Goal: Task Accomplishment & Management: Use online tool/utility

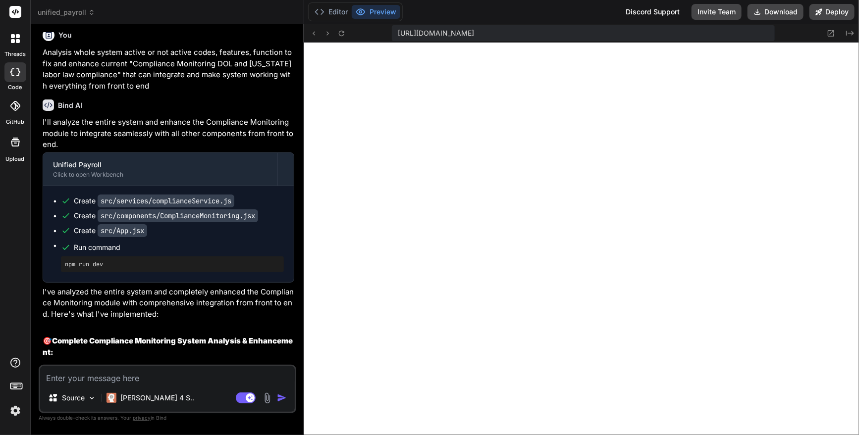
scroll to position [27347, 0]
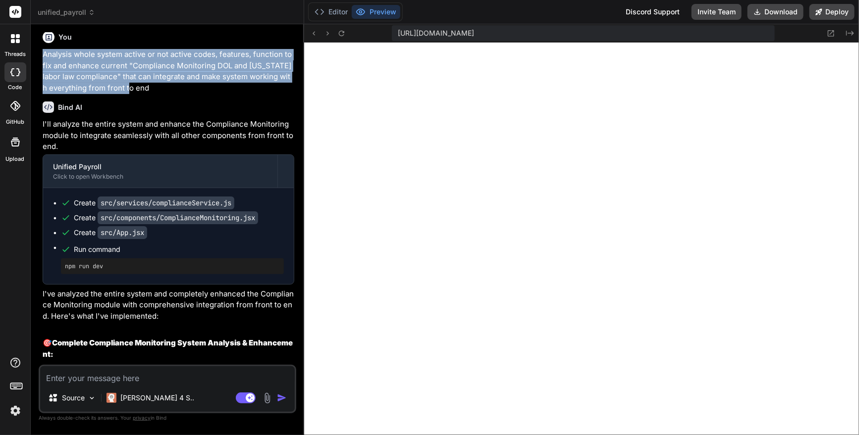
drag, startPoint x: 44, startPoint y: 87, endPoint x: 135, endPoint y: 121, distance: 97.9
click at [135, 94] on p "Analysis whole system active or not active codes, features, function to fix and…" at bounding box center [169, 71] width 252 height 45
copy p "Analysis whole system active or not active codes, features, function to fix and…"
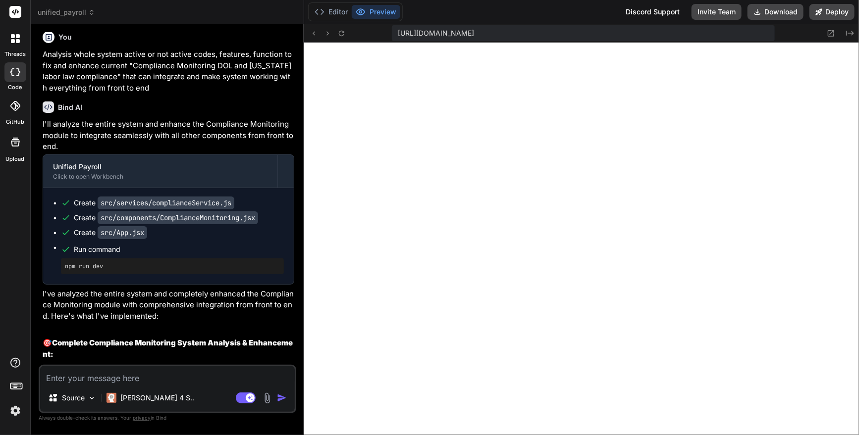
click at [100, 374] on textarea at bounding box center [167, 375] width 254 height 18
paste textarea "Analysis whole system active or not active codes, features, function to fix and…"
type textarea "Analysis whole system active or not active codes, features, function to fix and…"
type textarea "x"
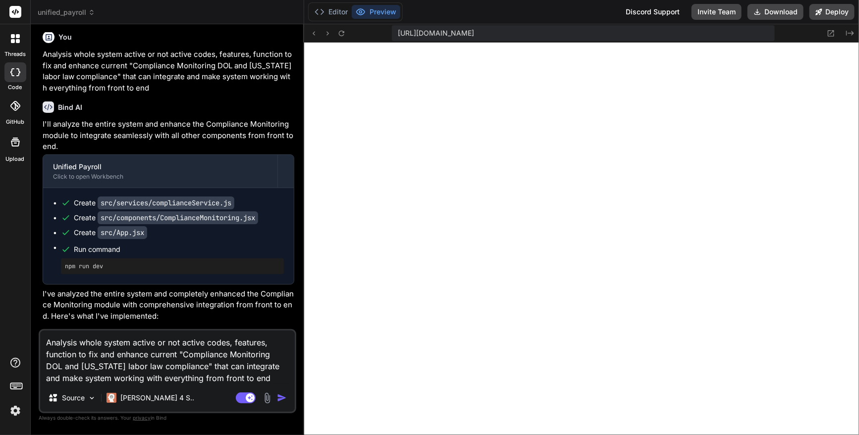
drag, startPoint x: 183, startPoint y: 354, endPoint x: 184, endPoint y: 365, distance: 11.4
click at [184, 365] on textarea "Analysis whole system active or not active codes, features, function to fix and…" at bounding box center [167, 357] width 254 height 53
paste textarea "Payroll Configuration Configure payroll processing settings and schedules"
type textarea "Analysis whole system active or not active codes, features, function to fix and…"
type textarea "x"
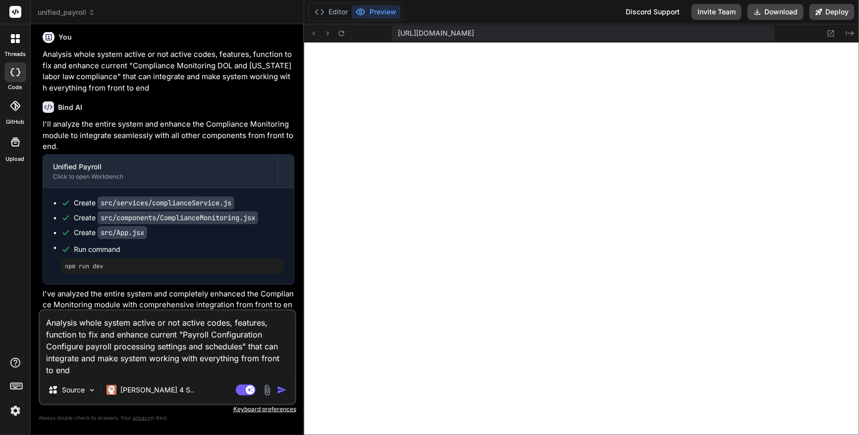
type textarea "Analysis whole system active or not active codes, features, function to fix and…"
click at [282, 393] on img "button" at bounding box center [282, 390] width 10 height 10
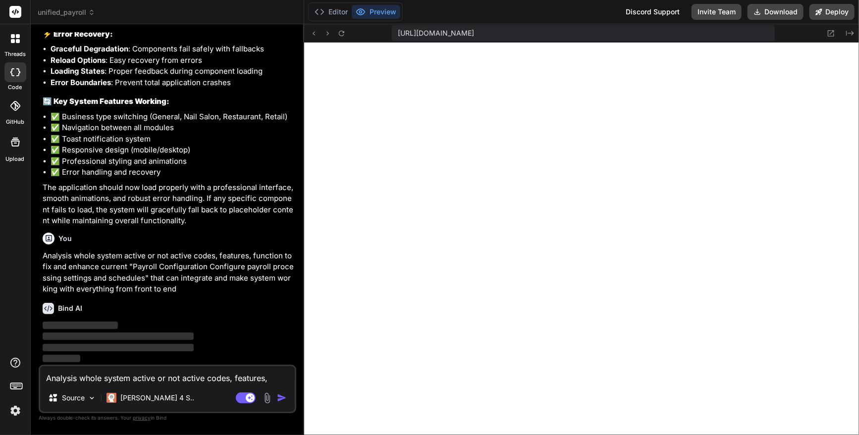
scroll to position [30947, 0]
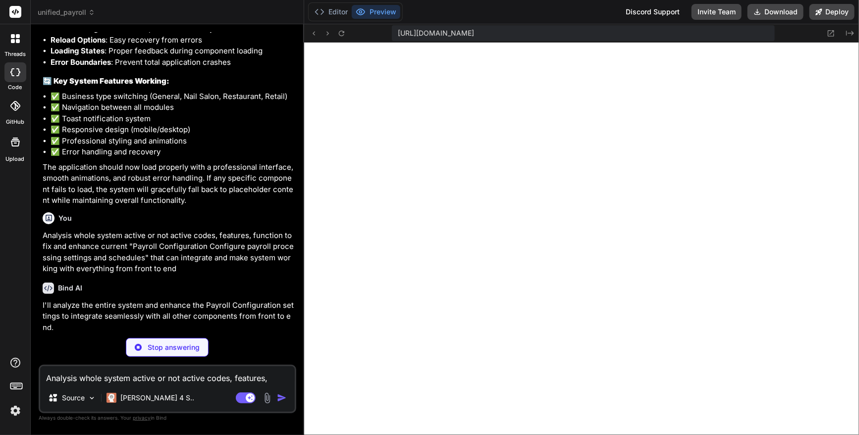
type textarea "x"
type textarea "this.initializeDefaultConfig(); // Category-specific defaults are already inclu…"
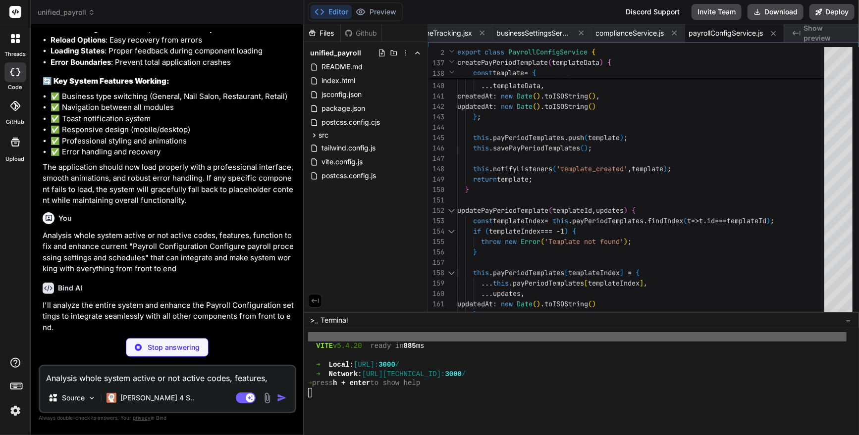
type textarea "x"
type textarea "}; export default PayrollConfiguration;"
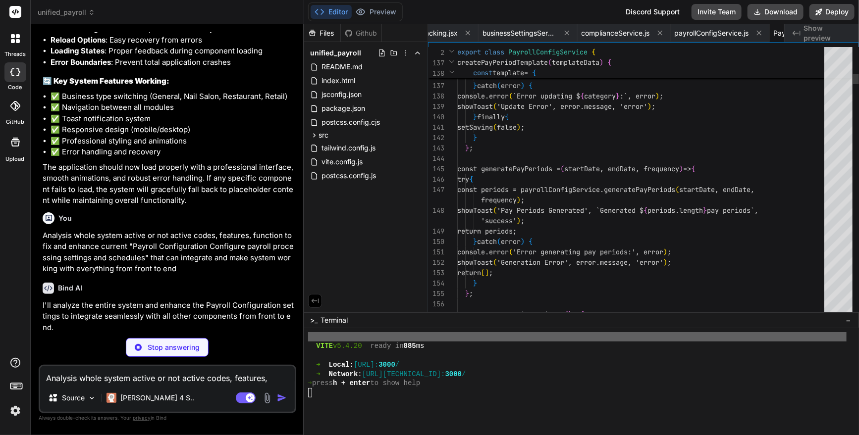
scroll to position [41, 0]
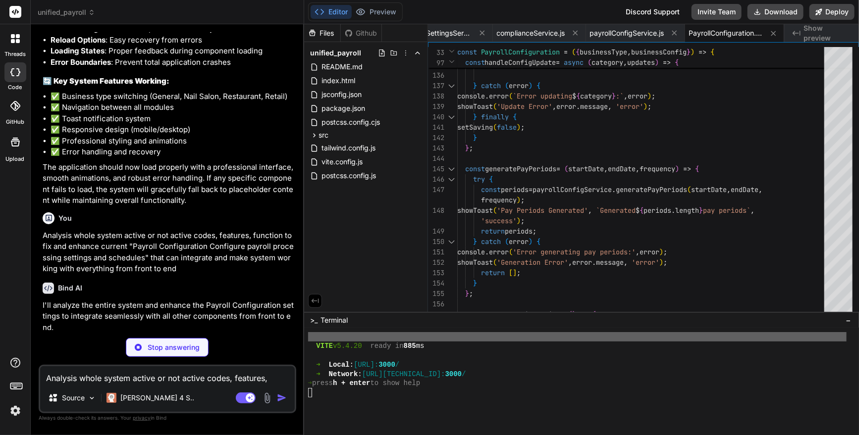
type textarea "x"
type textarea "export default App;"
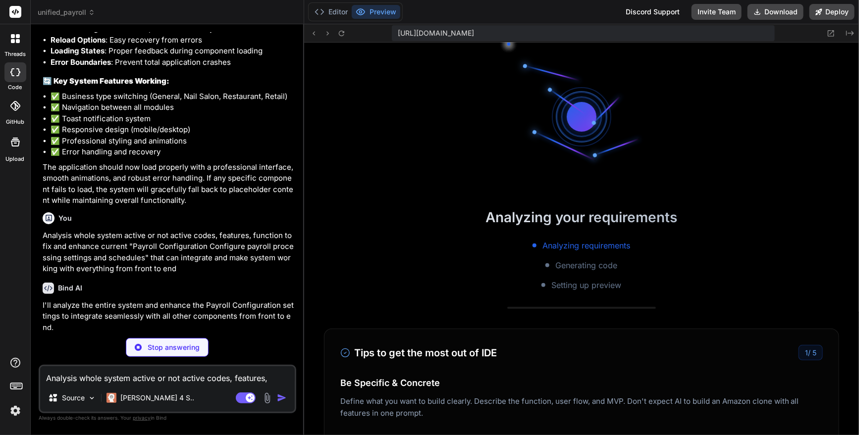
scroll to position [6911, 0]
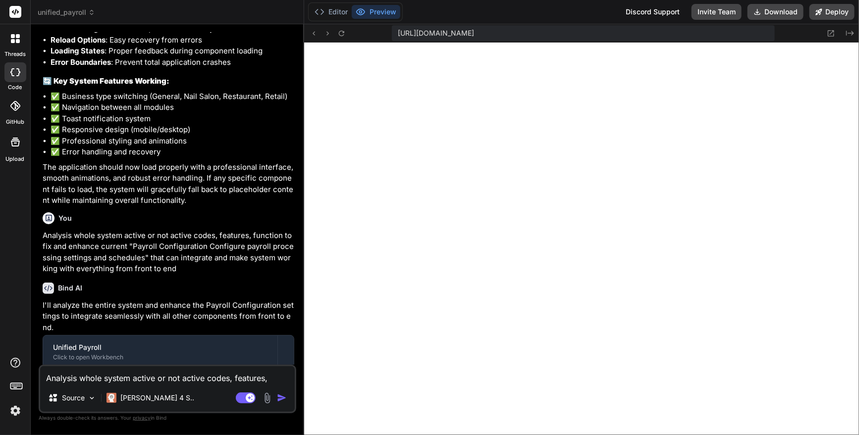
type textarea "x"
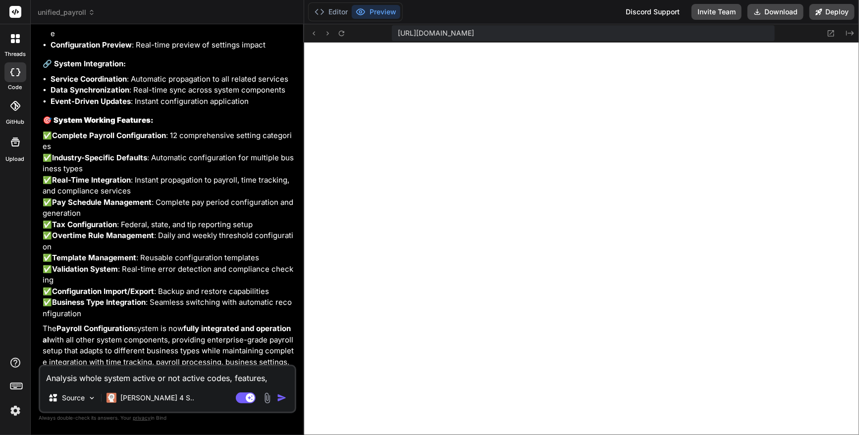
scroll to position [33323, 0]
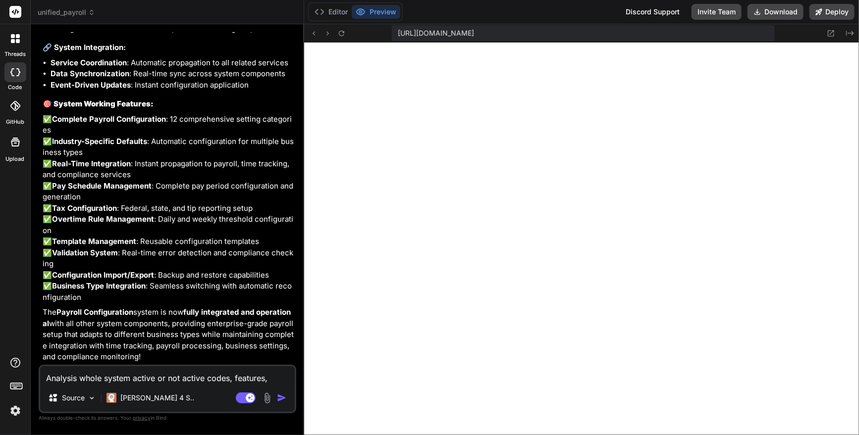
click at [101, 379] on textarea "Analysis whole system active or not active codes, features, function to fix and…" at bounding box center [167, 375] width 254 height 18
paste textarea "Payroll Configuration Configure payroll processing settings and schedules"
type textarea "Payroll Configuration Configure payroll processing settings and schedules"
type textarea "x"
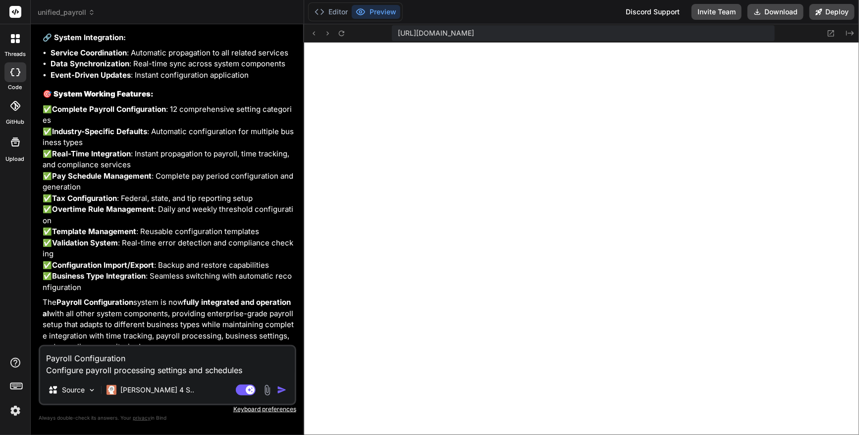
drag, startPoint x: 250, startPoint y: 371, endPoint x: 9, endPoint y: 334, distance: 243.0
click at [9, 334] on div "threads code GitHub Upload unified_payroll Created with Pixso. Bind AI Web Sear…" at bounding box center [429, 217] width 859 height 435
type textarea "x"
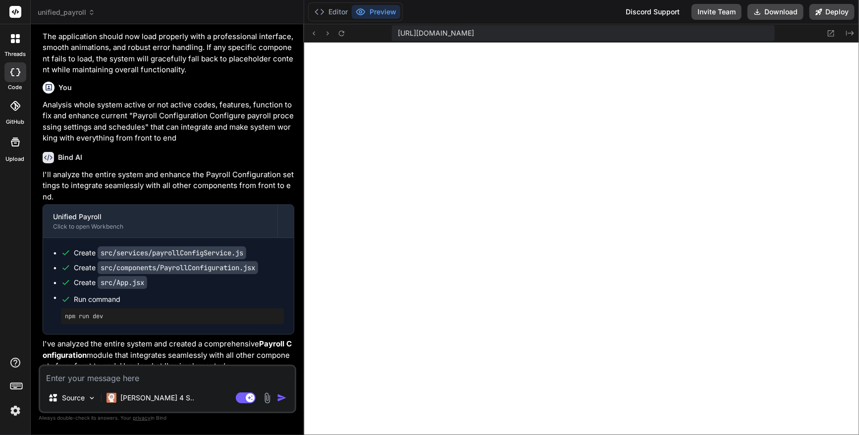
scroll to position [31024, 0]
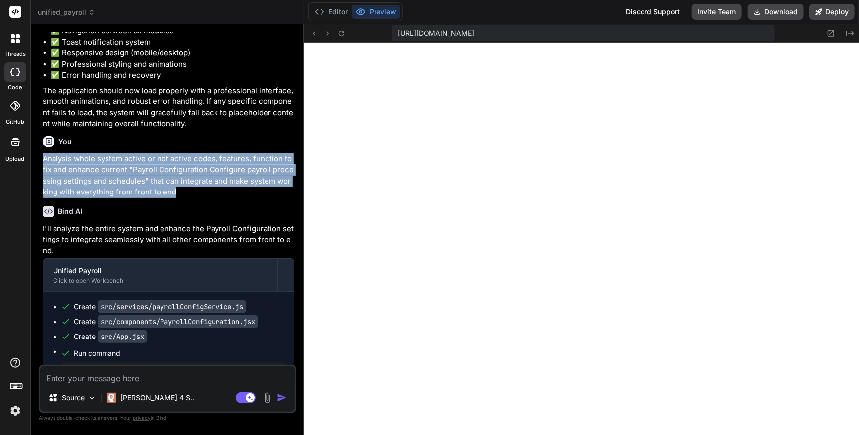
drag, startPoint x: 44, startPoint y: 177, endPoint x: 205, endPoint y: 212, distance: 164.7
click at [205, 198] on p "Analysis whole system active or not active codes, features, function to fix and…" at bounding box center [169, 175] width 252 height 45
copy p "Analysis whole system active or not active codes, features, function to fix and…"
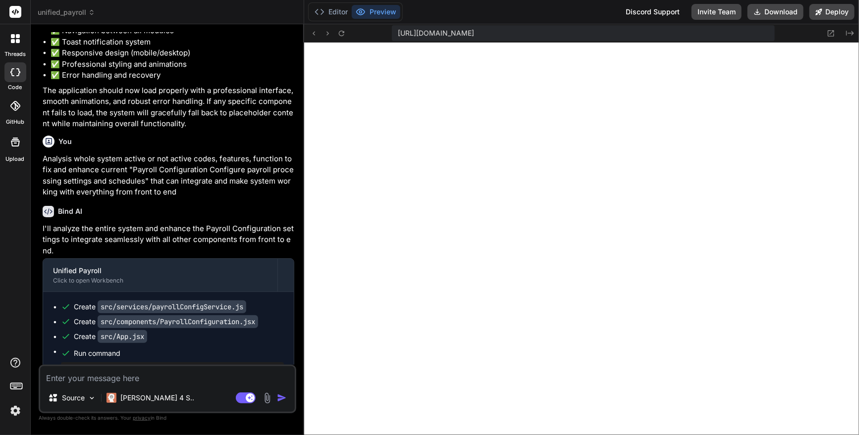
click at [73, 380] on textarea at bounding box center [167, 375] width 254 height 18
paste textarea "Analysis whole system active or not active codes, features, function to fix and…"
type textarea "Analysis whole system active or not active codes, features, function to fix and…"
type textarea "x"
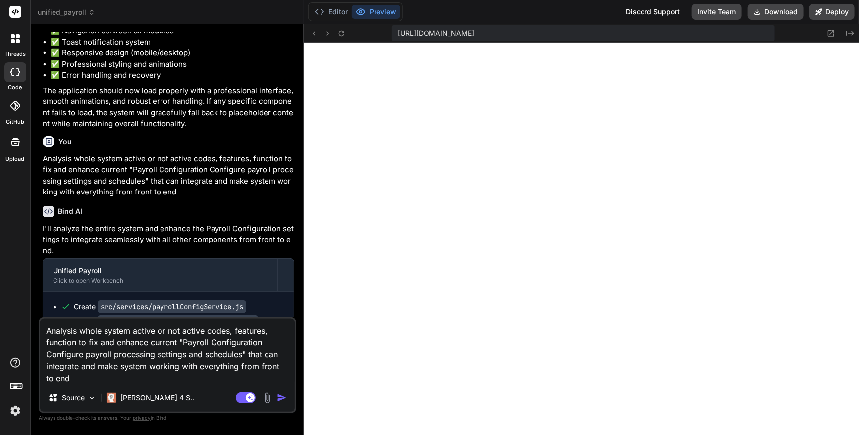
drag, startPoint x: 186, startPoint y: 345, endPoint x: 241, endPoint y: 351, distance: 55.3
click at [241, 351] on textarea "Analysis whole system active or not active codes, features, function to fix and…" at bounding box center [167, 351] width 254 height 65
paste textarea "Reports & Analytics Business analytics and performance report"
type textarea "Analysis whole system active or not active codes, features, function to fix and…"
type textarea "x"
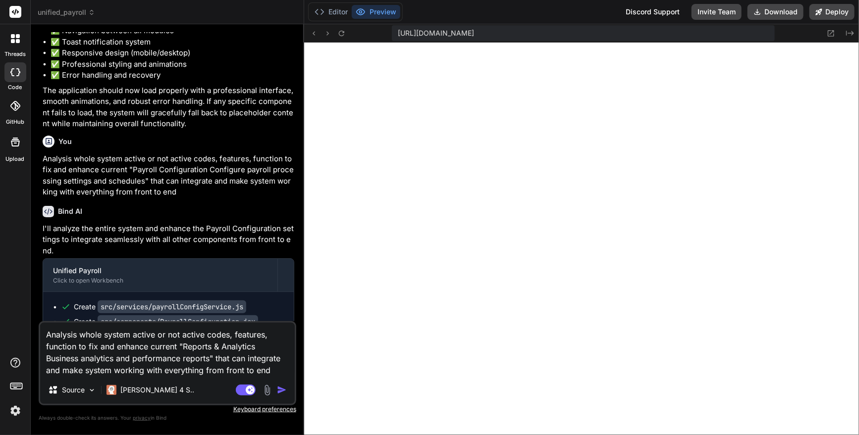
type textarea "Analysis whole system active or not active codes, features, function to fix and…"
click at [279, 389] on img "button" at bounding box center [282, 390] width 10 height 10
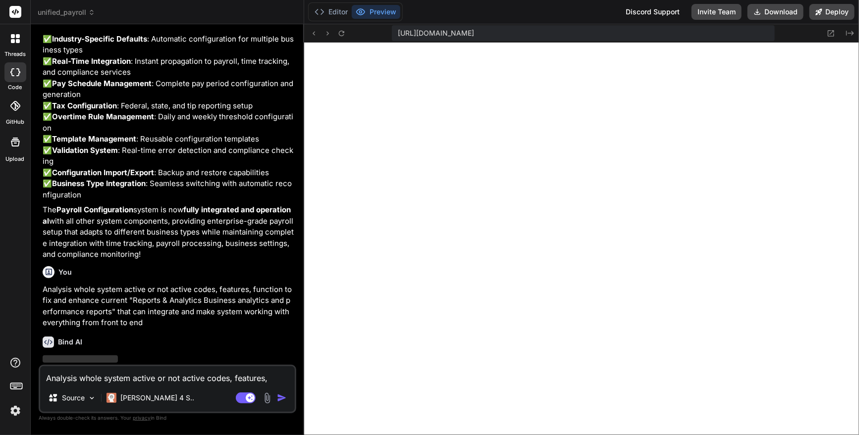
scroll to position [33459, 0]
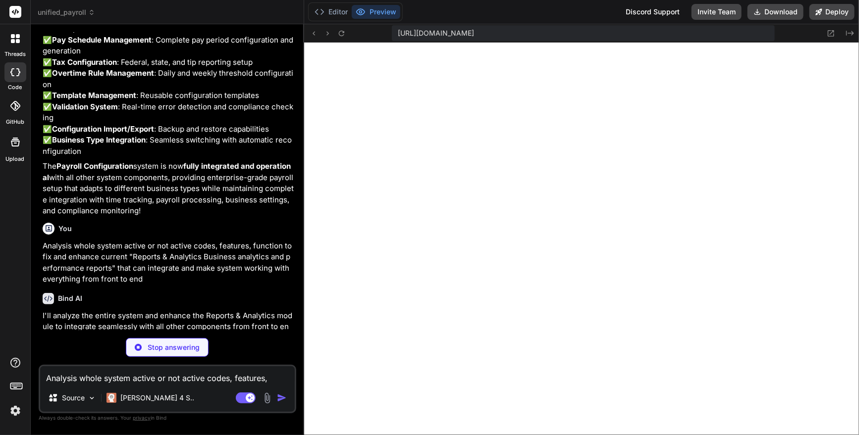
type textarea "x"
type textarea "} } } export const reportsAnalyticsService = new ReportsAnalyticsService();"
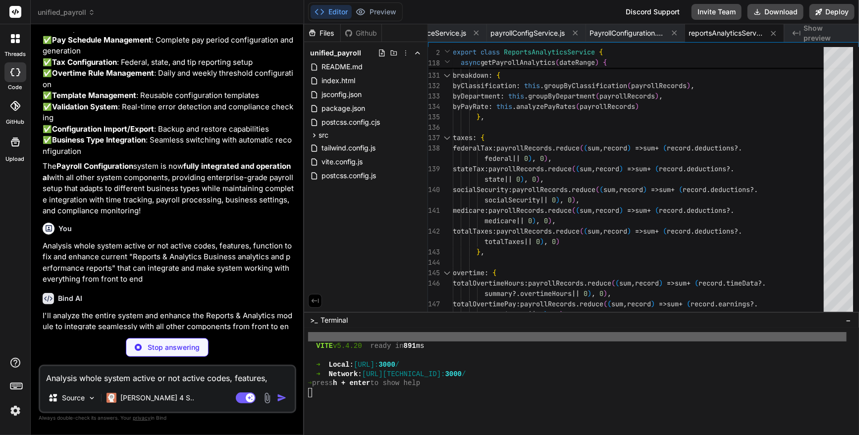
type textarea "x"
type textarea "); export default ReportsAnalytics;"
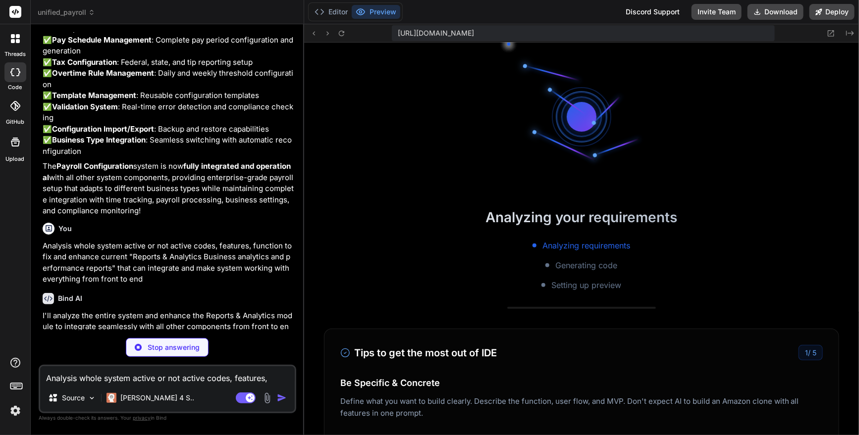
scroll to position [7061, 0]
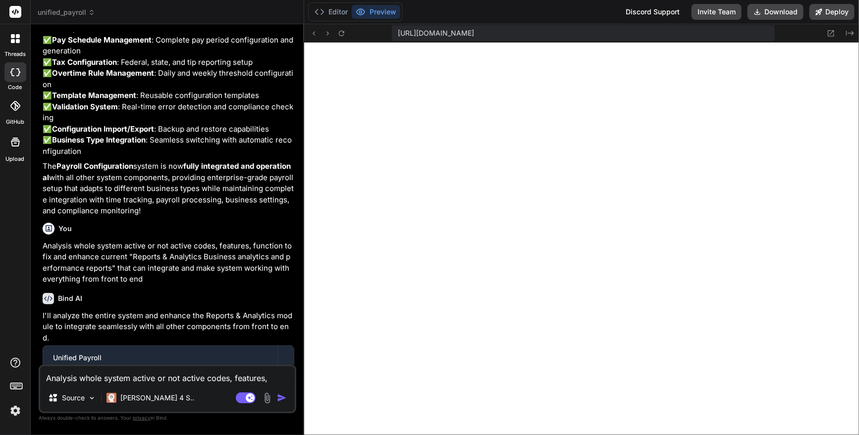
type textarea "x"
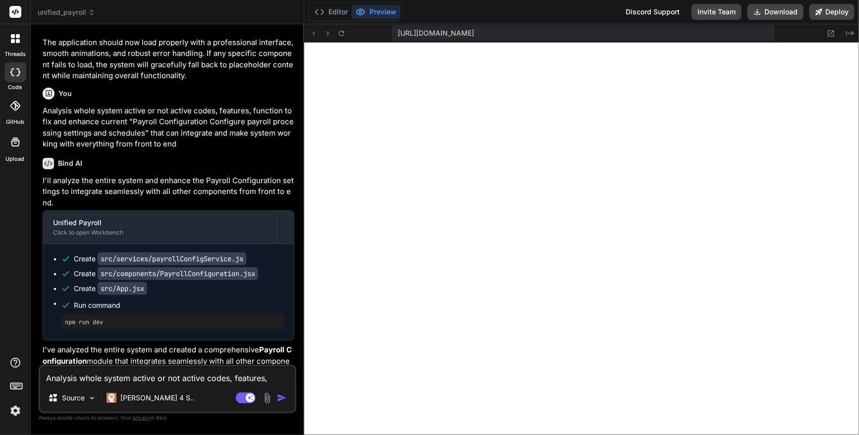
scroll to position [30955, 0]
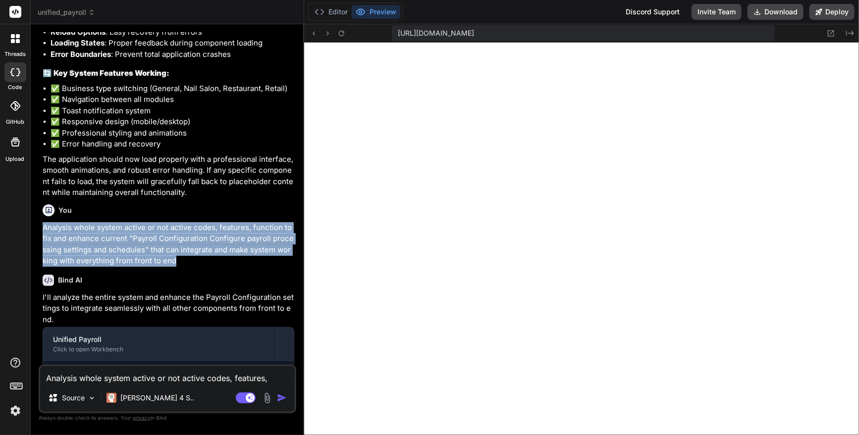
drag, startPoint x: 43, startPoint y: 247, endPoint x: 182, endPoint y: 283, distance: 143.6
click at [182, 267] on p "Analysis whole system active or not active codes, features, function to fix and…" at bounding box center [169, 244] width 252 height 45
copy p "Analysis whole system active or not active codes, features, function to fix and…"
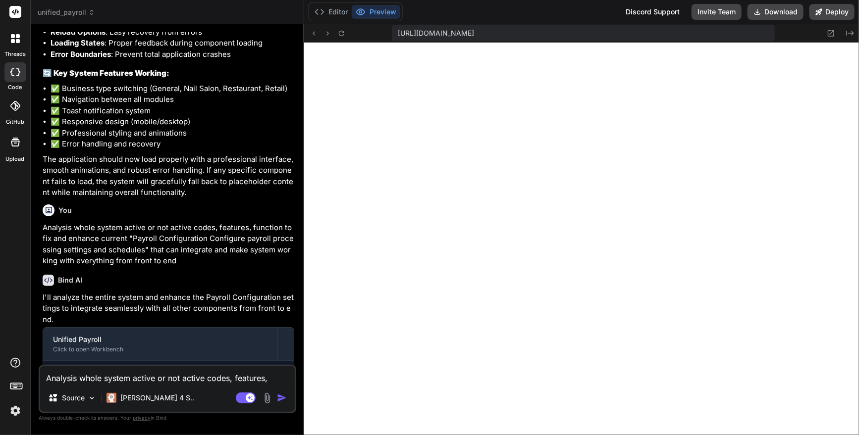
click at [97, 376] on textarea "Analysis whole system active or not active codes, features, function to fix and…" at bounding box center [167, 375] width 254 height 18
paste textarea "Analysis whole system active or not active codes, features, function to fix and…"
type textarea "Analysis whole system active or not active codes, features, function to fix and…"
type textarea "x"
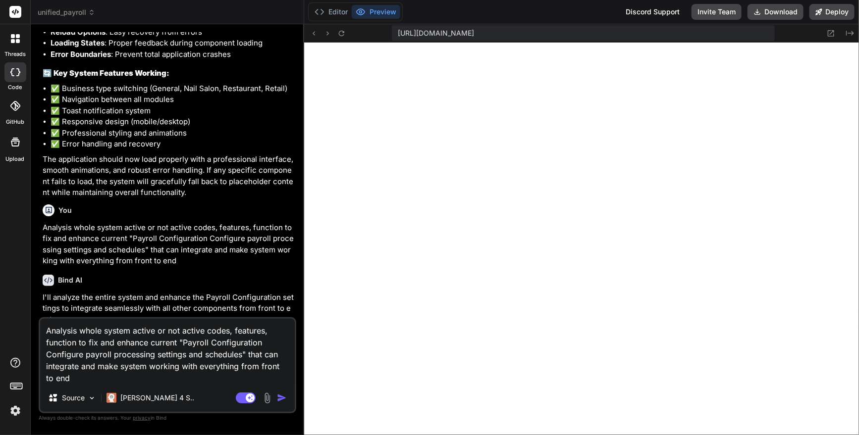
drag, startPoint x: 184, startPoint y: 342, endPoint x: 241, endPoint y: 356, distance: 59.1
click at [241, 356] on textarea "Analysis whole system active or not active codes, features, function to fix and…" at bounding box center [167, 351] width 254 height 65
paste textarea "Staff Management Complete workforce management system"
type textarea "Analysis whole system active or not active codes, features, function to fix and…"
type textarea "x"
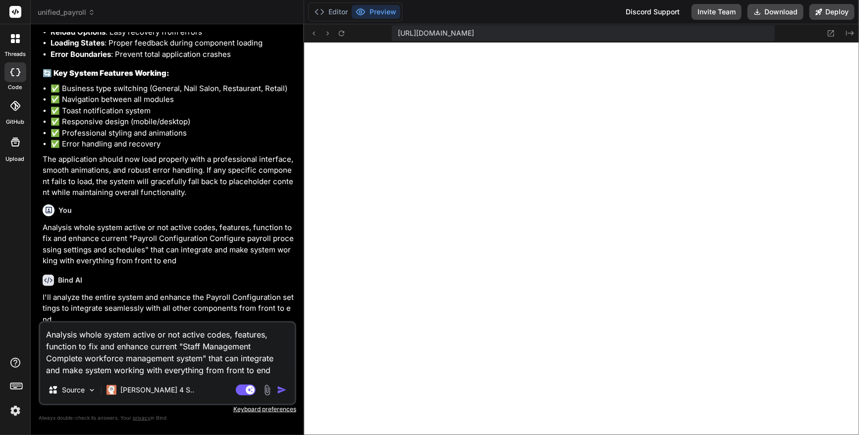
type textarea "Analysis whole system active or not active codes, features, function to fix and…"
click at [281, 391] on img "button" at bounding box center [282, 390] width 10 height 10
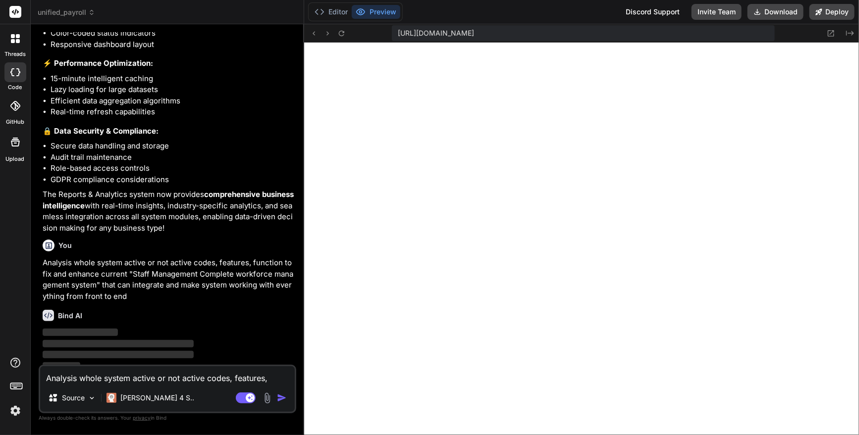
scroll to position [35938, 0]
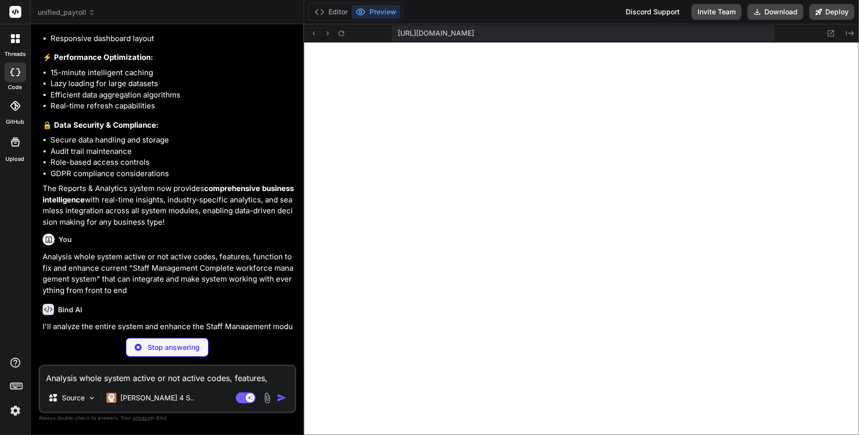
type textarea "x"
type textarea "} export const staffManagementService = new StaffManagementService();"
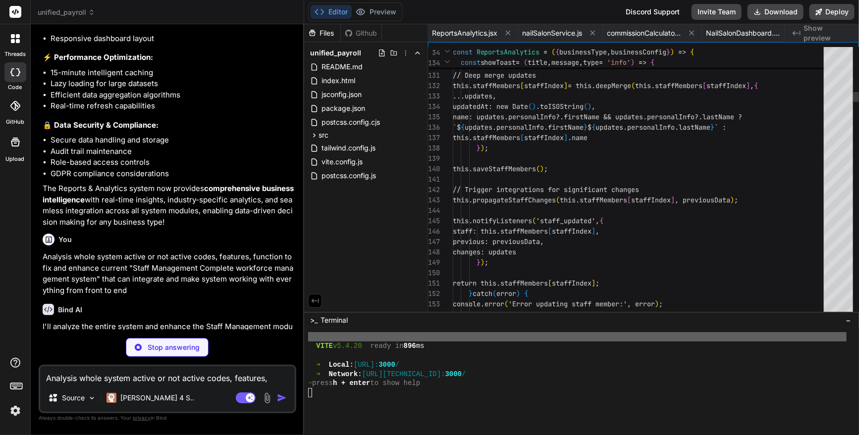
scroll to position [0, 2670]
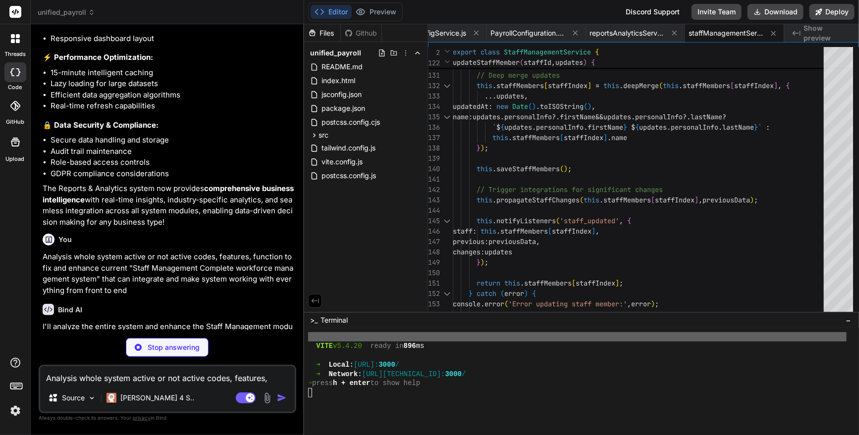
type textarea "x"
type textarea "</div> ); }; export default StaffManagement;"
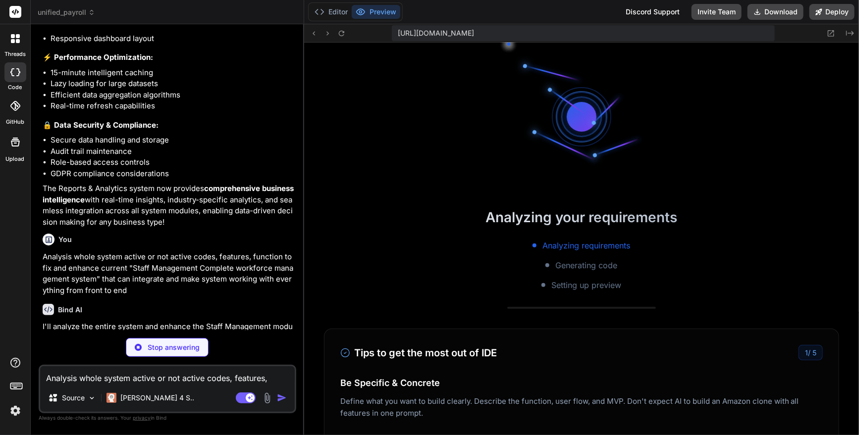
scroll to position [7210, 0]
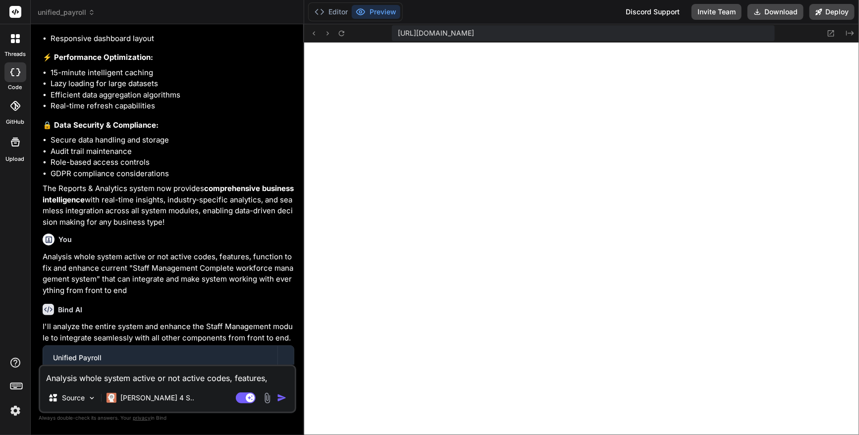
type textarea "x"
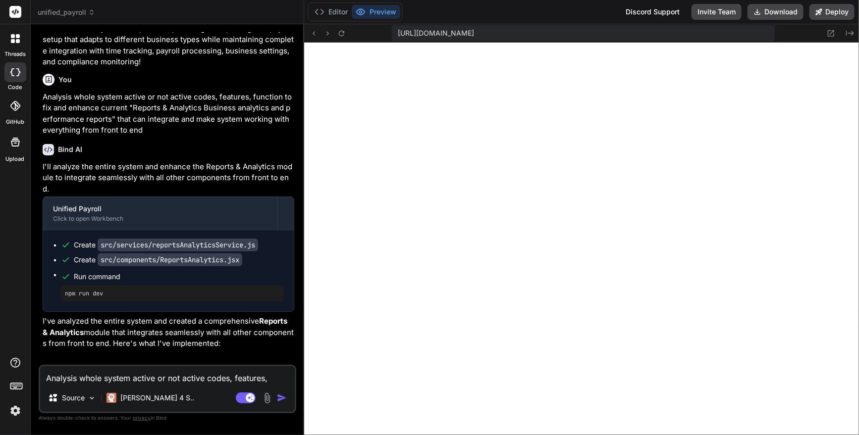
scroll to position [33576, 0]
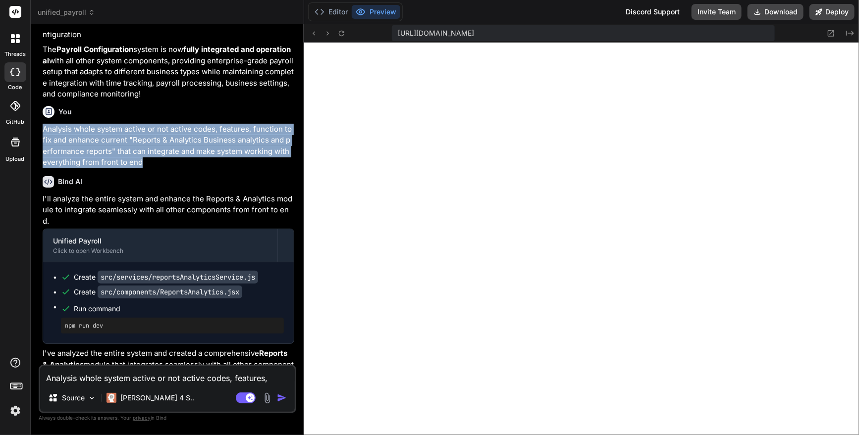
drag, startPoint x: 43, startPoint y: 138, endPoint x: 171, endPoint y: 170, distance: 131.7
click at [170, 168] on p "Analysis whole system active or not active codes, features, function to fix and…" at bounding box center [169, 146] width 252 height 45
copy p "Analysis whole system active or not active codes, features, function to fix and…"
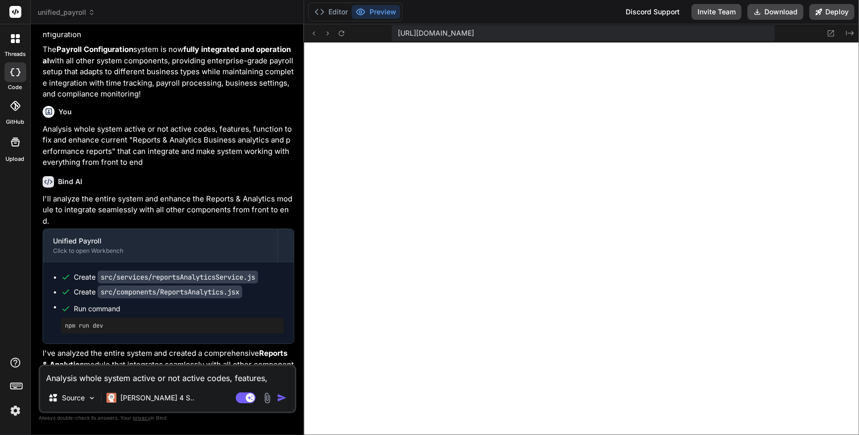
click at [88, 382] on textarea "Analysis whole system active or not active codes, features, function to fix and…" at bounding box center [167, 375] width 254 height 18
paste textarea "Analysis whole system active or not active codes, features, function to fix and…"
type textarea "Analysis whole system active or not active codes, features, function to fix and…"
type textarea "x"
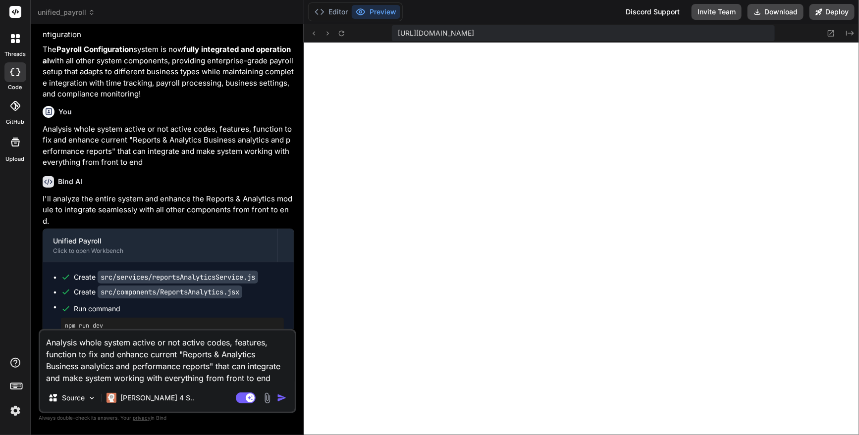
drag, startPoint x: 183, startPoint y: 355, endPoint x: 210, endPoint y: 362, distance: 27.7
click at [210, 362] on textarea "Analysis whole system active or not active codes, features, function to fix and…" at bounding box center [167, 357] width 254 height 53
paste textarea "Component Error There was an error loading this component. Reload Page"
type textarea "Analysis whole system active or not active codes, features, function to fix and…"
type textarea "x"
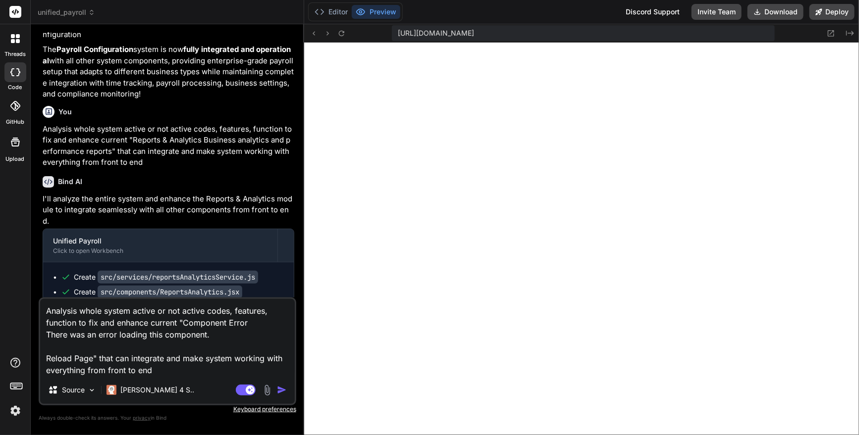
click at [181, 320] on textarea "Analysis whole system active or not active codes, features, function to fix and…" at bounding box center [167, 337] width 254 height 77
type textarea "Analysis whole system active or not active codes, features, function to fix and…"
type textarea "x"
type textarea "Analysis whole system active or not active codes, features, function to fix and…"
type textarea "x"
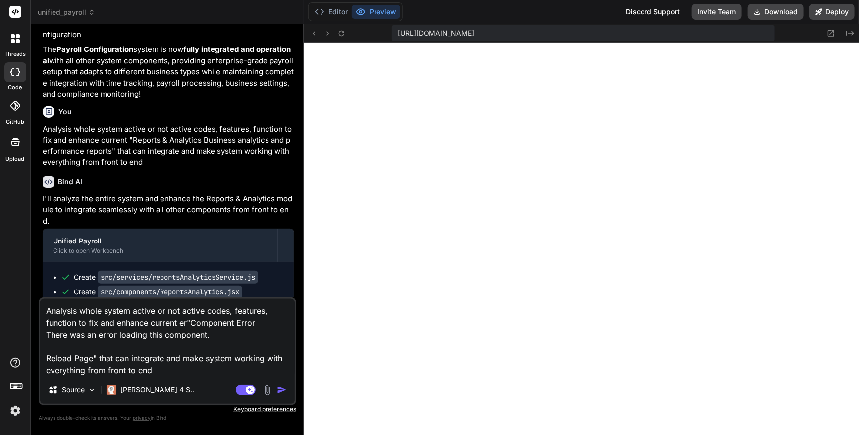
type textarea "Analysis whole system active or not active codes, features, function to fix and…"
type textarea "x"
type textarea "Analysis whole system active or not active codes, features, function to fix and…"
type textarea "x"
type textarea "Analysis whole system active or not active codes, features, function to fix and…"
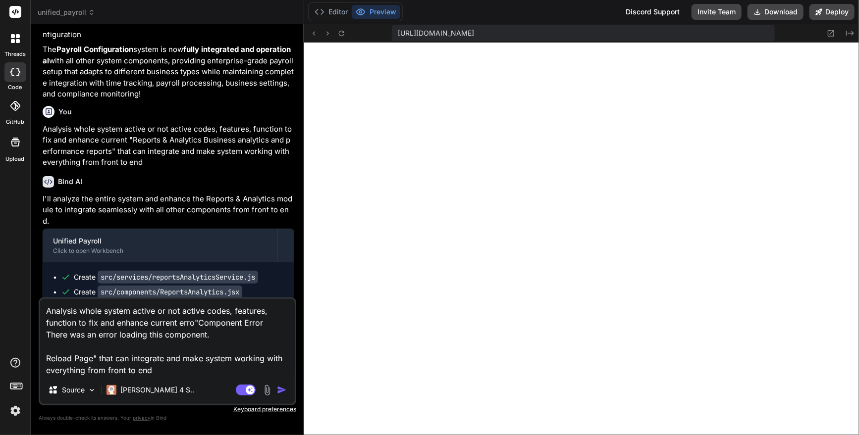
type textarea "x"
type textarea "Analysis whole system active or not active codes, features, function to fix and…"
type textarea "x"
click at [47, 357] on textarea "Analysis whole system active or not active codes, features, function to fix and…" at bounding box center [167, 337] width 254 height 77
type textarea "Analysis whole system active or not active codes, features, function to fix and…"
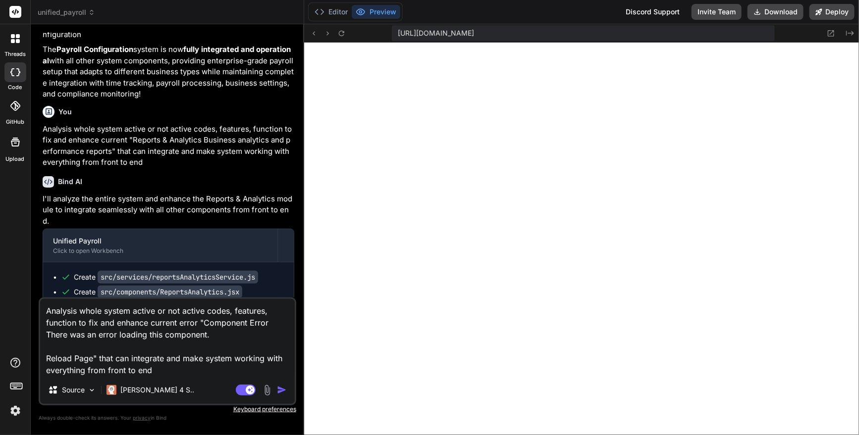
type textarea "x"
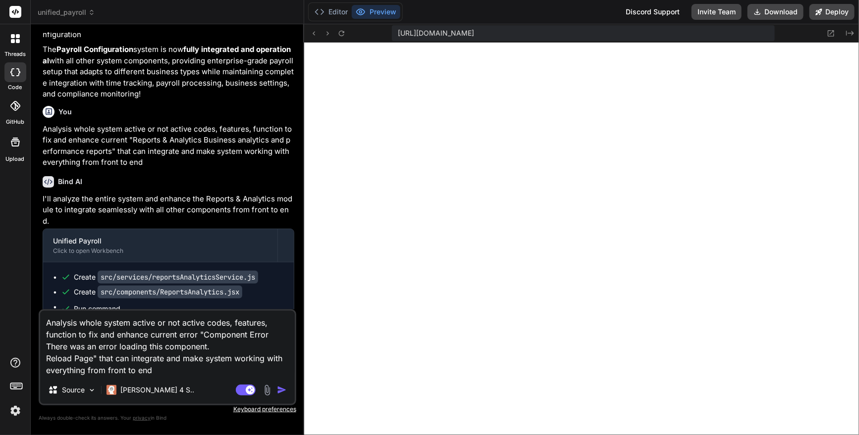
click at [99, 357] on textarea "Analysis whole system active or not active codes, features, function to fix and…" at bounding box center [167, 343] width 254 height 65
type textarea "Analysis whole system active or not active codes, features, function to fix and…"
type textarea "x"
type textarea "Analysis whole system active or not active codes, features, function to fix and…"
type textarea "x"
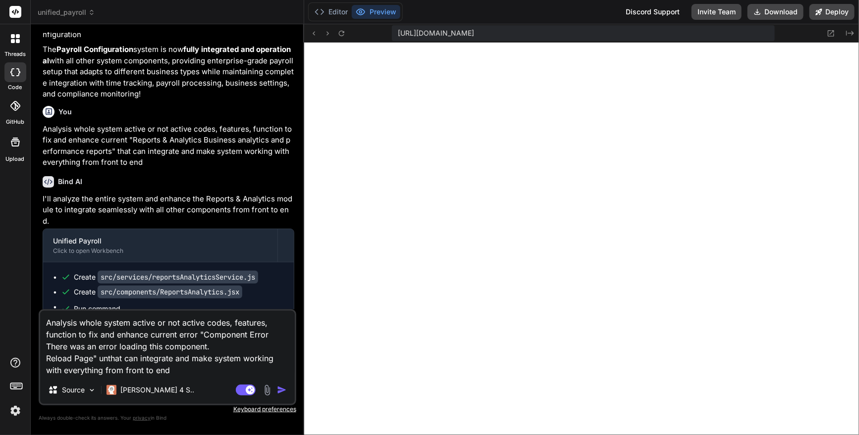
type textarea "Analysis whole system active or not active codes, features, function to fix and…"
type textarea "x"
type textarea "Analysis whole system active or not active codes, features, function to fix and…"
type textarea "x"
type textarea "Analysis whole system active or not active codes, features, function to fix and…"
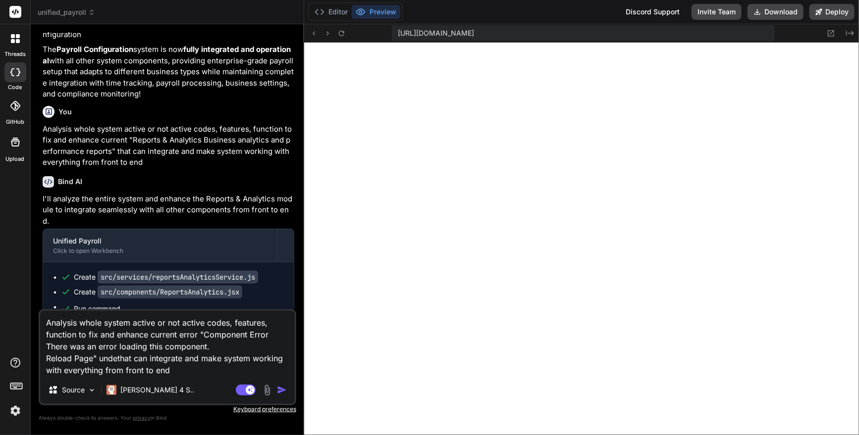
type textarea "x"
type textarea "Analysis whole system active or not active codes, features, function to fix and…"
type textarea "x"
type textarea "Analysis whole system active or not active codes, features, function to fix and…"
type textarea "x"
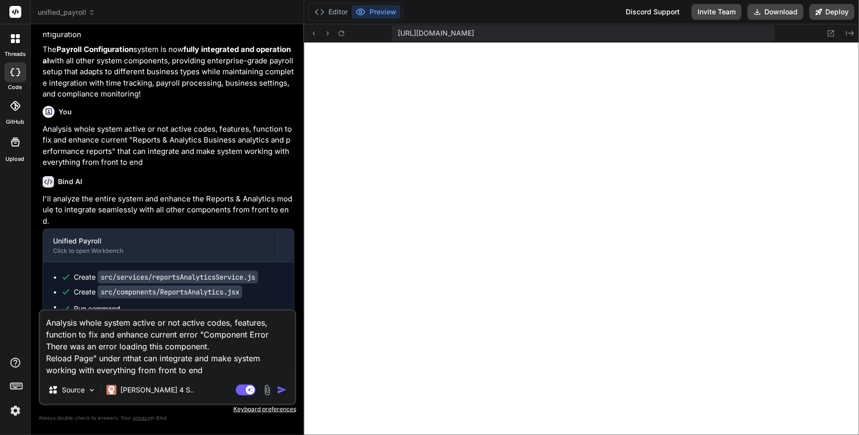
type textarea "Analysis whole system active or not active codes, features, function to fix and…"
type textarea "x"
type textarea "Analysis whole system active or not active codes, features, function to fix and…"
type textarea "x"
type textarea "Analysis whole system active or not active codes, features, function to fix and…"
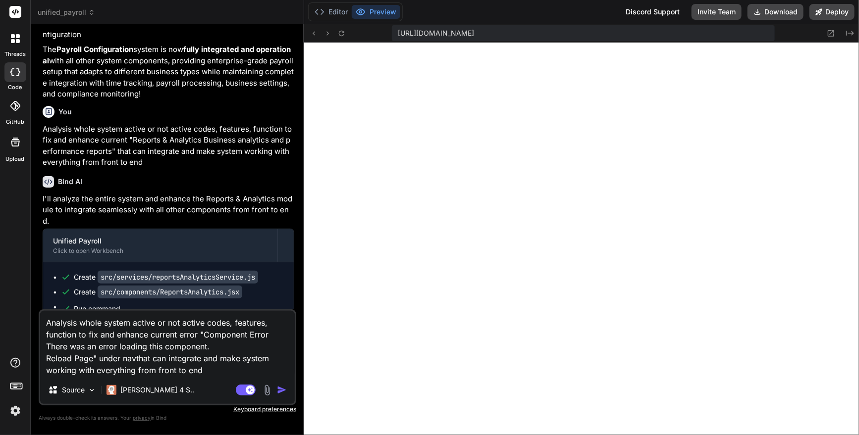
type textarea "x"
type textarea "Analysis whole system active or not active codes, features, function to fix and…"
type textarea "x"
type textarea "Analysis whole system active or not active codes, features, function to fix and…"
type textarea "x"
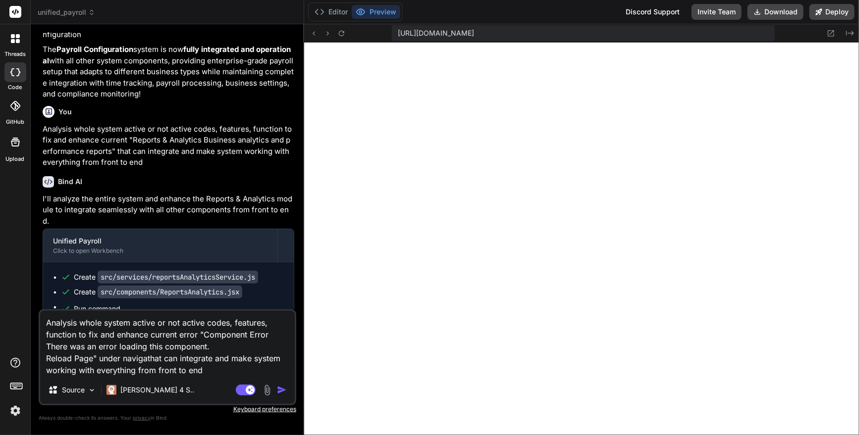
type textarea "Analysis whole system active or not active codes, features, function to fix and…"
type textarea "x"
type textarea "Analysis whole system active or not active codes, features, function to fix and…"
type textarea "x"
type textarea "Analysis whole system active or not active codes, features, function to fix and…"
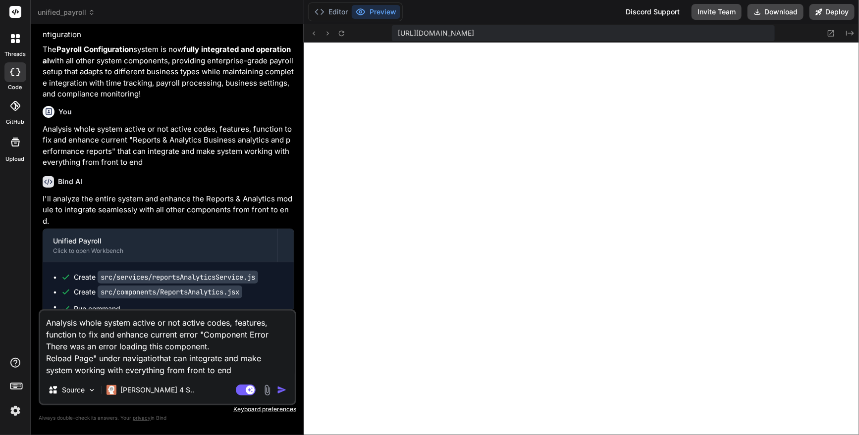
type textarea "x"
type textarea "Analysis whole system active or not active codes, features, function to fix and…"
type textarea "x"
type textarea "Analysis whole system active or not active codes, features, function to fix and…"
type textarea "x"
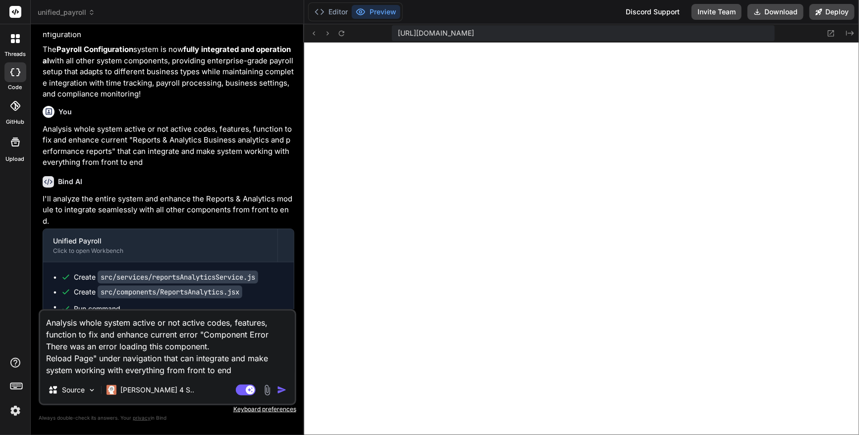
type textarea "Analysis whole system active or not active codes, features, function to fix and…"
type textarea "x"
type textarea "Analysis whole system active or not active codes, features, function to fix and…"
type textarea "x"
type textarea "Analysis whole system active or not active codes, features, function to fix and…"
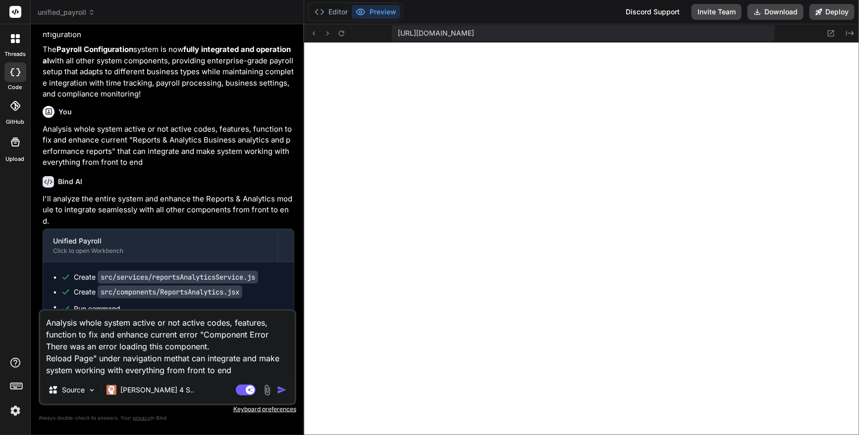
type textarea "x"
type textarea "Analysis whole system active or not active codes, features, function to fix and…"
type textarea "x"
type textarea "Analysis whole system active or not active codes, features, function to fix and…"
type textarea "x"
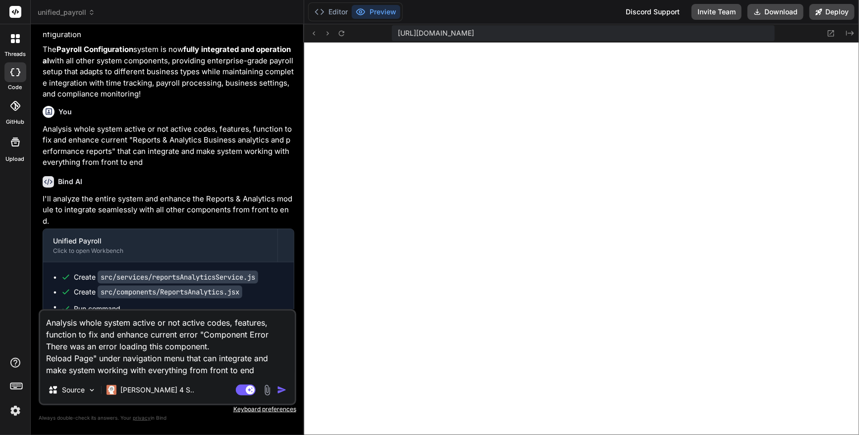
type textarea "Analysis whole system active or not active codes, features, function to fix and…"
type textarea "x"
type textarea "Analysis whole system active or not active codes, features, function to fix and…"
type textarea "x"
type textarea "Analysis whole system active or not active codes, features, function to fix and…"
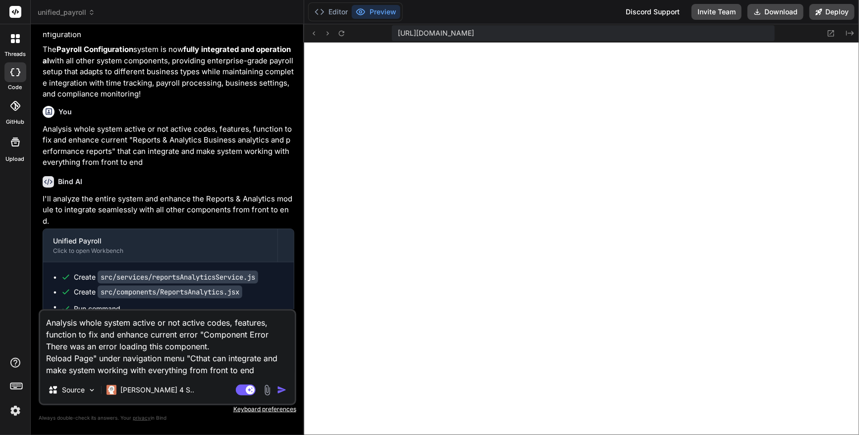
type textarea "x"
type textarea "Analysis whole system active or not active codes, features, function to fix and…"
type textarea "x"
type textarea "Analysis whole system active or not active codes, features, function to fix and…"
type textarea "x"
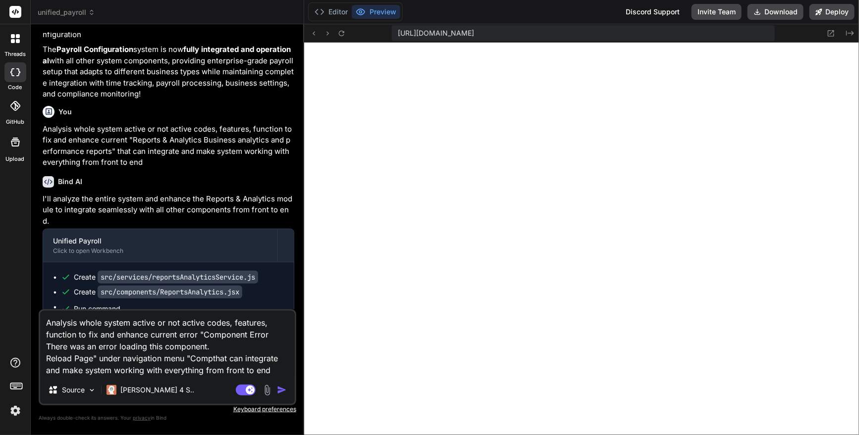
type textarea "Analysis whole system active or not active codes, features, function to fix and…"
type textarea "x"
type textarea "Analysis whole system active or not active codes, features, function to fix and…"
type textarea "x"
type textarea "Analysis whole system active or not active codes, features, function to fix and…"
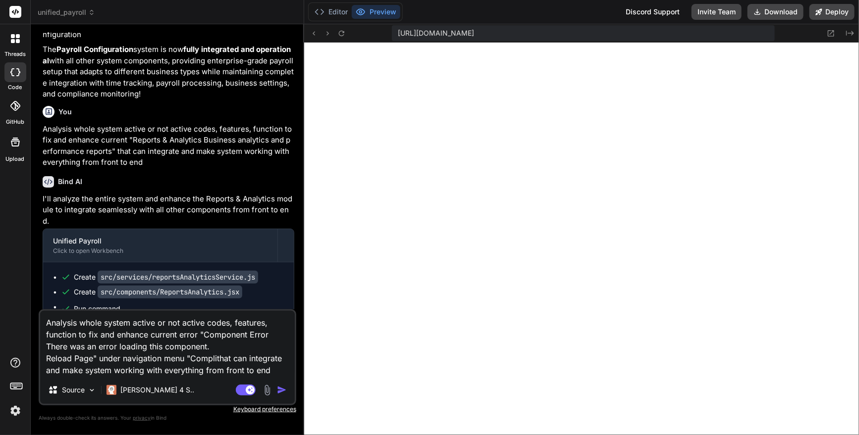
type textarea "x"
type textarea "Analysis whole system active or not active codes, features, function to fix and…"
type textarea "x"
type textarea "Analysis whole system active or not active codes, features, function to fix and…"
type textarea "x"
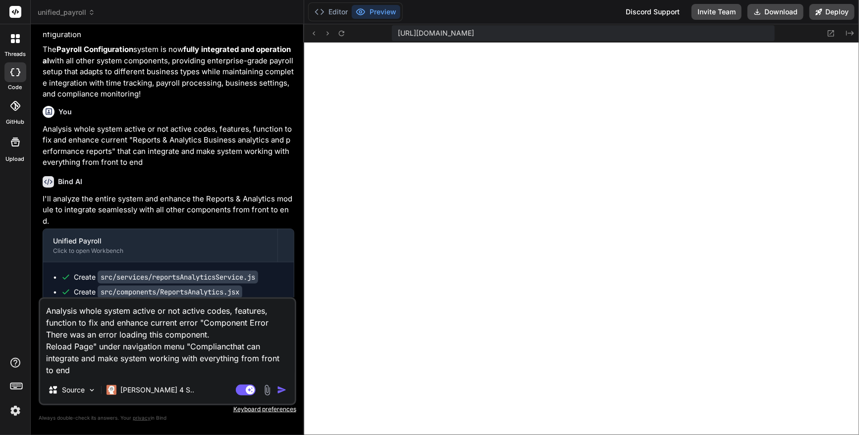
type textarea "Analysis whole system active or not active codes, features, function to fix and…"
type textarea "x"
type textarea "Analysis whole system active or not active codes, features, function to fix and…"
type textarea "x"
type textarea "Analysis whole system active or not active codes, features, function to fix and…"
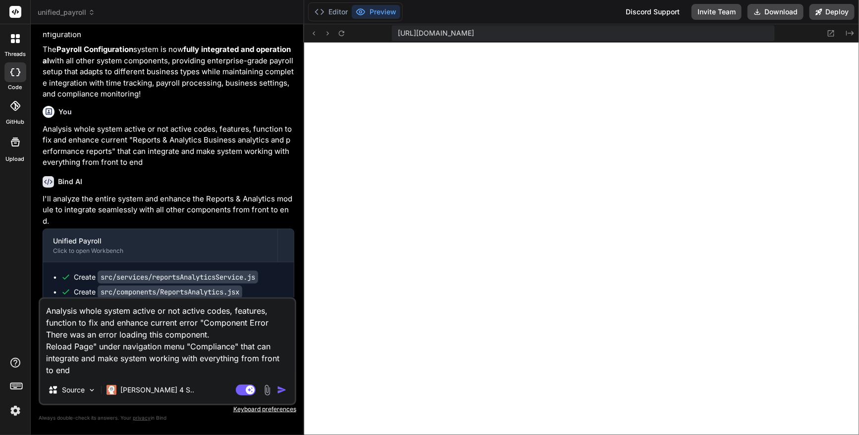
type textarea "x"
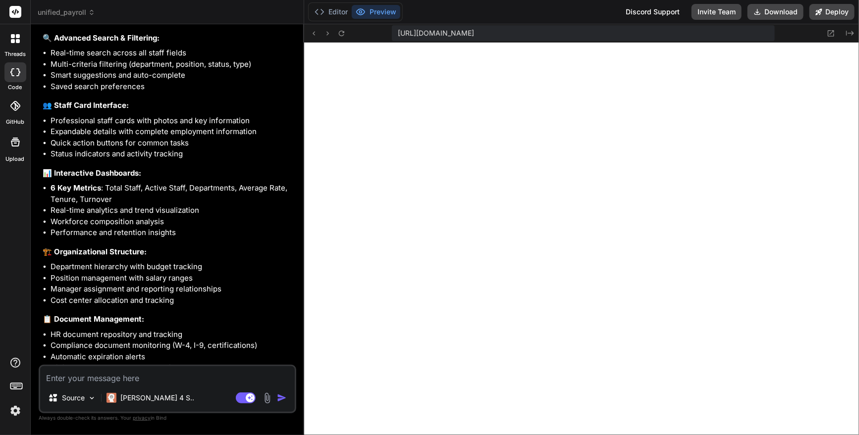
scroll to position [38939, 0]
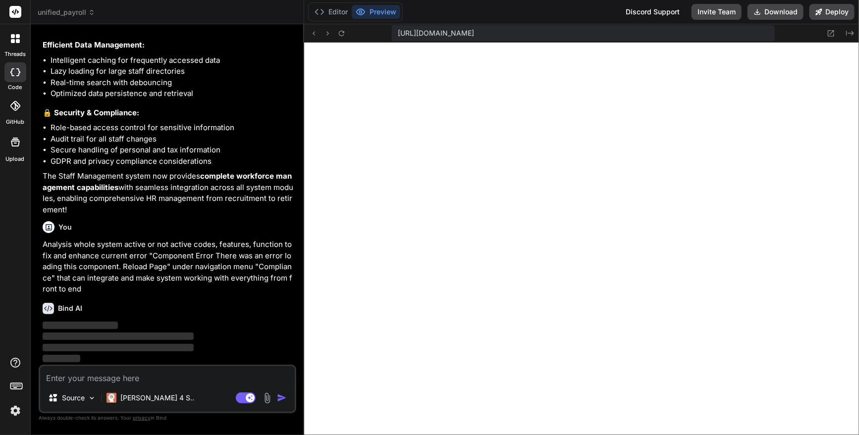
type textarea "x"
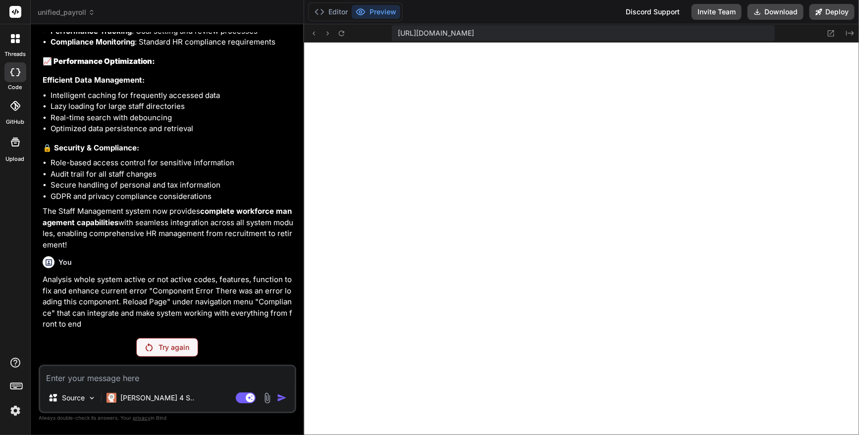
scroll to position [38903, 0]
click at [171, 352] on p "Try again" at bounding box center [173, 348] width 31 height 10
click at [172, 351] on p "Try again" at bounding box center [173, 348] width 31 height 10
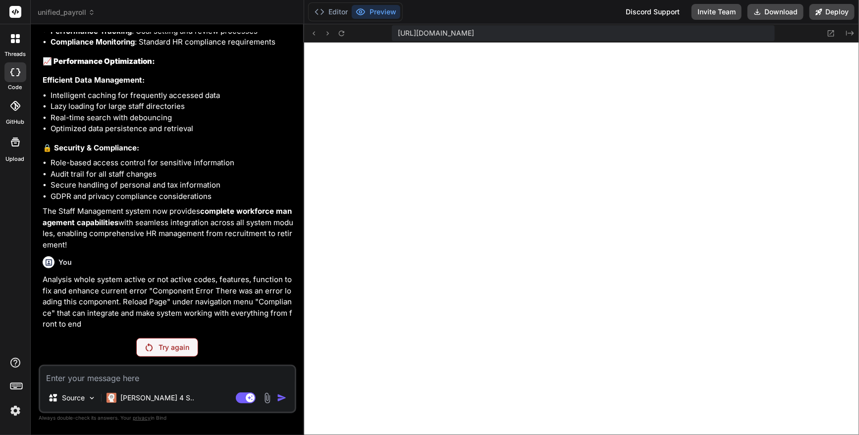
scroll to position [38939, 0]
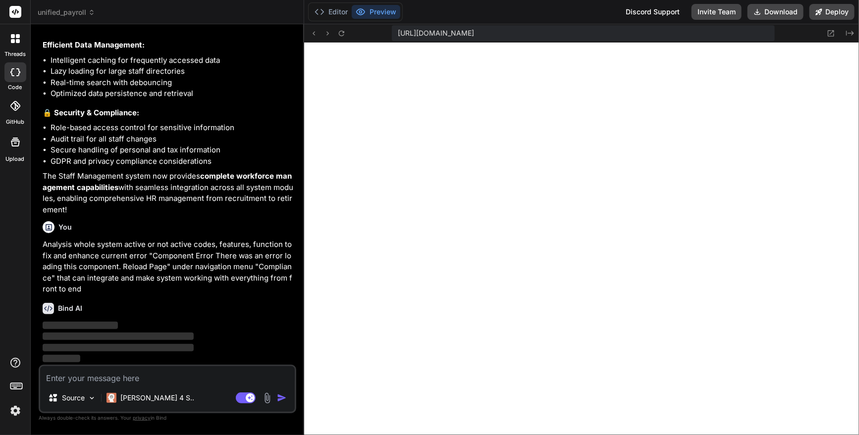
type textarea "x"
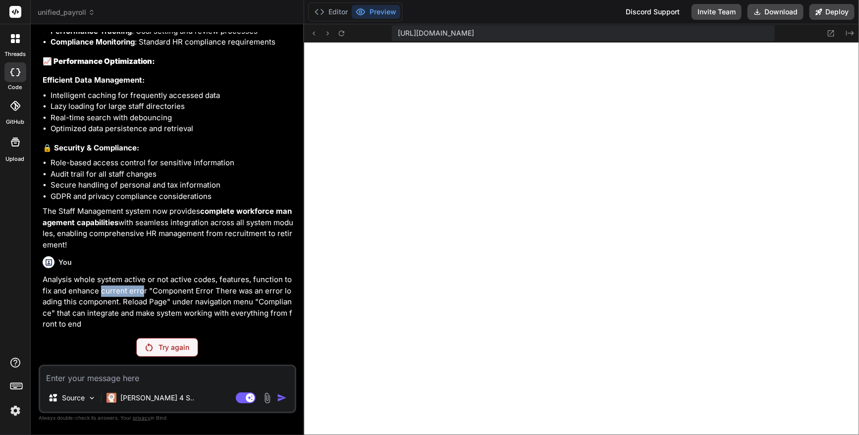
drag, startPoint x: 102, startPoint y: 291, endPoint x: 144, endPoint y: 292, distance: 42.1
click at [144, 292] on p "Analysis whole system active or not active codes, features, function to fix and…" at bounding box center [169, 302] width 252 height 56
click at [109, 316] on p "Analysis whole system active or not active codes, features, function to fix and…" at bounding box center [169, 302] width 252 height 56
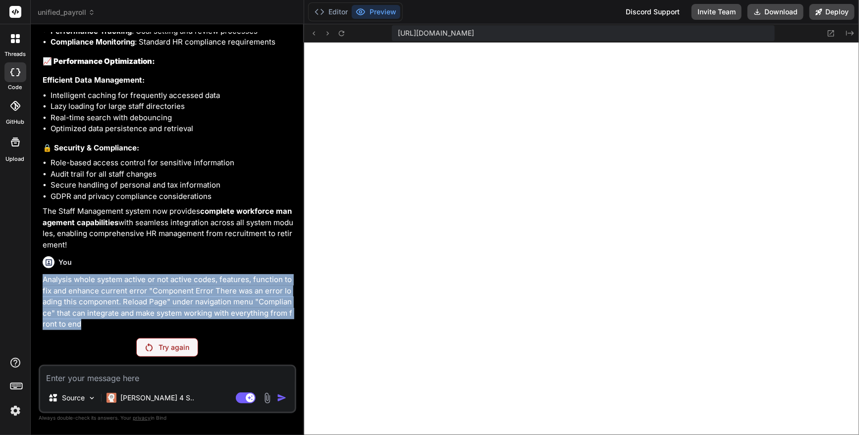
drag, startPoint x: 83, startPoint y: 325, endPoint x: 37, endPoint y: 284, distance: 61.8
click at [37, 284] on div "Bind AI Web Search Created with Pixso. Code Generator You Yes, I would like to …" at bounding box center [167, 229] width 273 height 410
copy p "Analysis whole system active or not active codes, features, function to fix and…"
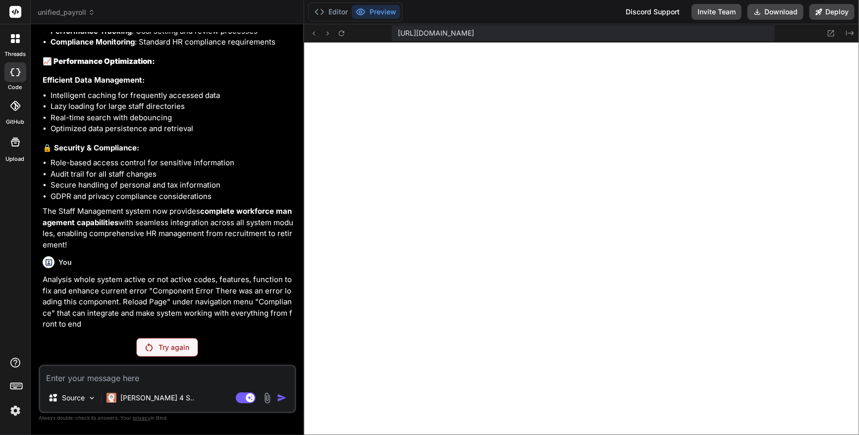
click at [75, 383] on textarea at bounding box center [167, 375] width 254 height 18
paste textarea "Analysis whole system active or not active codes, features, function to fix and…"
type textarea "Analysis whole system active or not active codes, features, function to fix and…"
type textarea "x"
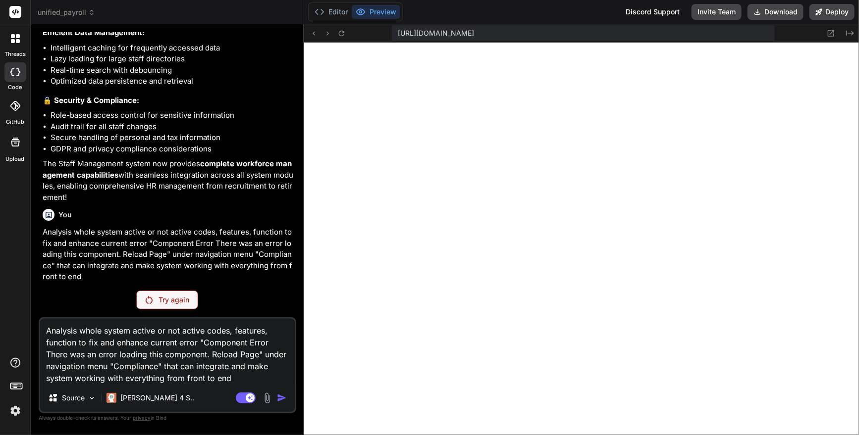
scroll to position [38939, 0]
drag, startPoint x: 152, startPoint y: 342, endPoint x: 199, endPoint y: 341, distance: 47.0
click at [199, 341] on textarea "Analysis whole system active or not active codes, features, function to fix and…" at bounding box center [167, 351] width 254 height 65
type textarea "Analysis whole system active or not active codes, features, function to fix and…"
type textarea "x"
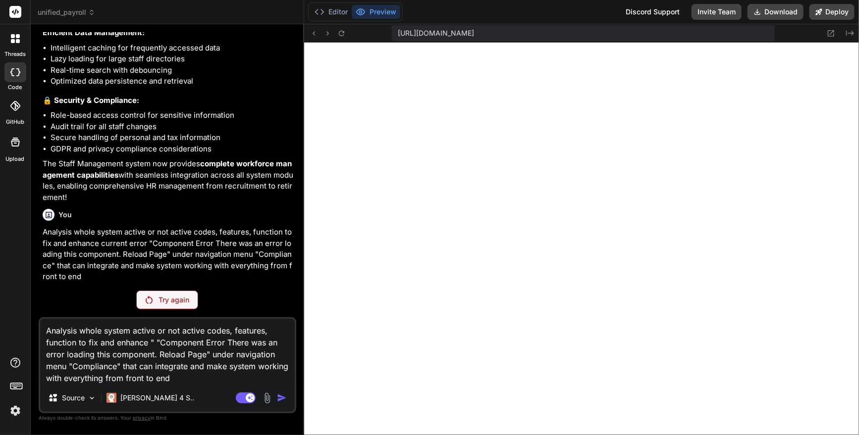
type textarea "Analysis whole system active or not active codes, features, function to fix and…"
type textarea "x"
type textarea "Analysis whole system active or not active codes, features, function to fix and…"
type textarea "x"
type textarea "Analysis whole system active or not active codes, features, function to fix and…"
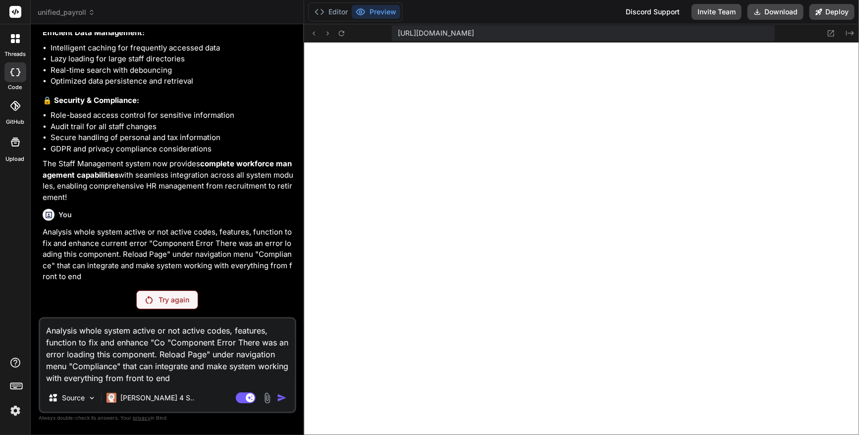
type textarea "x"
type textarea "Analysis whole system active or not active codes, features, function to fix and…"
type textarea "x"
type textarea "Analysis whole system active or not active codes, features, function to fix and…"
type textarea "x"
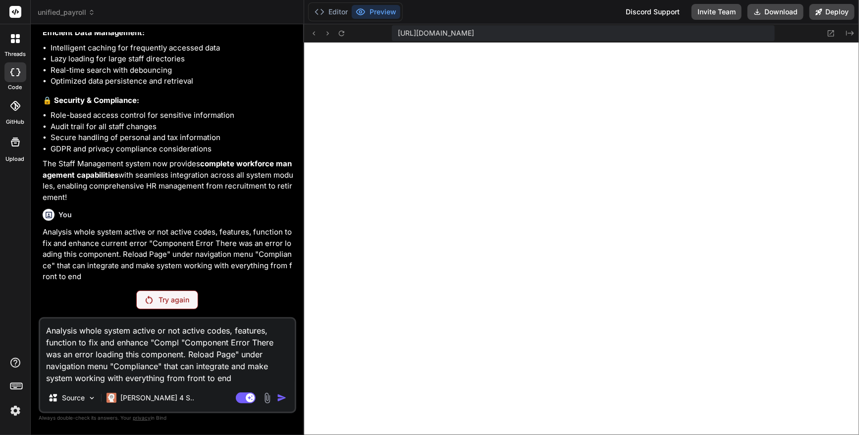
type textarea "Analysis whole system active or not active codes, features, function to fix and…"
type textarea "x"
type textarea "Analysis whole system active or not active codes, features, function to fix and…"
type textarea "x"
type textarea "Analysis whole system active or not active codes, features, function to fix and…"
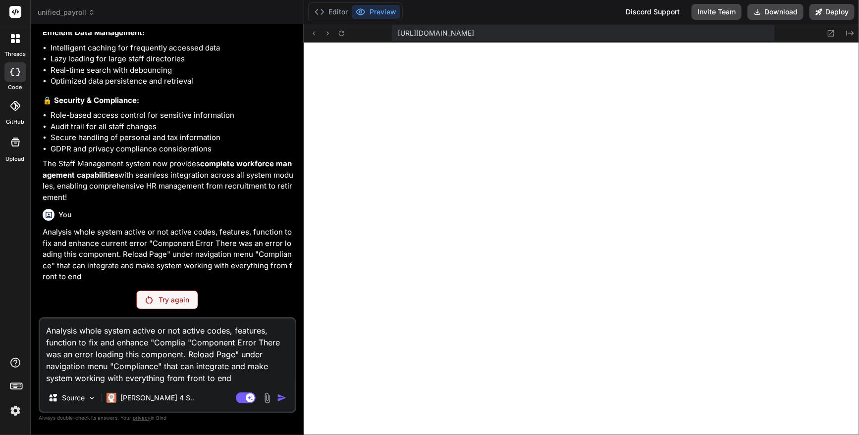
type textarea "x"
type textarea "Analysis whole system active or not active codes, features, function to fix and…"
type textarea "x"
type textarea "Analysis whole system active or not active codes, features, function to fix and…"
type textarea "x"
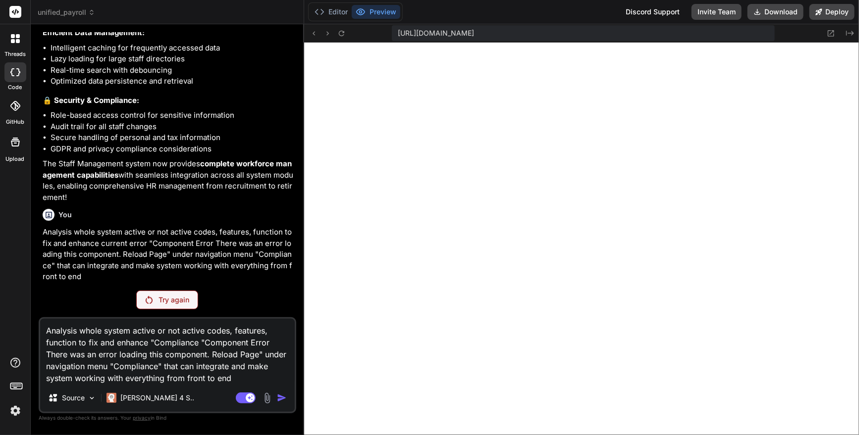
type textarea "Analysis whole system active or not active codes, features, function to fix and…"
type textarea "x"
type textarea "Analysis whole system active or not active codes, features, function to fix and…"
type textarea "x"
type textarea "Analysis whole system active or not active codes, features, function to fix and…"
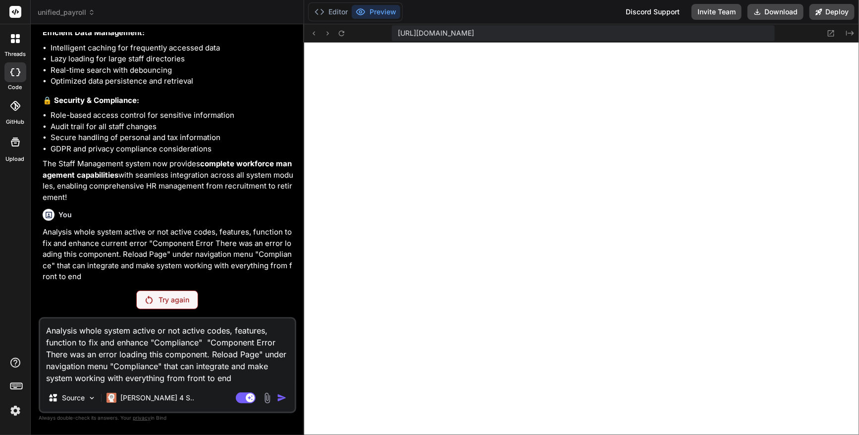
type textarea "x"
type textarea "Analysis whole system active or not active codes, features, function to fix and…"
type textarea "x"
type textarea "Analysis whole system active or not active codes, features, function to fix and…"
type textarea "x"
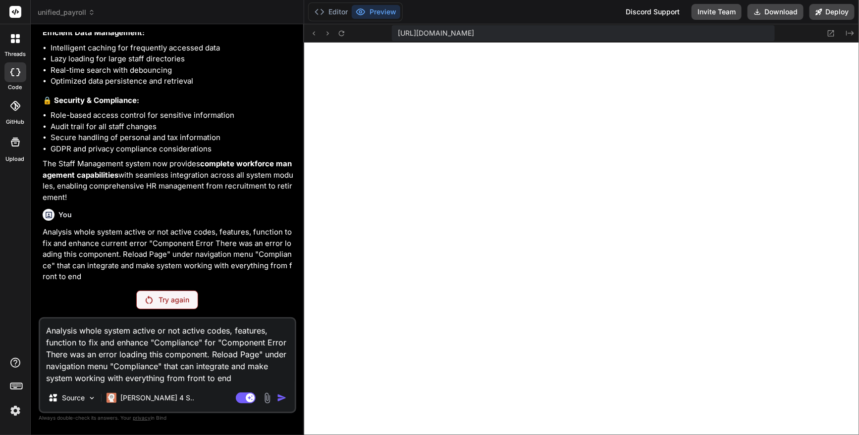
type textarea "Analysis whole system active or not active codes, features, function to fix and…"
type textarea "x"
type textarea "Analysis whole system active or not active codes, features, function to fix and…"
type textarea "x"
type textarea "Analysis whole system active or not active codes, features, function to fix and…"
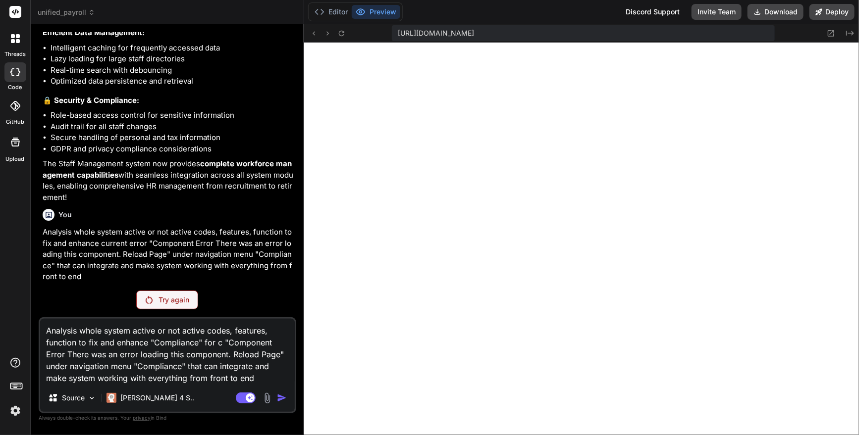
type textarea "x"
type textarea "Analysis whole system active or not active codes, features, function to fix and…"
type textarea "x"
type textarea "Analysis whole system active or not active codes, features, function to fix and…"
type textarea "x"
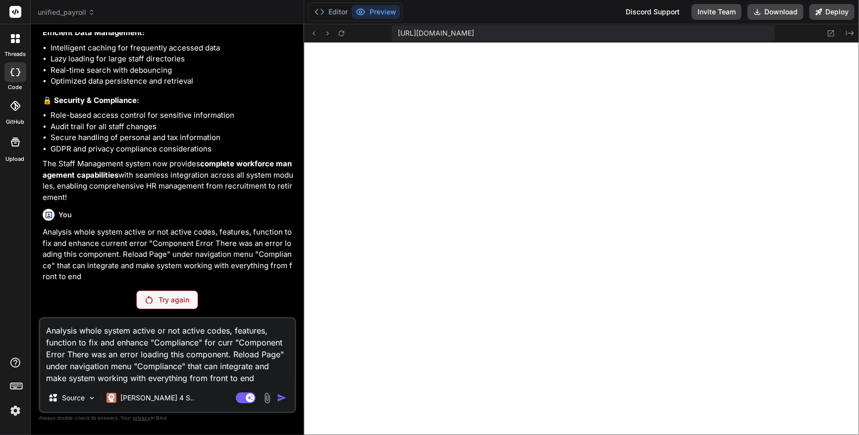
type textarea "Analysis whole system active or not active codes, features, function to fix and…"
type textarea "x"
type textarea "Analysis whole system active or not active codes, features, function to fix and…"
type textarea "x"
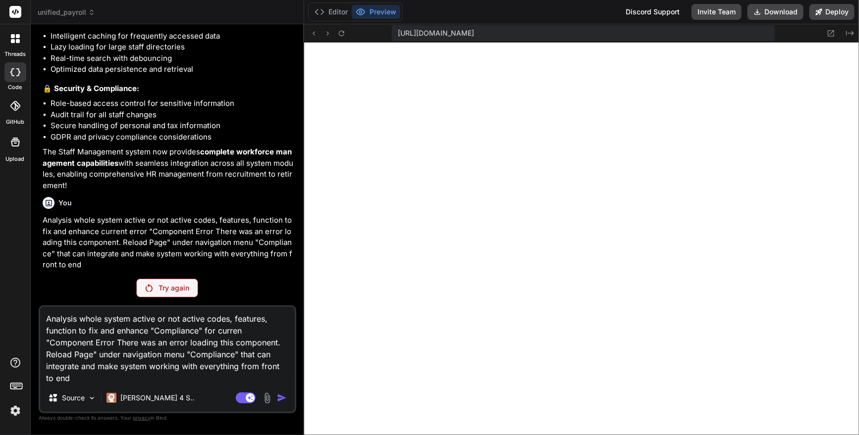
type textarea "Analysis whole system active or not active codes, features, function to fix and…"
type textarea "x"
type textarea "Analysis whole system active or not active codes, features, function to fix and…"
type textarea "x"
type textarea "Analysis whole system active or not active codes, features, function to fix and…"
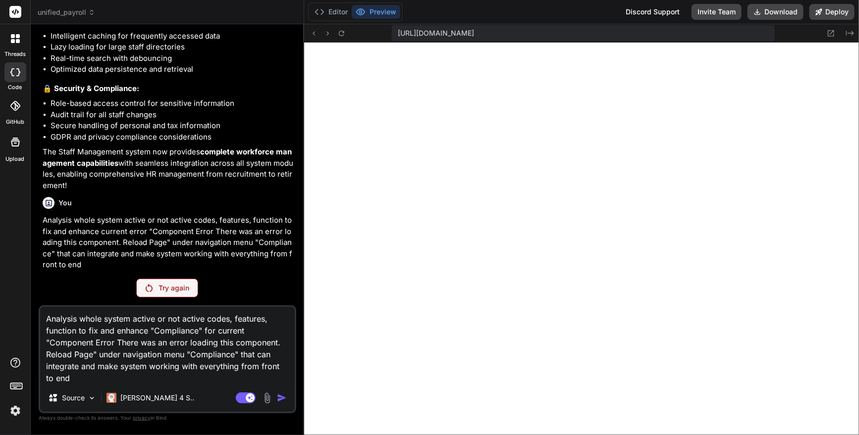
type textarea "x"
type textarea "Analysis whole system active or not active codes, features, function to fix and…"
type textarea "x"
type textarea "Analysis whole system active or not active codes, features, function to fix and…"
type textarea "x"
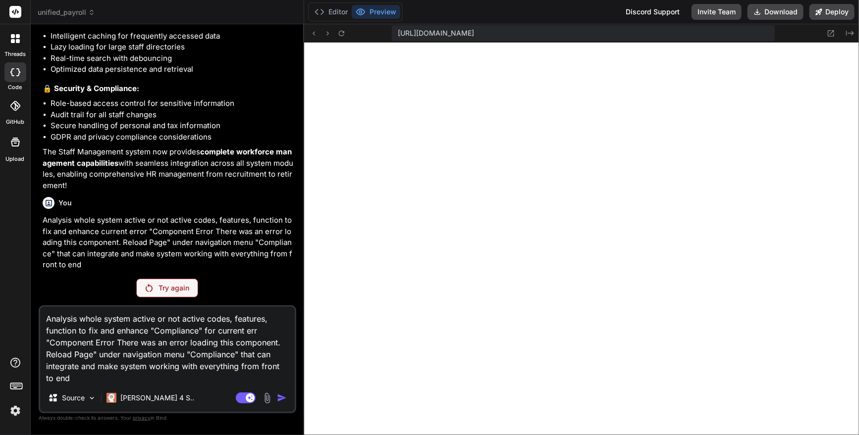
type textarea "Analysis whole system active or not active codes, features, function to fix and…"
type textarea "x"
type textarea "Analysis whole system active or not active codes, features, function to fix and…"
type textarea "x"
drag, startPoint x: 98, startPoint y: 356, endPoint x: 239, endPoint y: 349, distance: 141.3
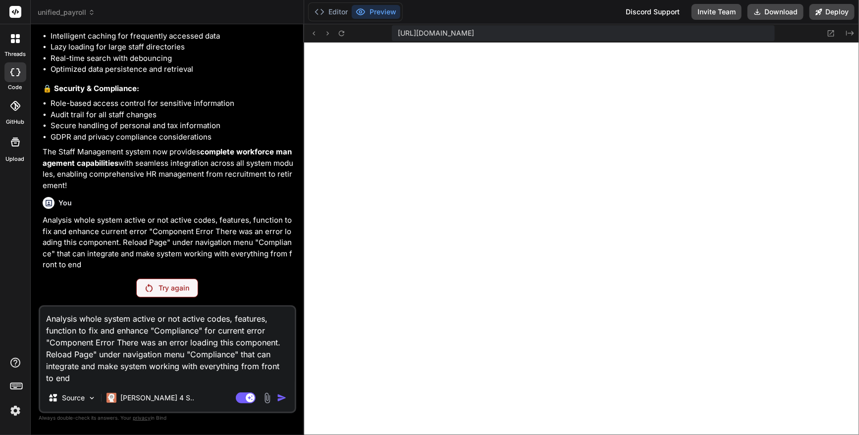
click at [239, 349] on textarea "Analysis whole system active or not active codes, features, function to fix and…" at bounding box center [167, 345] width 254 height 77
type textarea "Analysis whole system active or not active codes, features, function to fix and…"
type textarea "x"
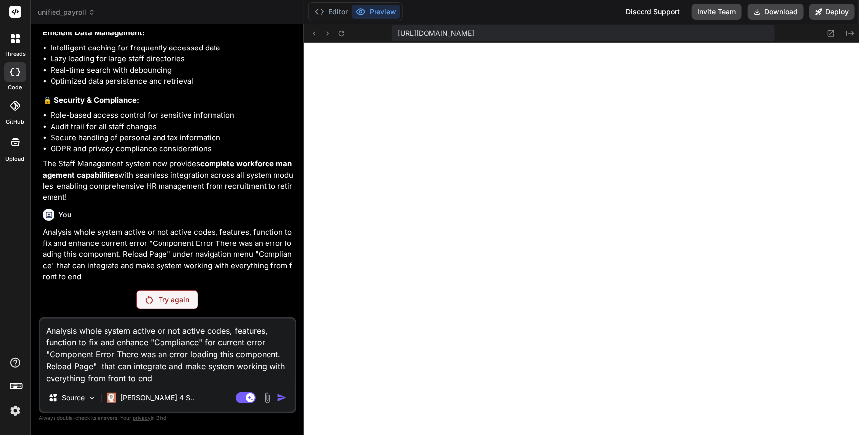
type textarea "Analysis whole system active or not active codes, features, function to fix and…"
click at [282, 385] on div "Analysis whole system active or not active codes, features, function to fix and…" at bounding box center [167, 365] width 257 height 96
drag, startPoint x: 157, startPoint y: 379, endPoint x: 32, endPoint y: 332, distance: 133.5
click at [32, 332] on div "Bind AI Web Search Created with Pixso. Code Generator You Yes, I would like to …" at bounding box center [167, 229] width 273 height 410
click at [150, 397] on p "[PERSON_NAME] 4 S.." at bounding box center [157, 398] width 74 height 10
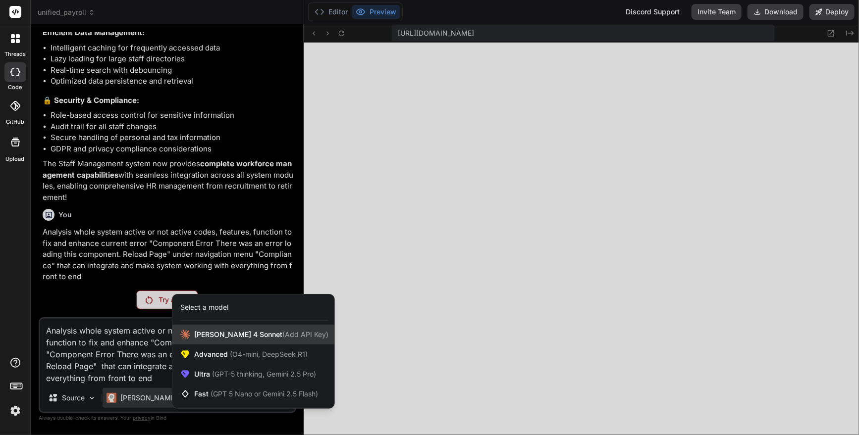
click at [214, 334] on span "Claude 4 Sonnet (Add API Key)" at bounding box center [261, 335] width 134 height 10
type textarea "x"
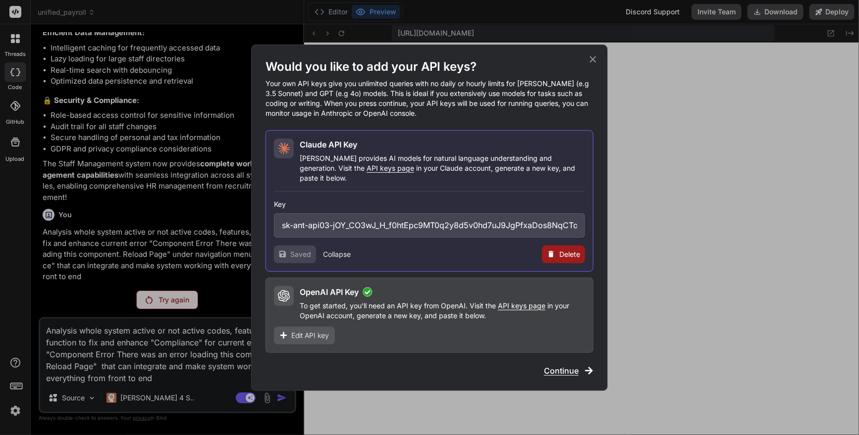
click at [567, 366] on span "Continue" at bounding box center [561, 371] width 35 height 12
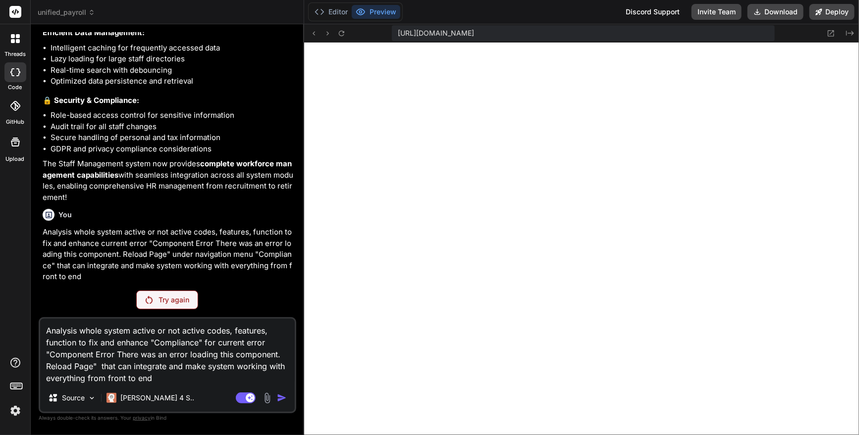
click at [181, 382] on textarea "Analysis whole system active or not active codes, features, function to fix and…" at bounding box center [167, 351] width 254 height 65
type textarea "Analysis whole system active or not active codes, features, function to fix and…"
type textarea "x"
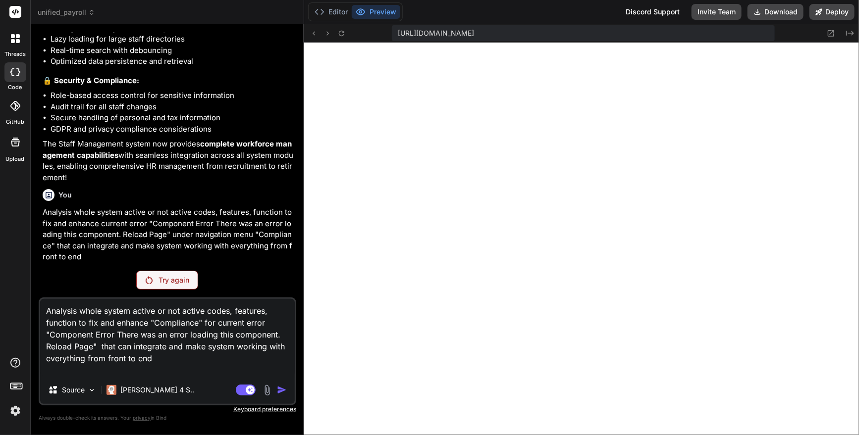
type textarea "Analysis whole system active or not active codes, features, function to fix and…"
click at [19, 412] on img at bounding box center [15, 411] width 17 height 17
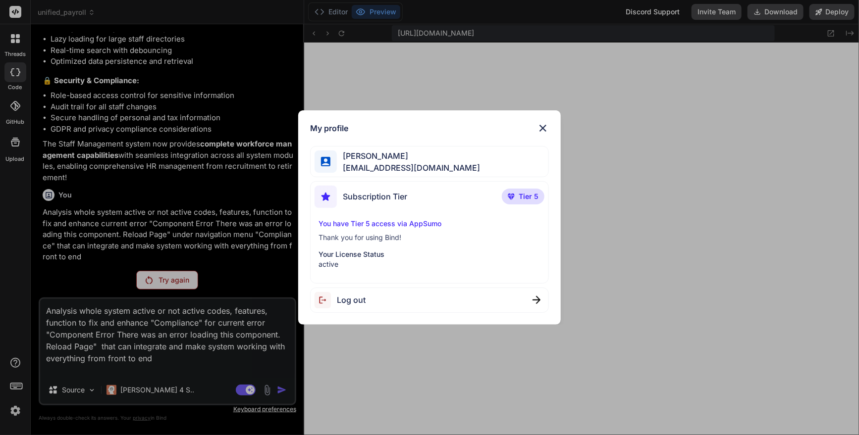
click at [358, 301] on span "Log out" at bounding box center [351, 300] width 29 height 12
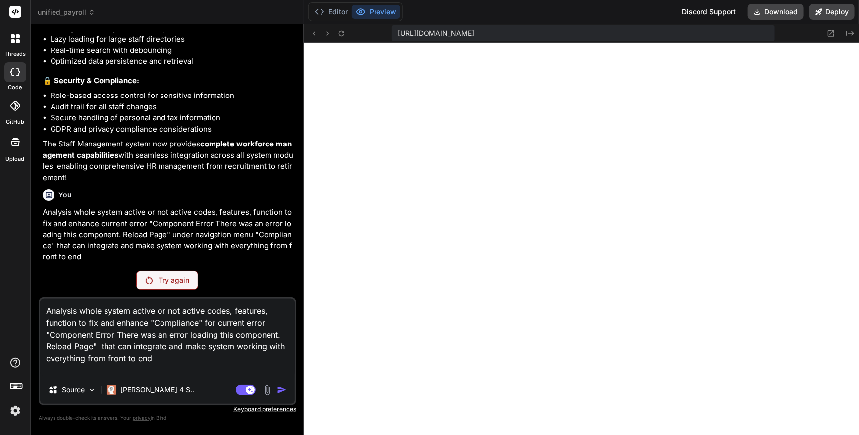
scroll to position [0, 0]
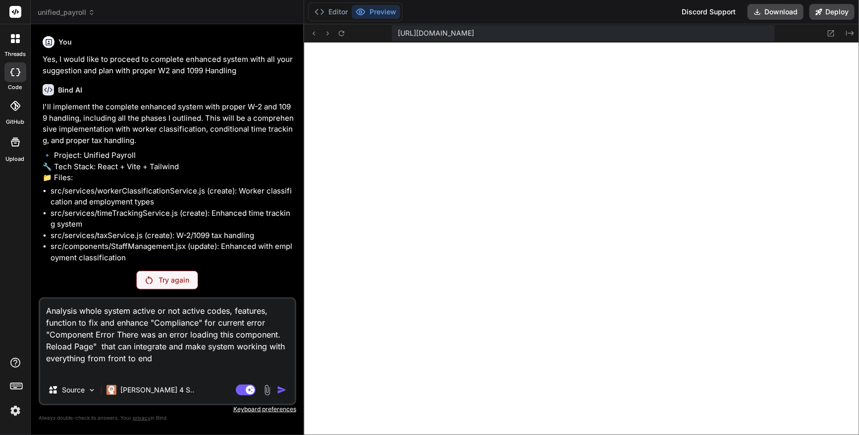
type textarea "x"
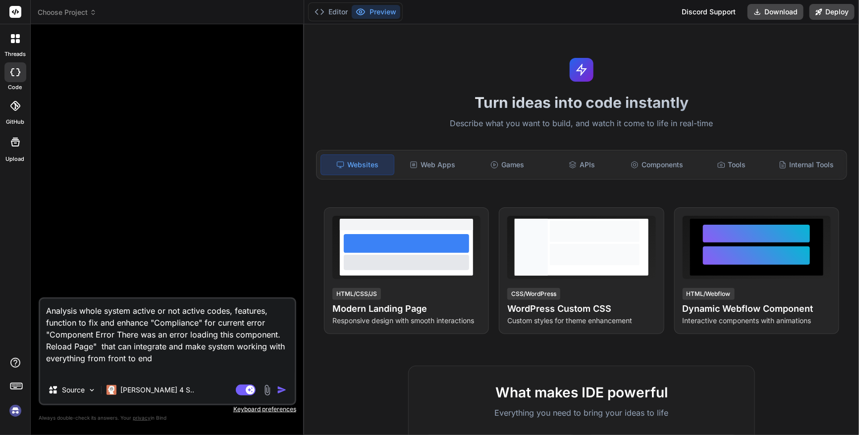
click at [63, 16] on span "Choose Project" at bounding box center [67, 12] width 59 height 10
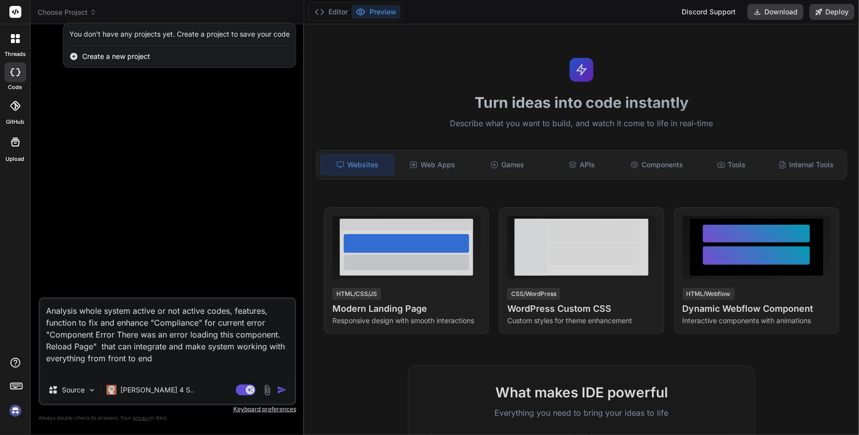
click at [86, 80] on div at bounding box center [429, 217] width 859 height 435
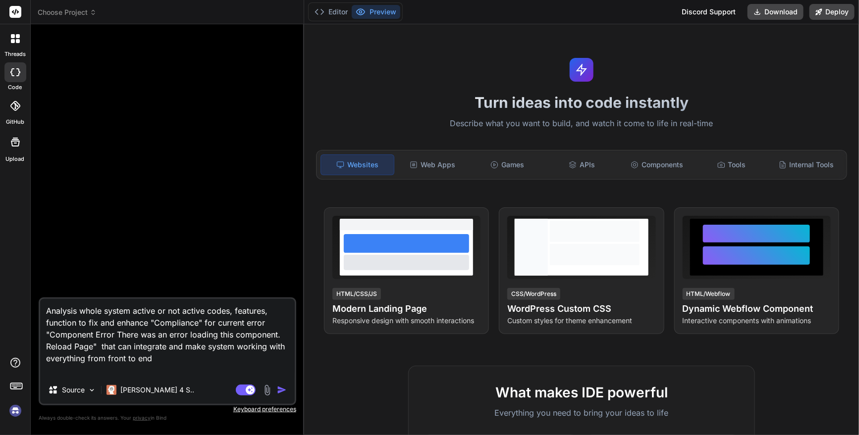
click at [77, 12] on span "Choose Project" at bounding box center [67, 12] width 59 height 10
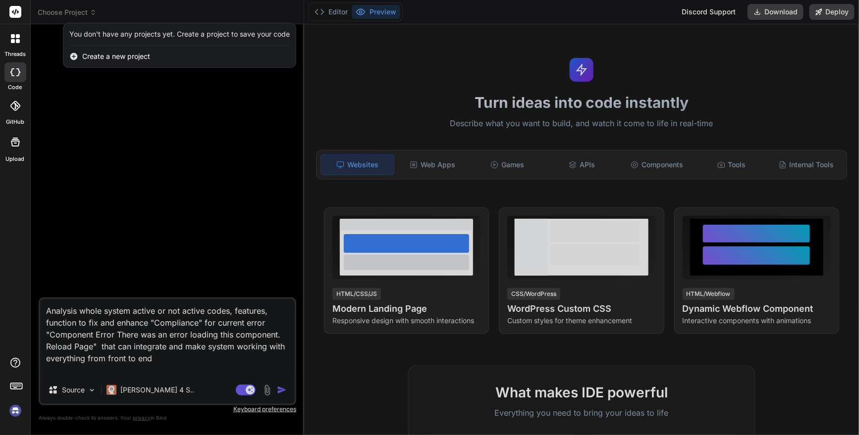
click at [88, 151] on div at bounding box center [429, 217] width 859 height 435
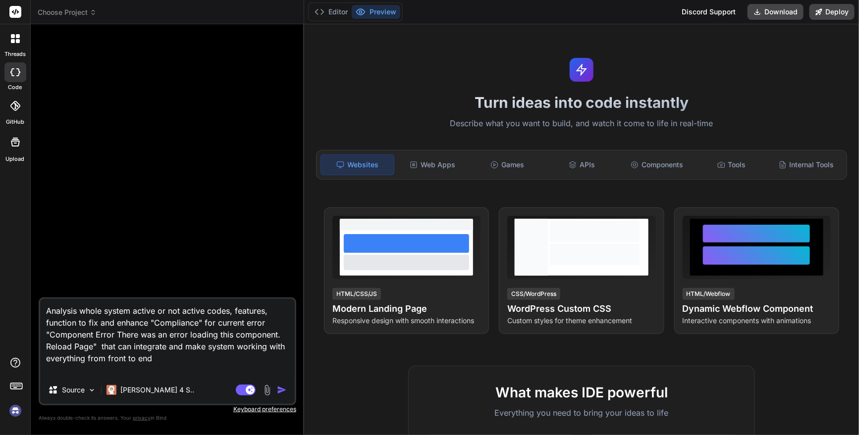
type textarea "x"
click at [74, 14] on span "Choose Project" at bounding box center [67, 12] width 59 height 10
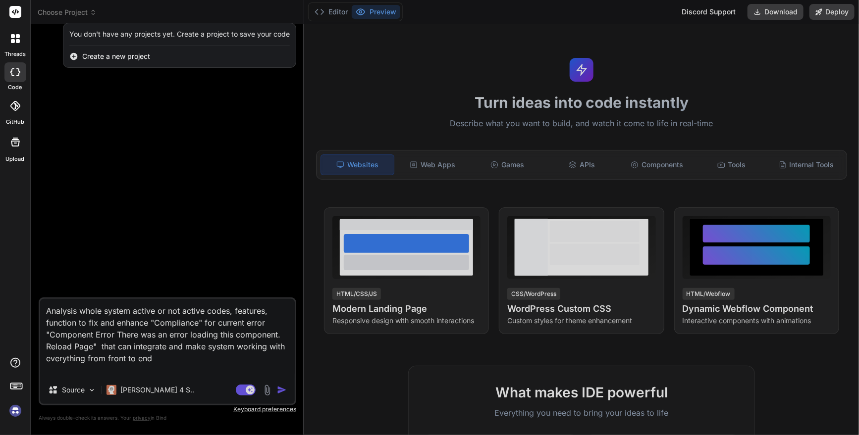
click at [62, 73] on div at bounding box center [429, 217] width 859 height 435
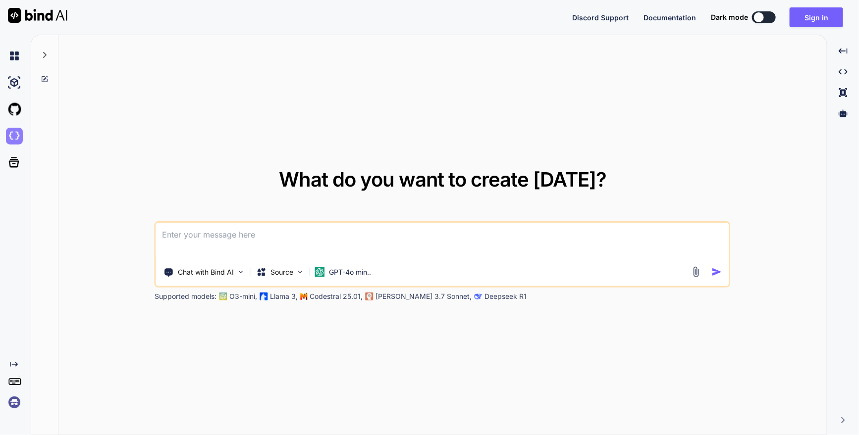
click at [12, 133] on img at bounding box center [14, 136] width 17 height 17
click at [17, 408] on img at bounding box center [14, 402] width 17 height 17
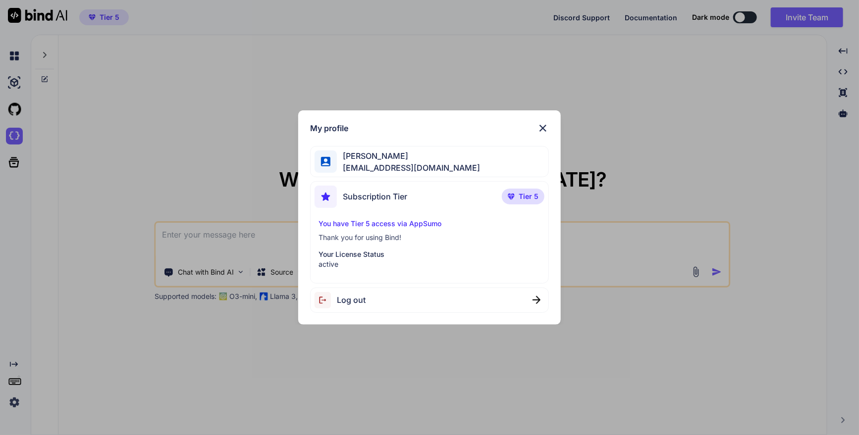
click at [352, 307] on div "Log out" at bounding box center [339, 300] width 51 height 16
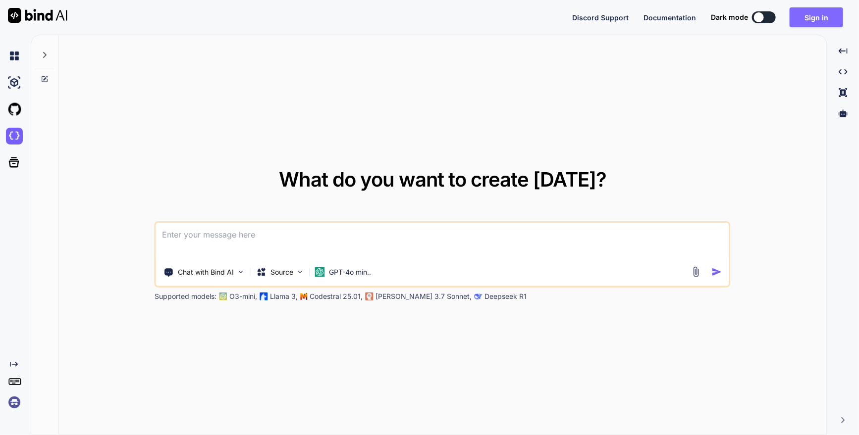
click at [812, 17] on button "Sign in" at bounding box center [815, 17] width 53 height 20
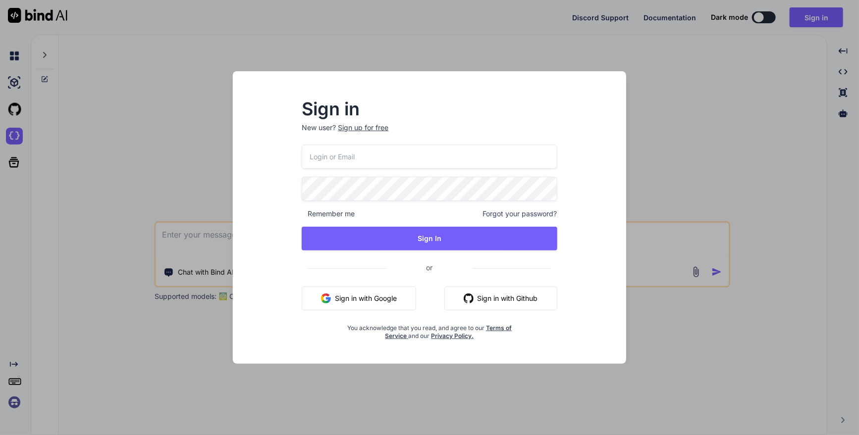
type input "[EMAIL_ADDRESS][DOMAIN_NAME]"
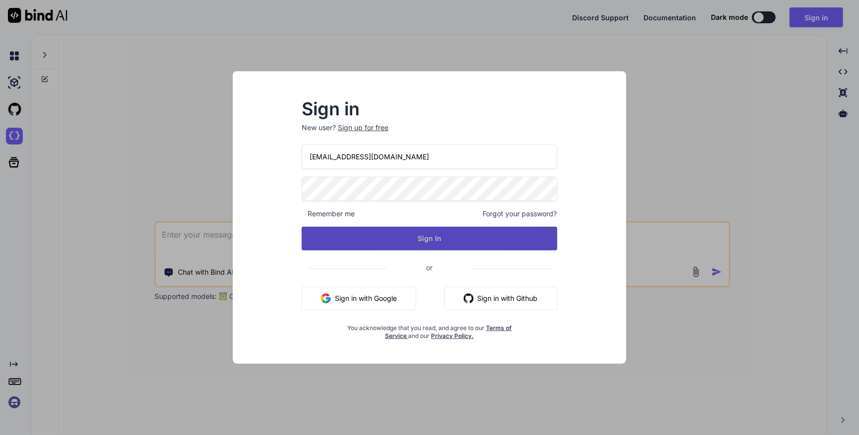
click at [447, 238] on button "Sign In" at bounding box center [429, 239] width 255 height 24
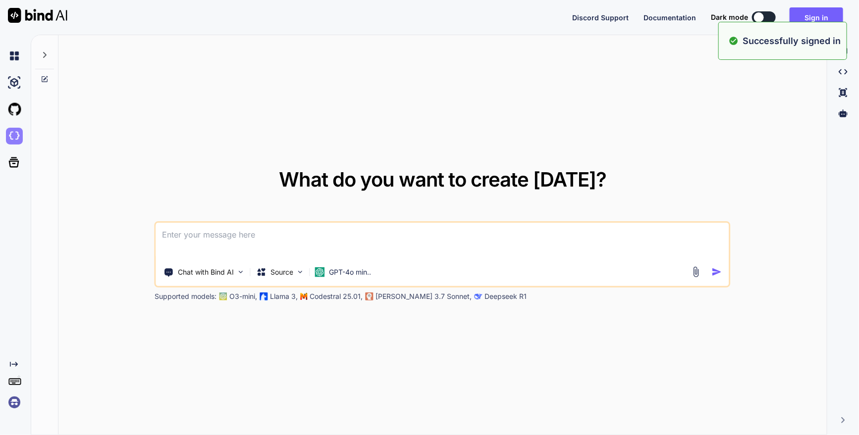
click at [14, 137] on img at bounding box center [14, 136] width 17 height 17
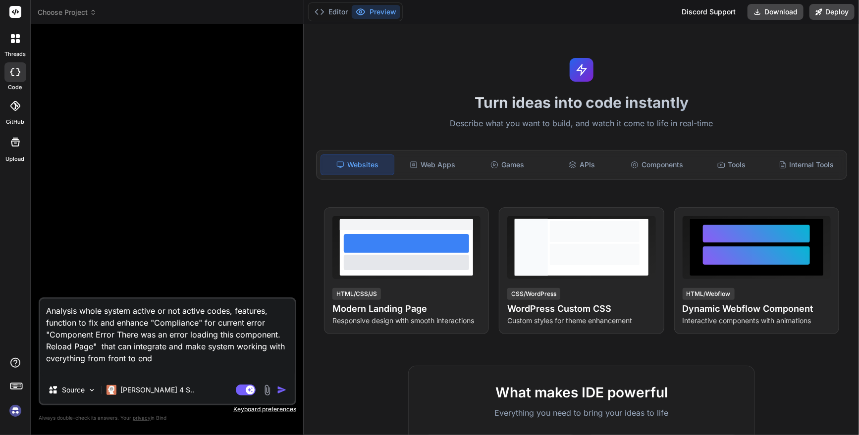
click at [60, 7] on span "Choose Project" at bounding box center [67, 12] width 59 height 10
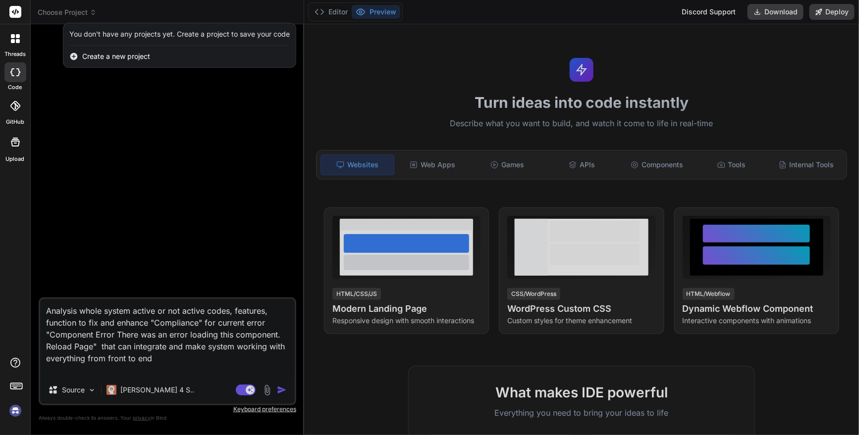
click at [142, 126] on div at bounding box center [429, 217] width 859 height 435
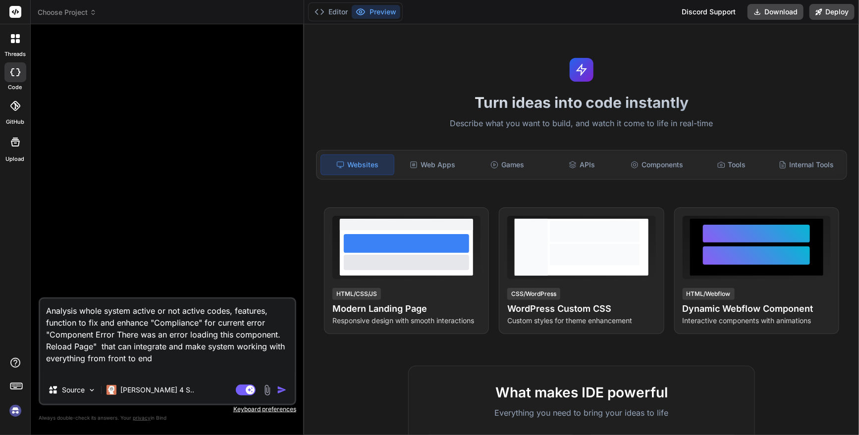
drag, startPoint x: 161, startPoint y: 361, endPoint x: 45, endPoint y: 307, distance: 128.0
click at [44, 307] on textarea "Analysis whole system active or not active codes, features, function to fix and…" at bounding box center [167, 337] width 254 height 77
click at [69, 13] on span "Choose Project" at bounding box center [67, 12] width 59 height 10
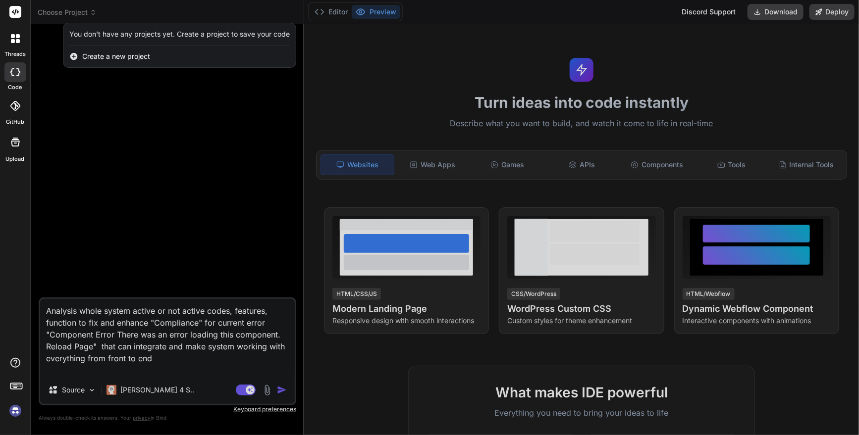
click at [12, 417] on img at bounding box center [15, 411] width 17 height 17
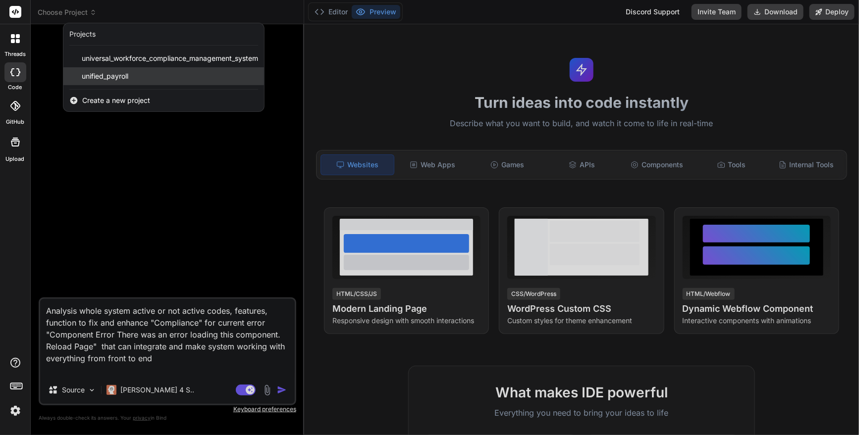
click at [128, 75] on span "unified_payroll" at bounding box center [105, 76] width 47 height 10
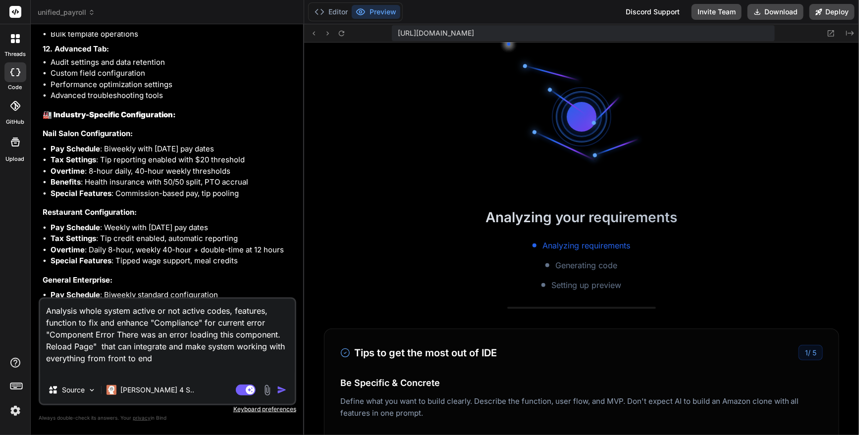
scroll to position [224, 0]
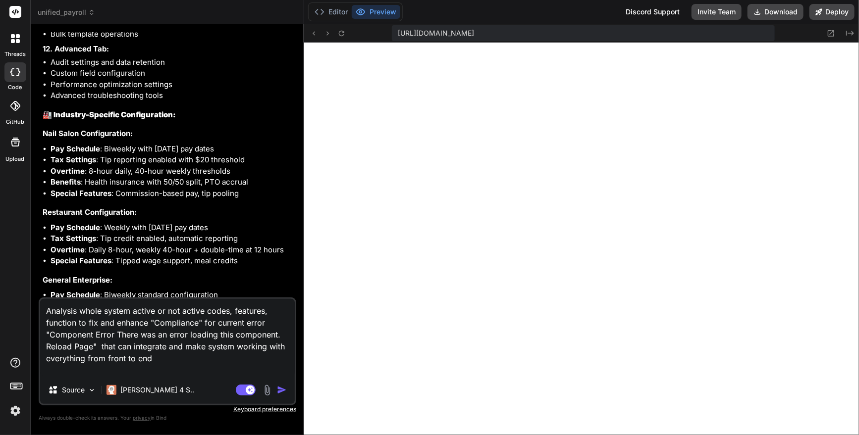
click at [281, 391] on img "button" at bounding box center [282, 390] width 10 height 10
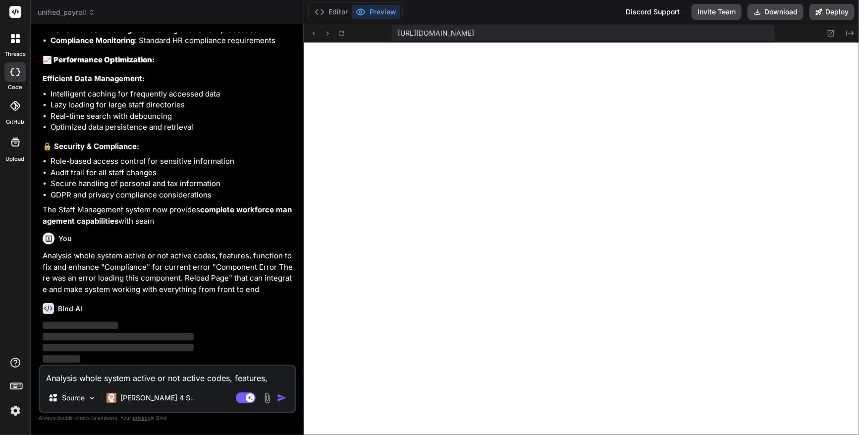
scroll to position [9885, 0]
type textarea "x"
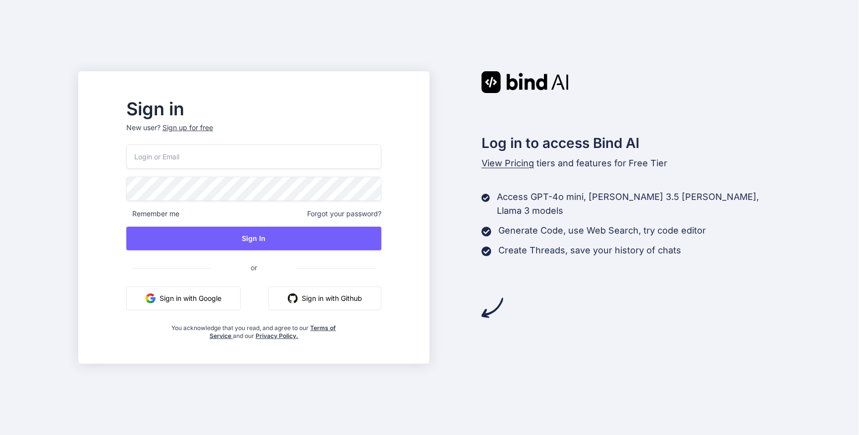
click at [316, 166] on input "email" at bounding box center [253, 157] width 255 height 24
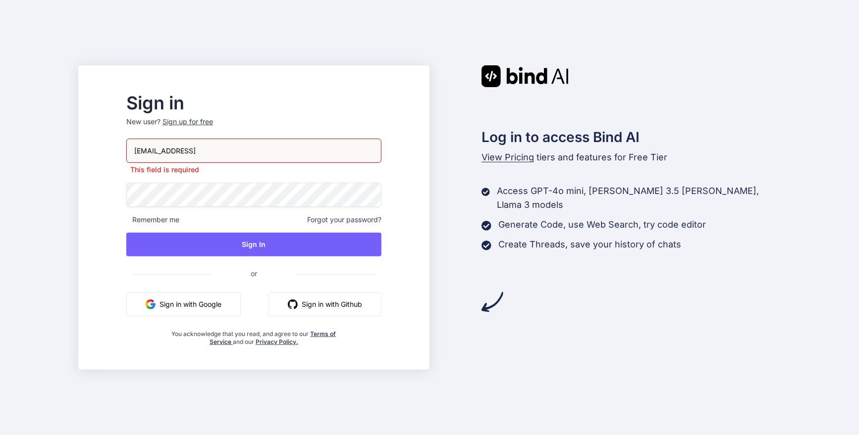
click at [397, 190] on div "Sign in New user? Sign up for free [EMAIL_ADDRESS] This field is required Remem…" at bounding box center [253, 220] width 287 height 251
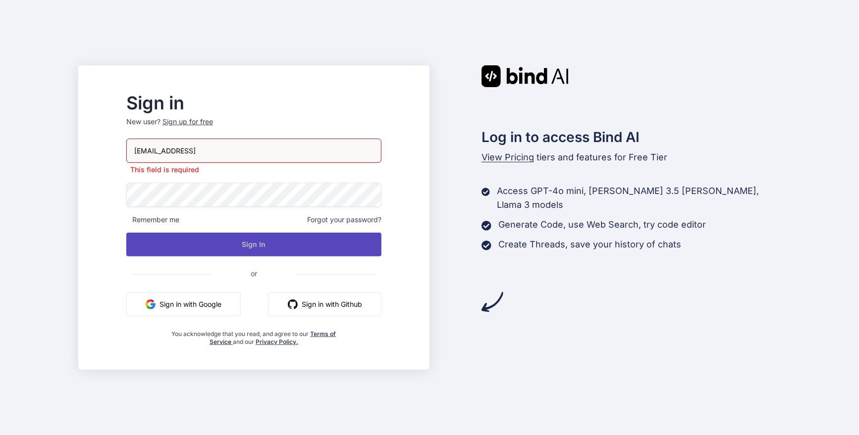
click at [311, 250] on button "Sign In" at bounding box center [253, 245] width 255 height 24
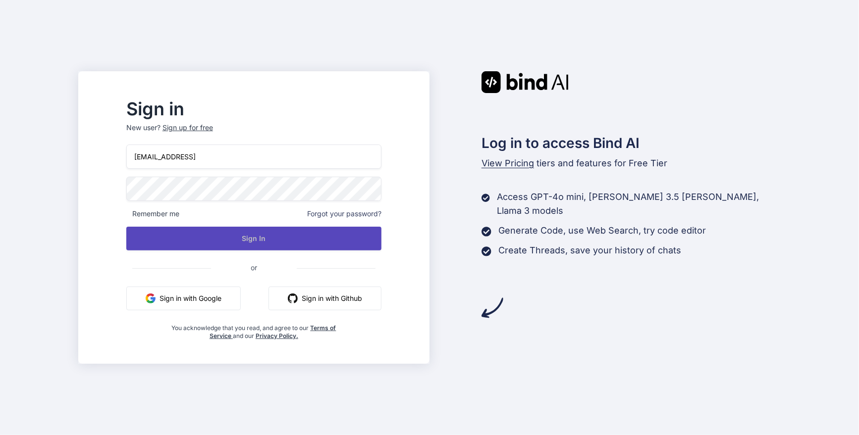
click at [304, 242] on button "Sign In" at bounding box center [253, 239] width 255 height 24
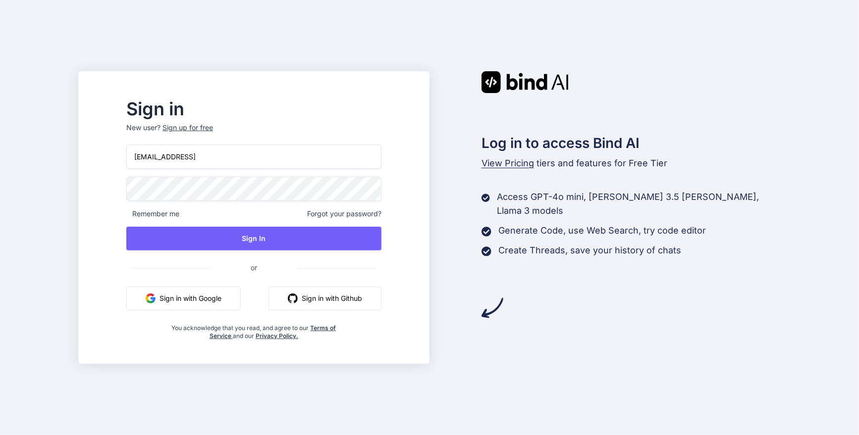
drag, startPoint x: 228, startPoint y: 156, endPoint x: 264, endPoint y: 157, distance: 36.1
click at [264, 157] on input "[EMAIL_ADDRESS]" at bounding box center [253, 157] width 255 height 24
type input "[EMAIL_ADDRESS][DOMAIN_NAME]"
click at [370, 112] on h2 "Sign in" at bounding box center [253, 109] width 255 height 16
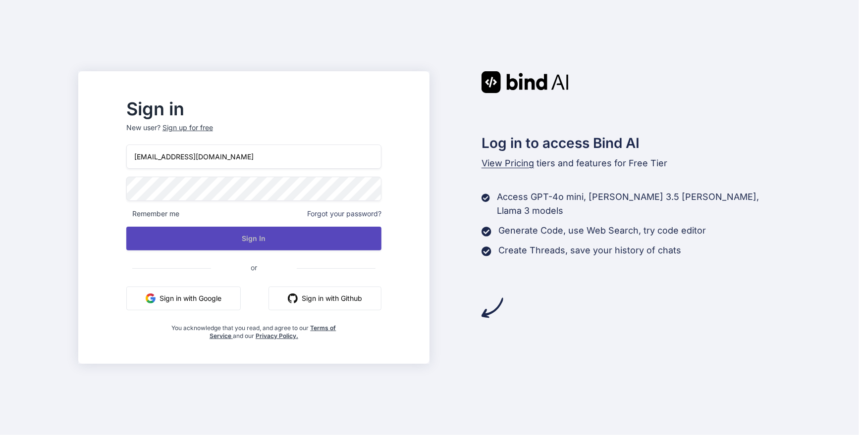
click at [267, 241] on button "Sign In" at bounding box center [253, 239] width 255 height 24
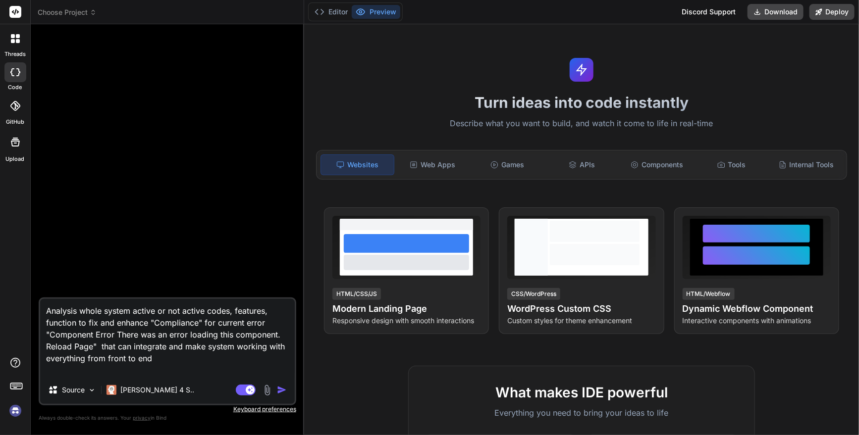
type textarea "x"
click at [83, 16] on span "Choose Project" at bounding box center [67, 12] width 59 height 10
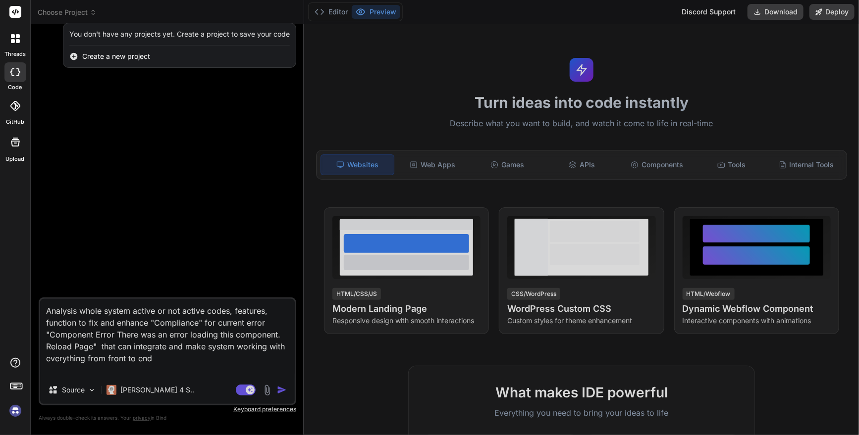
click at [188, 183] on div at bounding box center [429, 217] width 859 height 435
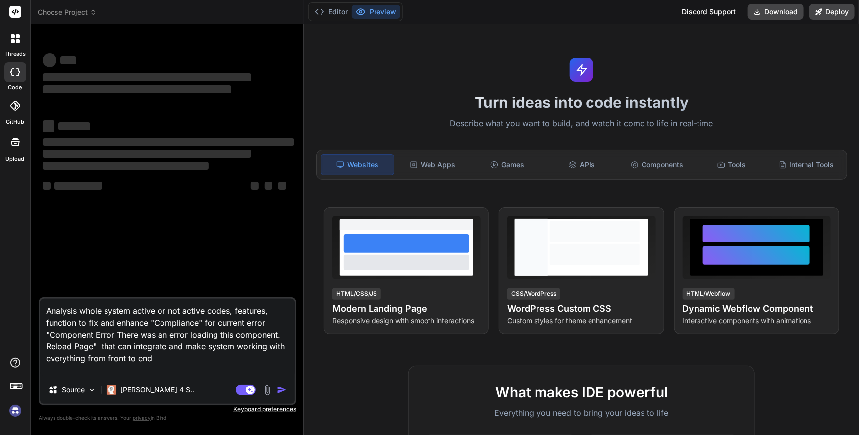
click at [75, 16] on span "Choose Project" at bounding box center [67, 12] width 59 height 10
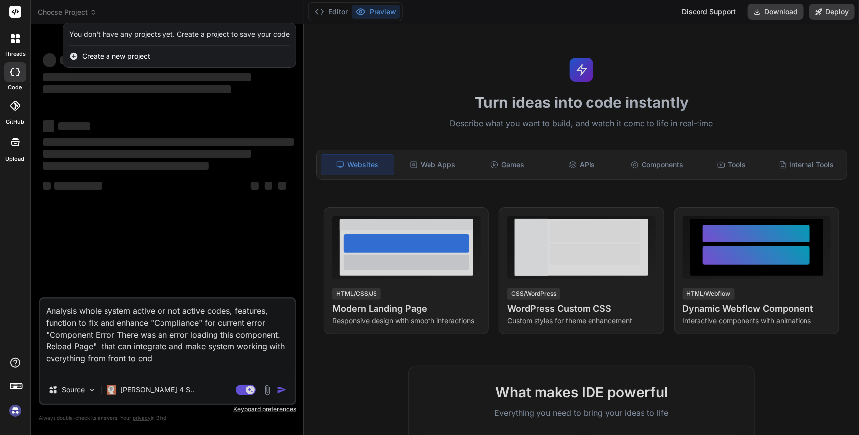
click at [43, 37] on div at bounding box center [429, 217] width 859 height 435
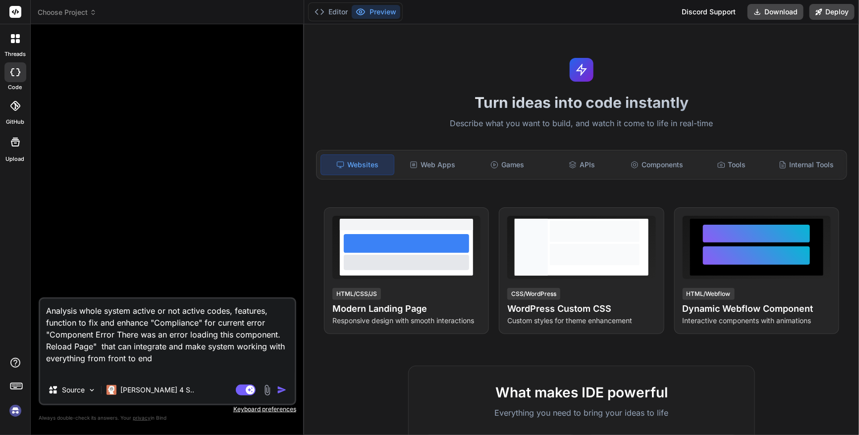
click at [70, 9] on span "Choose Project" at bounding box center [67, 12] width 59 height 10
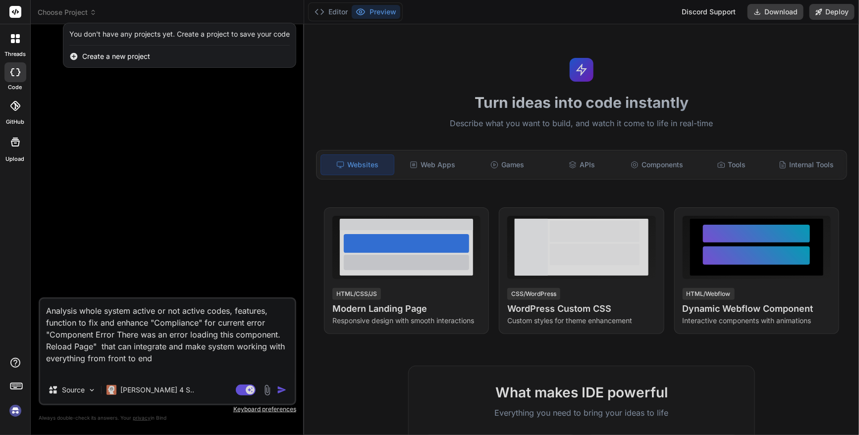
click at [14, 409] on img at bounding box center [15, 411] width 17 height 17
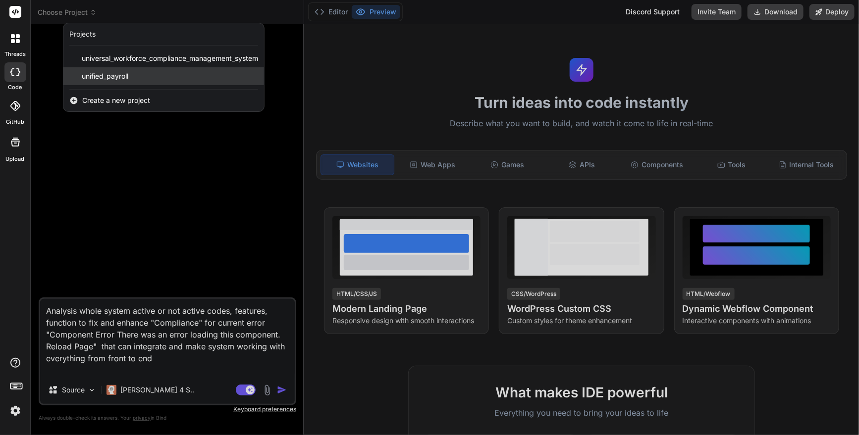
click at [109, 77] on span "unified_payroll" at bounding box center [105, 76] width 47 height 10
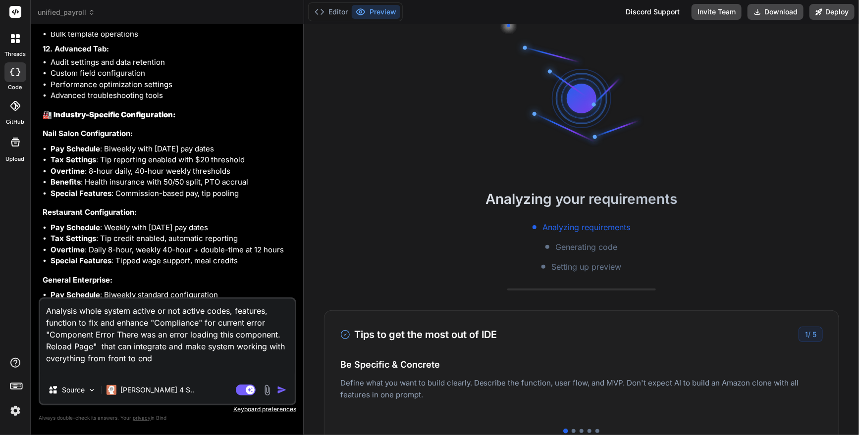
scroll to position [93, 0]
type textarea "x"
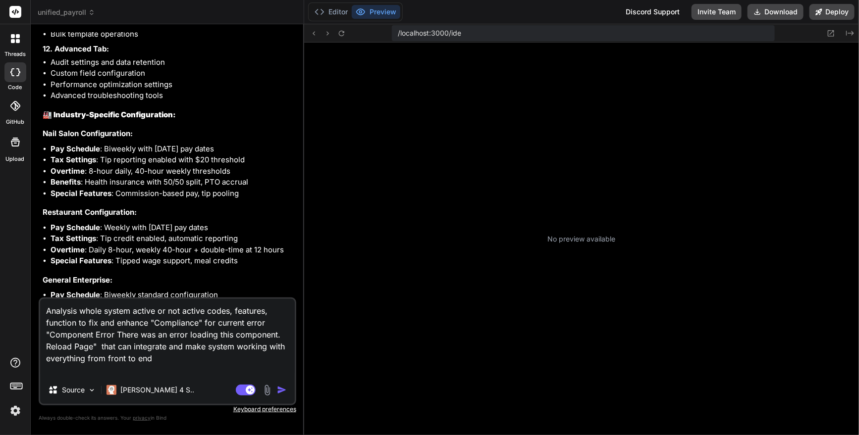
scroll to position [140, 0]
drag, startPoint x: 160, startPoint y: 360, endPoint x: 41, endPoint y: 307, distance: 131.0
click at [41, 307] on textarea "Analysis whole system active or not active codes, features, function to fix and…" at bounding box center [167, 337] width 254 height 77
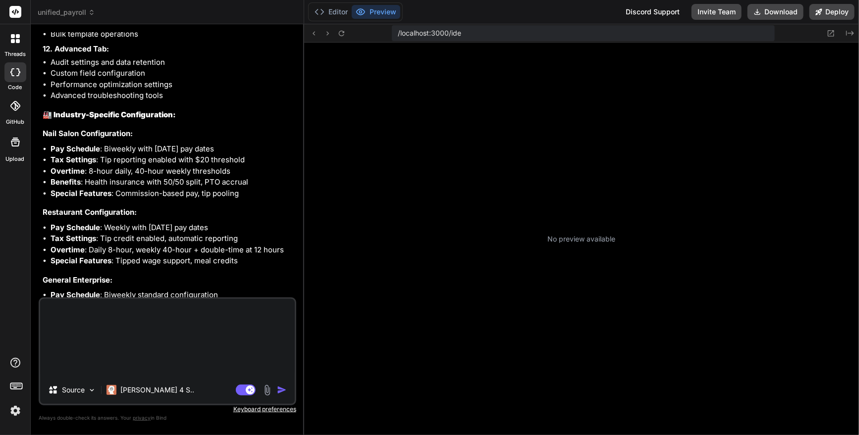
scroll to position [224, 0]
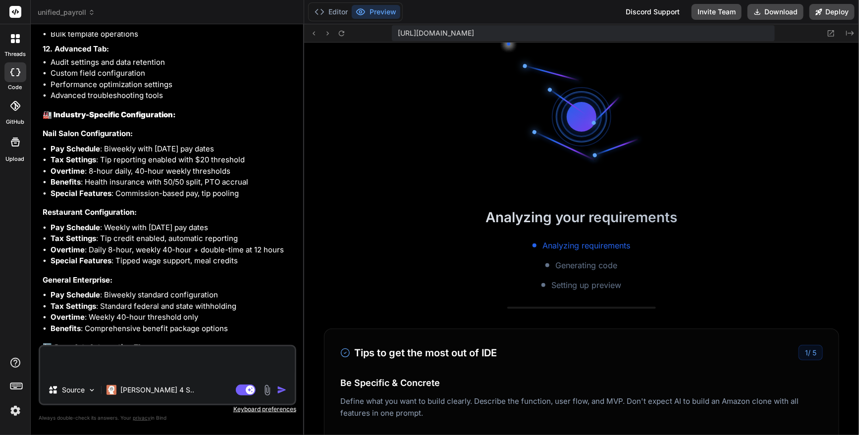
type textarea "x"
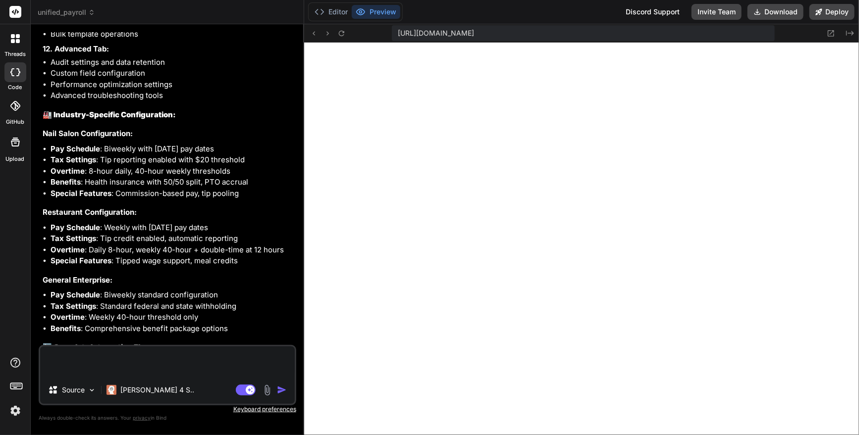
click at [188, 361] on textarea at bounding box center [167, 362] width 254 height 30
type textarea "U"
type textarea "x"
type textarea "A"
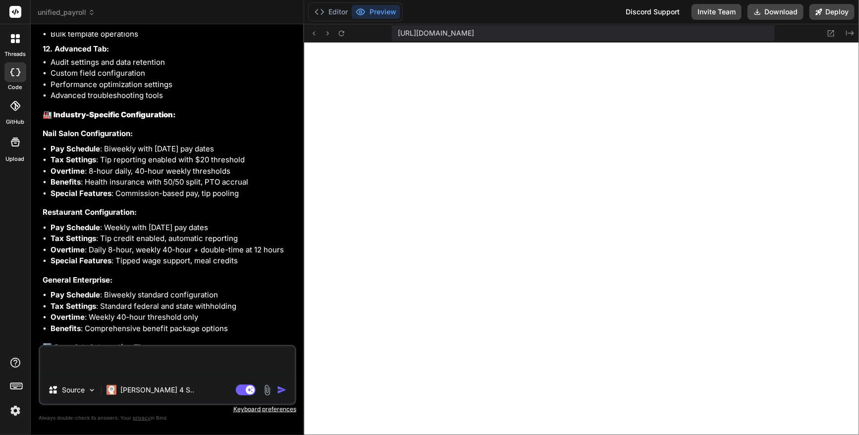
type textarea "x"
type textarea "AN"
type textarea "x"
type textarea "A"
type textarea "x"
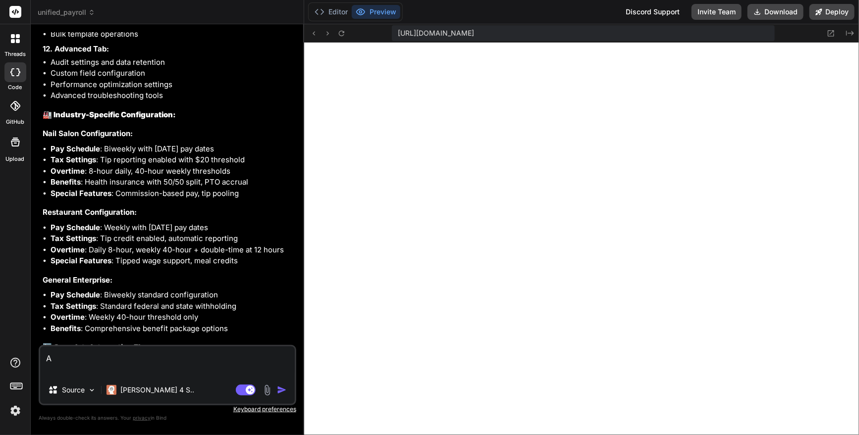
type textarea "An"
type textarea "x"
type textarea "[PERSON_NAME]"
type textarea "x"
type textarea "Anal"
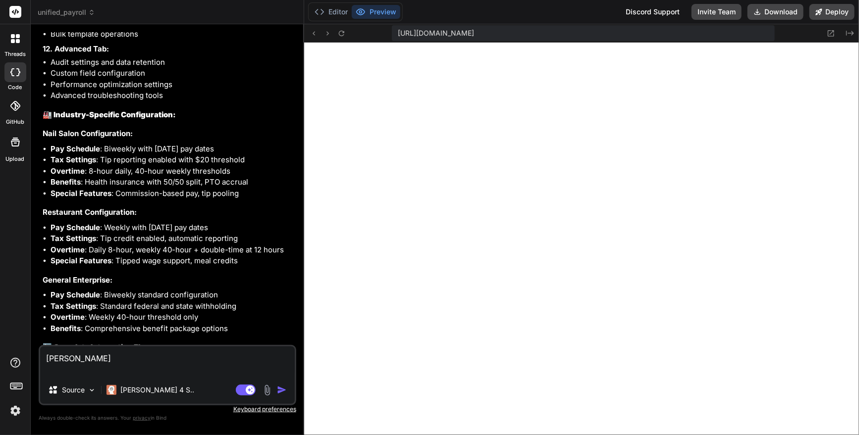
type textarea "x"
type textarea "Analy"
type textarea "x"
type textarea "Analys"
type textarea "x"
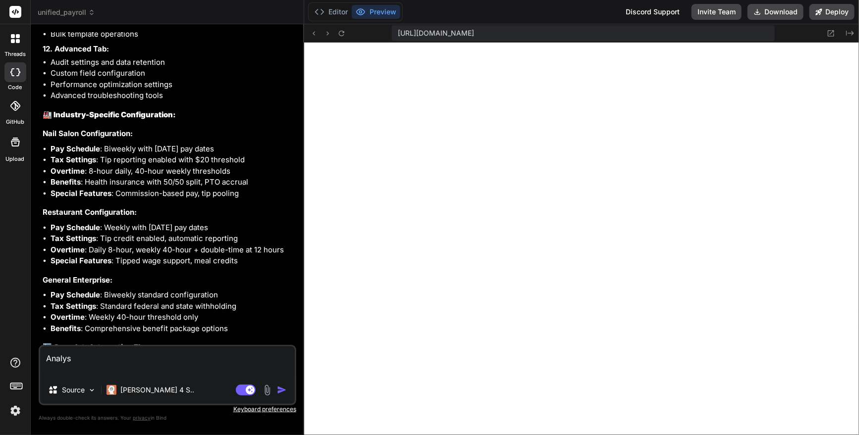
type textarea "Analysi"
type textarea "x"
type textarea "Analysis"
type textarea "x"
type textarea "Analysis"
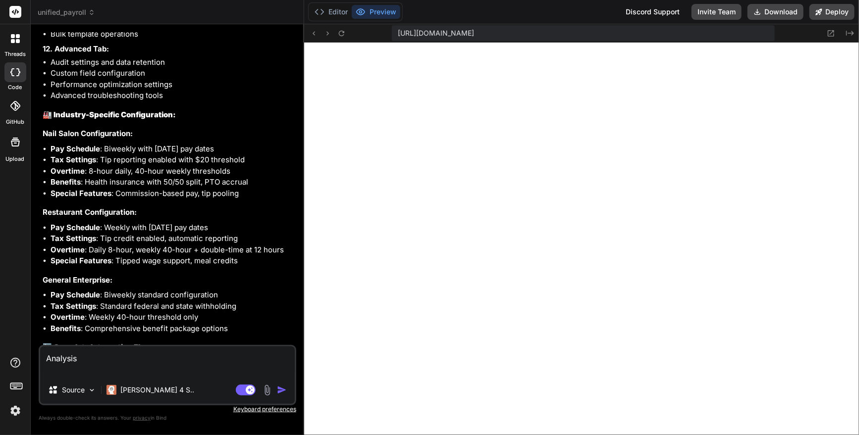
type textarea "x"
type textarea "Analysis a"
type textarea "x"
type textarea "Analysis an"
type textarea "x"
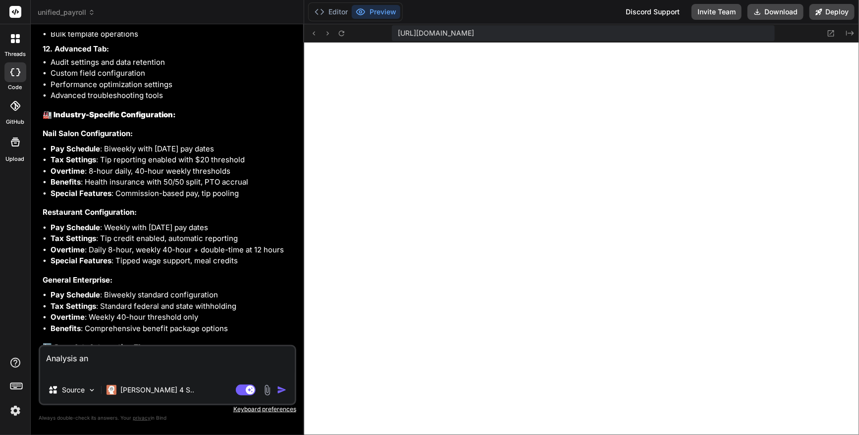
type textarea "Analysis and"
type textarea "x"
type textarea "Analysis and"
type textarea "x"
type textarea "Analysis and i"
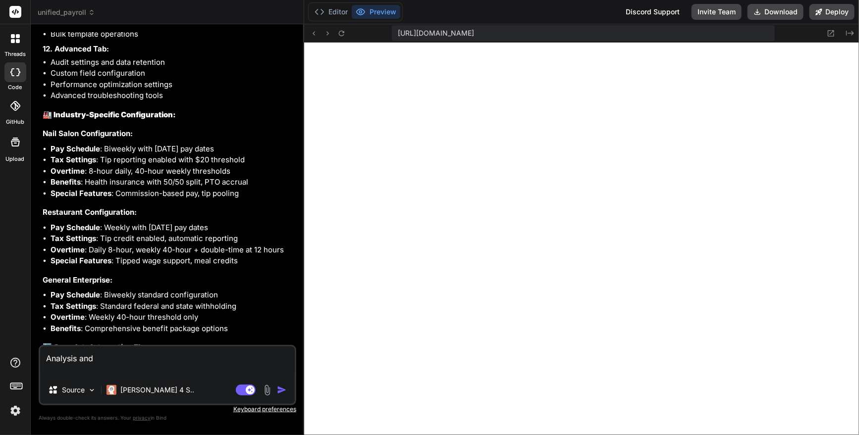
type textarea "x"
type textarea "Analysis and im"
type textarea "x"
type textarea "Analysis and imp"
type textarea "x"
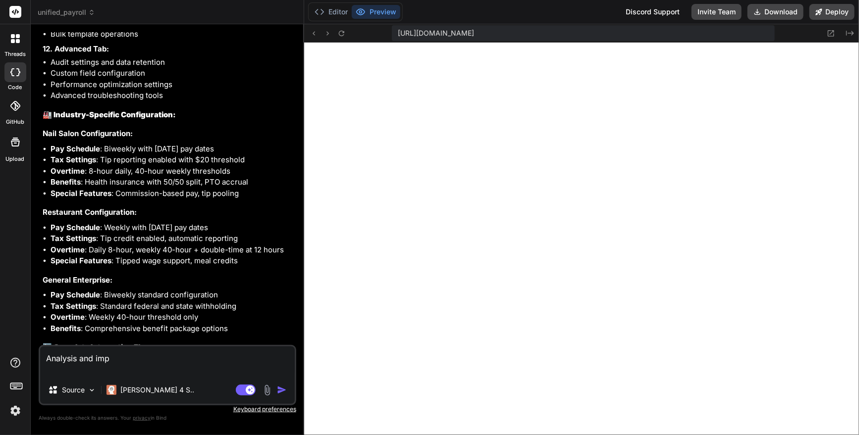
type textarea "Analysis and impl"
type textarea "x"
type textarea "Analysis and imple"
type textarea "x"
type textarea "Analysis and implem"
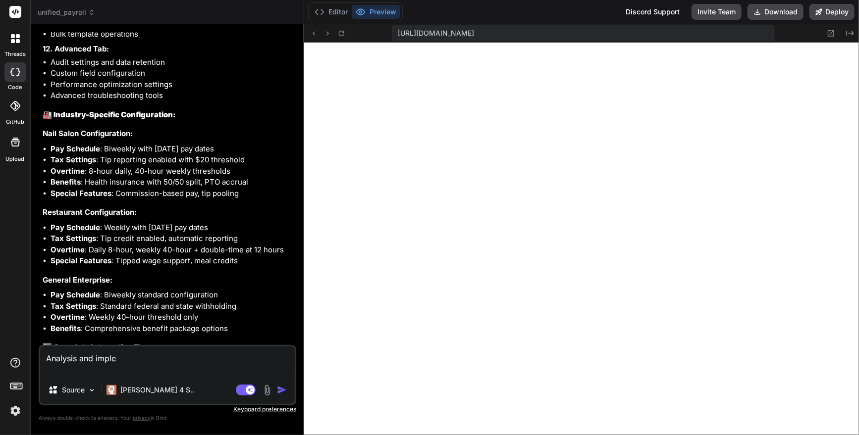
type textarea "x"
type textarea "Analysis and impleme"
type textarea "x"
type textarea "Analysis and implemen"
type textarea "x"
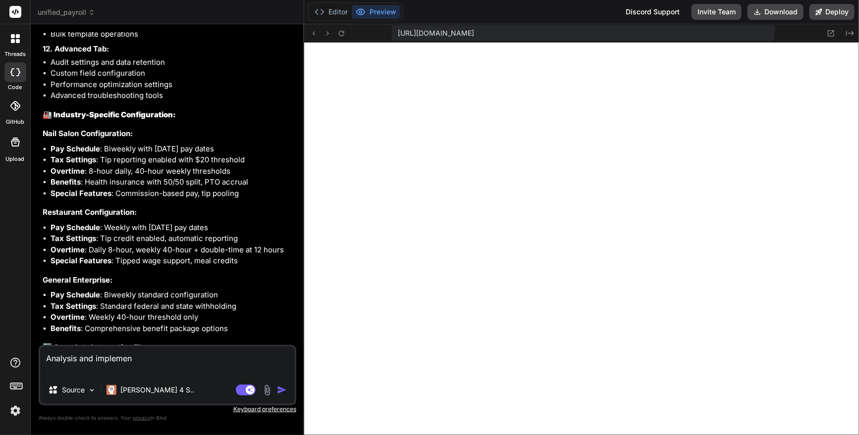
type textarea "Analysis and implement"
type textarea "x"
type textarea "Analysis and implement"
type textarea "x"
type textarea "Analysis and implement f"
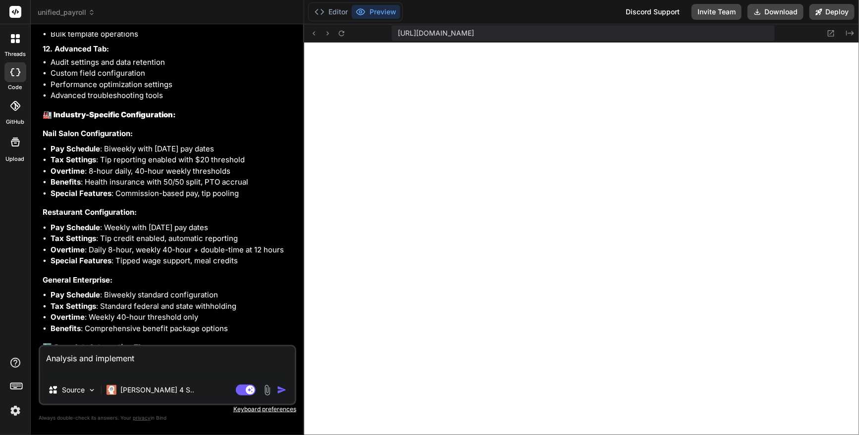
type textarea "x"
type textarea "Analysis and implement fi"
type textarea "x"
type textarea "Analysis and implement fix"
type textarea "x"
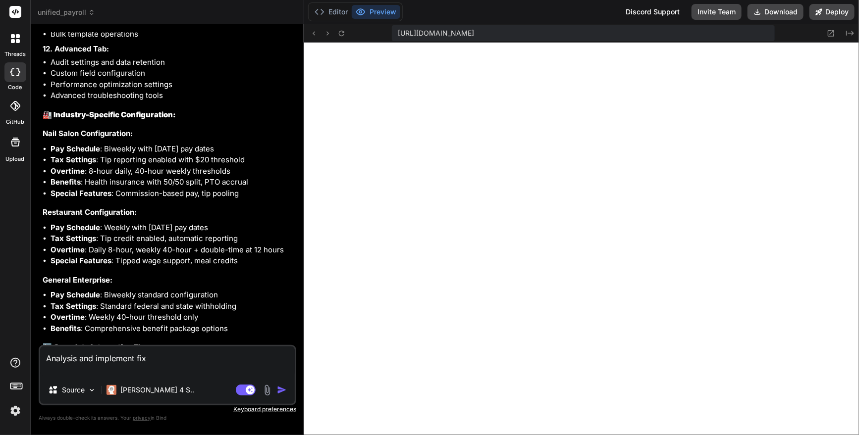
type textarea "Analysis and implement fix"
type textarea "x"
type textarea "Analysis and implement fix s"
type textarea "x"
type textarea "Analysis and implement fix so"
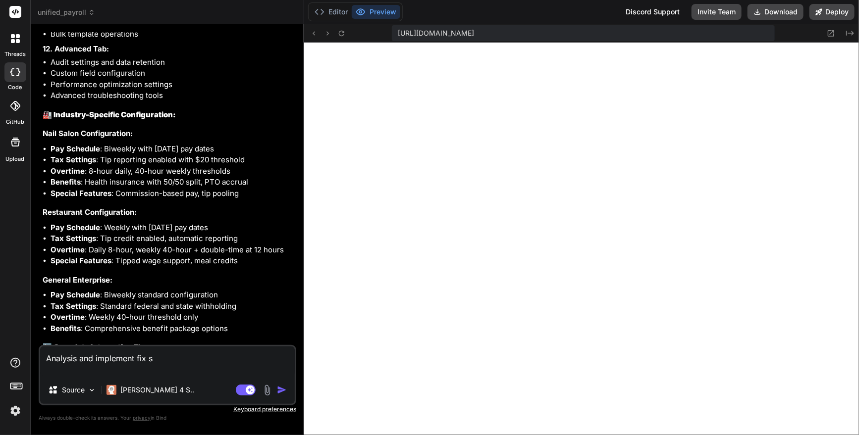
type textarea "x"
type textarea "Analysis and implement fix sol"
type textarea "x"
type textarea "Analysis and implement fix solu"
type textarea "x"
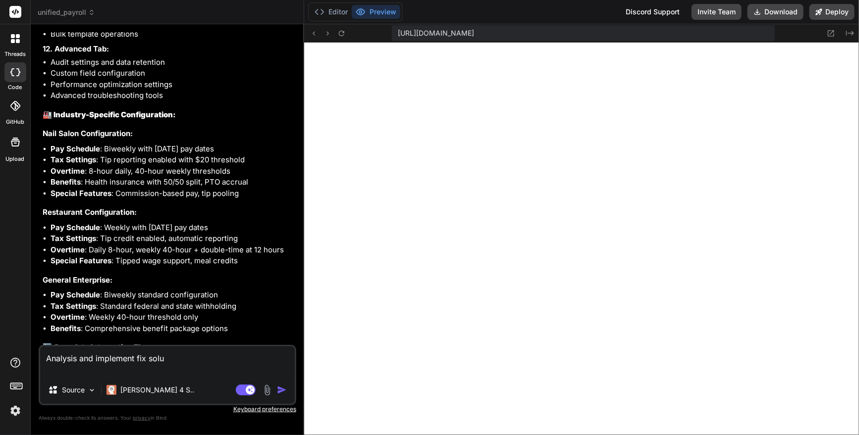
type textarea "Analysis and implement fix solut"
type textarea "x"
type textarea "Analysis and implement fix soluti"
type textarea "x"
type textarea "Analysis and implement fix solutio"
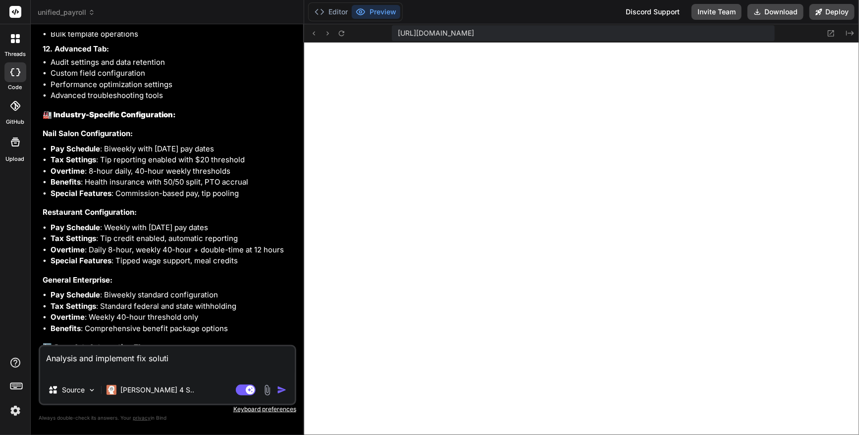
type textarea "x"
type textarea "Analysis and implement fix solution"
type textarea "x"
type textarea "Analysis and implement fix solution"
type textarea "x"
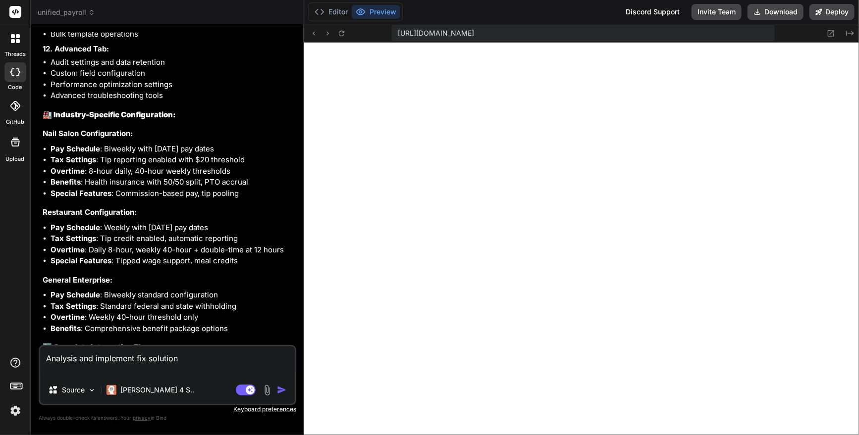
type textarea "Analysis and implement fix solution a"
type textarea "x"
drag, startPoint x: 149, startPoint y: 358, endPoint x: 149, endPoint y: 368, distance: 10.4
click at [149, 359] on textarea "Analysis and implement fix solution a" at bounding box center [167, 362] width 254 height 30
type textarea "Analysis and implement fix asolution a"
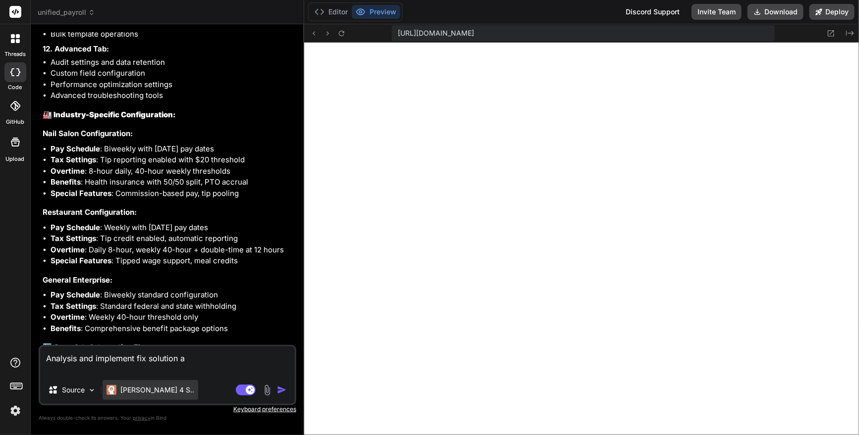
type textarea "x"
type textarea "Analysis and implement fix ansolution a"
type textarea "x"
type textarea "Analysis and implement fix andsolution a"
type textarea "x"
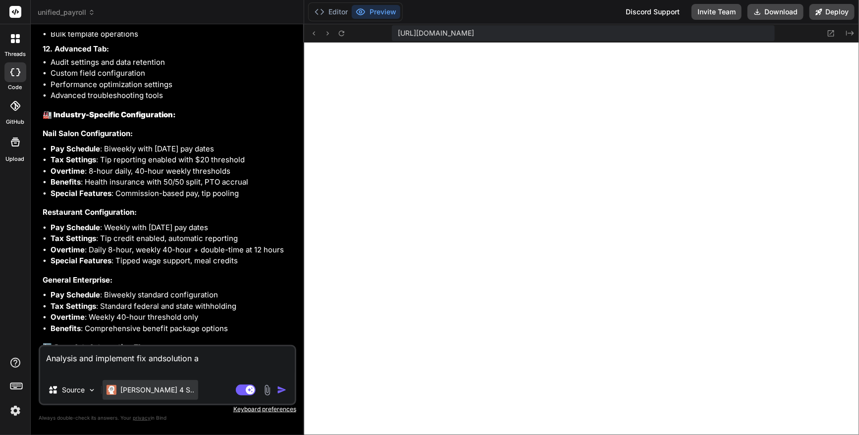
type textarea "Analysis and implement fix and solution a"
type textarea "x"
type textarea "Analysis and implement fix and esolution a"
type textarea "x"
type textarea "Analysis and implement fix and ensolution a"
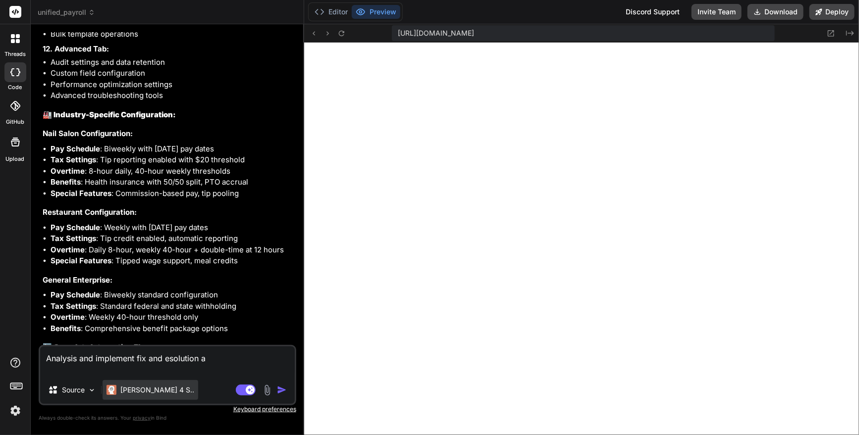
type textarea "x"
type textarea "Analysis and implement fix and enhsolution a"
type textarea "x"
type textarea "Analysis and implement fix and enhasolution a"
type textarea "x"
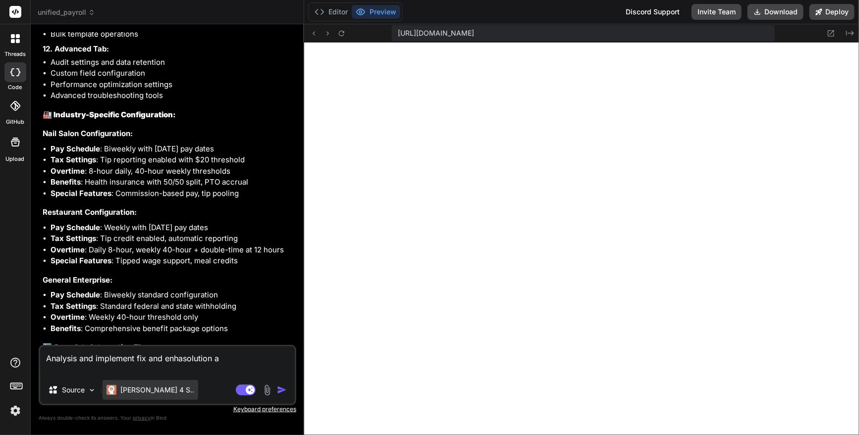
type textarea "Analysis and implement fix and enhansolution a"
type textarea "x"
type textarea "Analysis and implement fix and enhancsolution a"
type textarea "x"
type textarea "Analysis and implement fix and enhancesolution a"
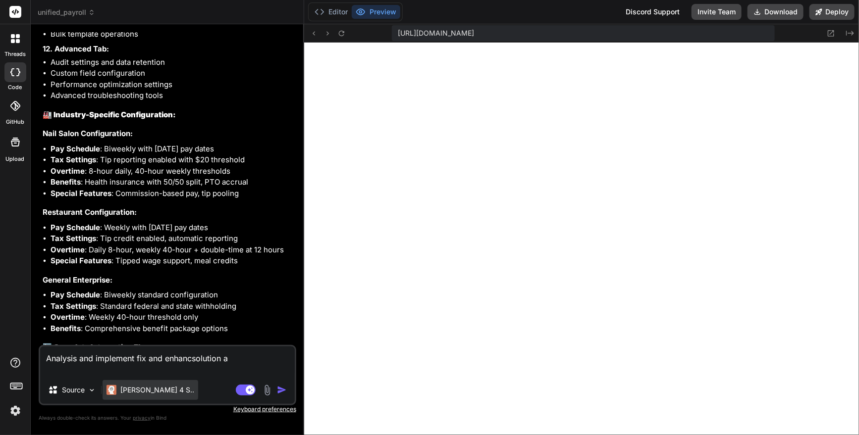
type textarea "x"
type textarea "Analysis and implement fix and enhance solution a"
type textarea "x"
drag, startPoint x: 230, startPoint y: 358, endPoint x: 246, endPoint y: 358, distance: 15.3
click at [246, 358] on textarea "Analysis and implement fix and enhance solution a" at bounding box center [167, 362] width 254 height 30
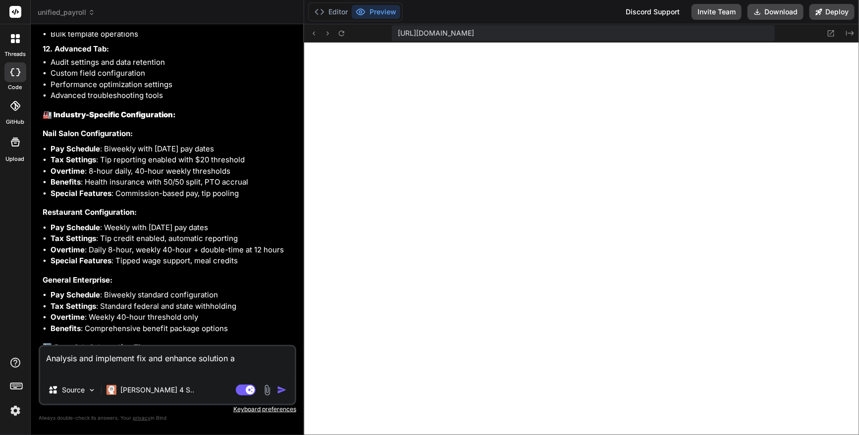
type textarea "Analysis and implement fix and enhance solution f"
type textarea "x"
type textarea "Analysis and implement fix and enhance solution fo"
type textarea "x"
type textarea "Analysis and implement fix and enhance solution for"
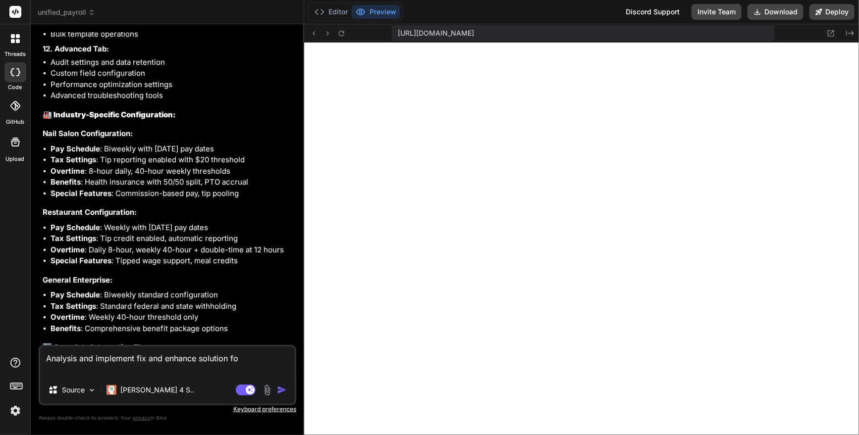
type textarea "x"
type textarea "Analysis and implement fix and enhance solution for"
type textarea "x"
type textarea "Analysis and implement fix and enhance solution for ""
type textarea "x"
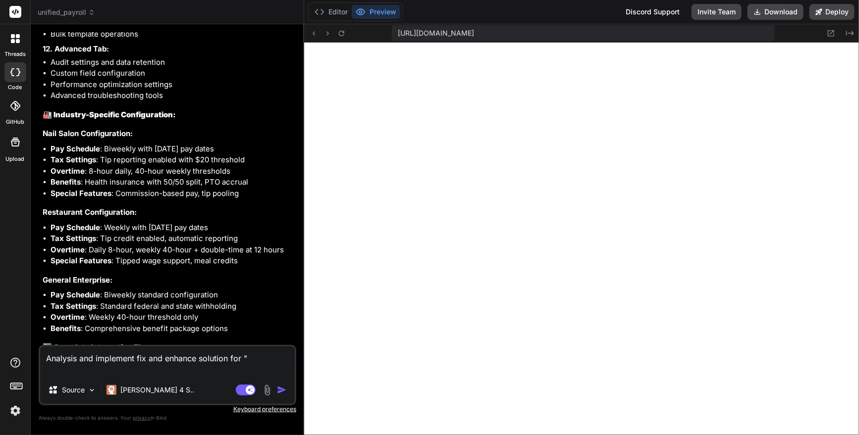
type textarea "Analysis and implement fix and enhance solution for "C"
type textarea "x"
type textarea "Analysis and implement fix and enhance solution for "Co"
type textarea "x"
type textarea "Analysis and implement fix and enhance solution for "Com"
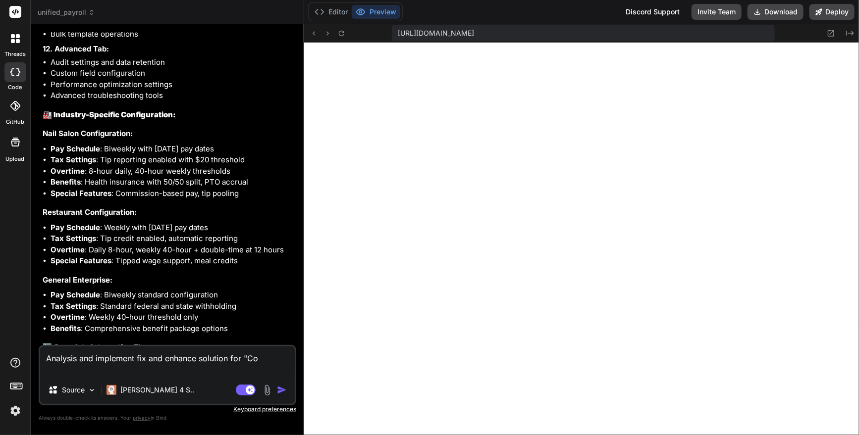
type textarea "x"
type textarea "Analysis and implement fix and enhance solution for "Comp"
type textarea "x"
type textarea "Analysis and implement fix and enhance solution for "Compl"
type textarea "x"
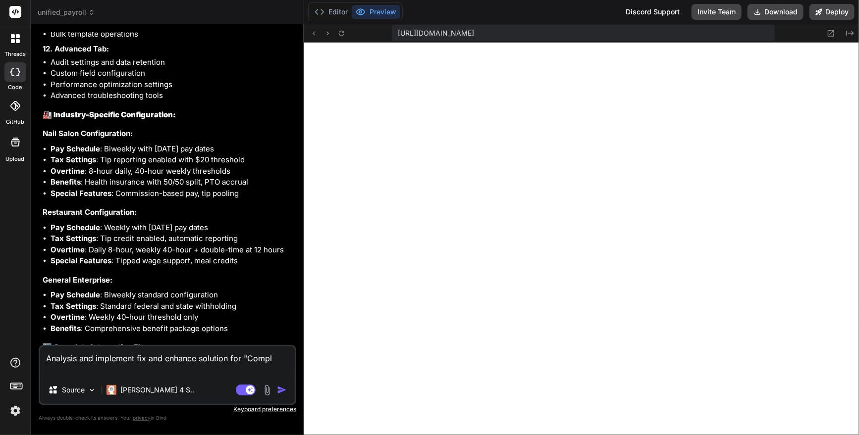
type textarea "Analysis and implement fix and enhance solution for "Compli"
type textarea "x"
type textarea "Analysis and implement fix and enhance solution for "Complia"
type textarea "x"
type textarea "Analysis and implement fix and enhance solution for "Complian"
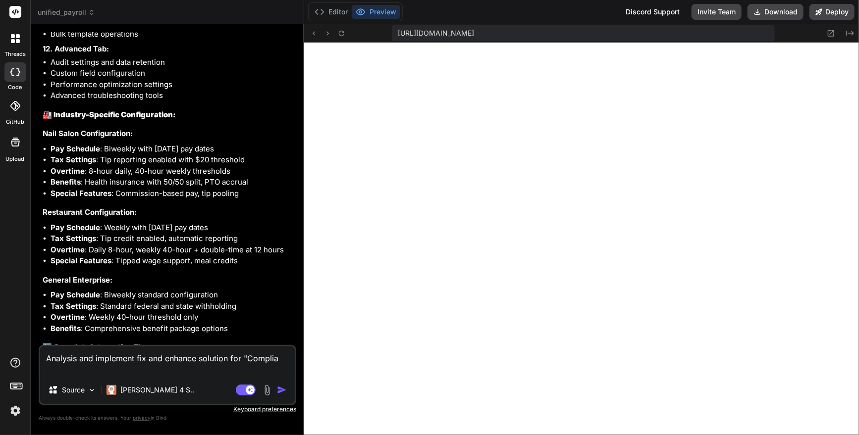
type textarea "x"
type textarea "Analysis and implement fix and enhance solution for "Complianc"
type textarea "x"
type textarea "Analysis and implement fix and enhance solution for "Compliance"
type textarea "x"
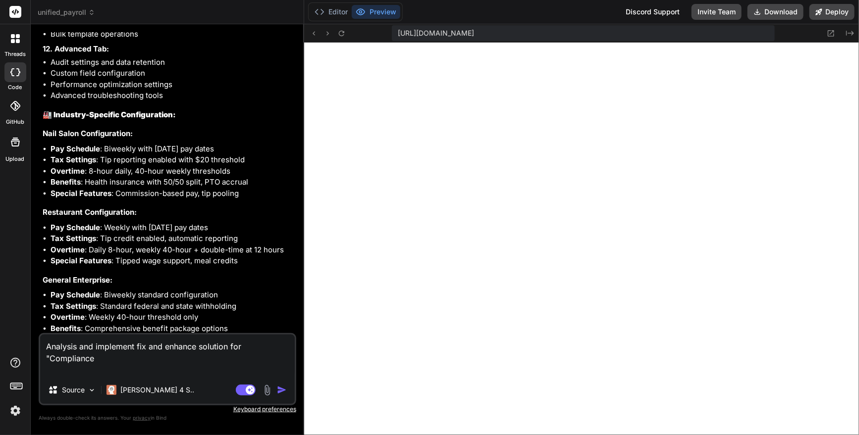
type textarea "Analysis and implement fix and enhance solution for "Compliance""
type textarea "x"
type textarea "Analysis and implement fix and enhance solution for "Compliance""
type textarea "x"
type textarea "Analysis and implement fix and enhance solution for "Compliance" c"
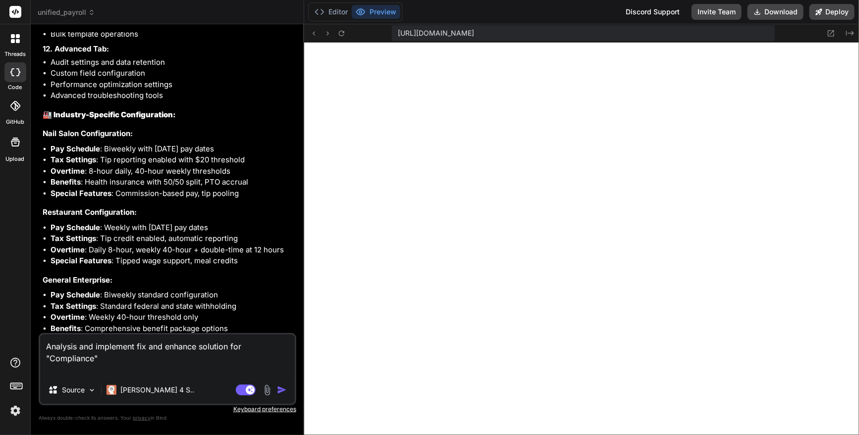
type textarea "x"
type textarea "Analysis and implement fix and enhance solution for "Compliance" cu"
type textarea "x"
type textarea "Analysis and implement fix and enhance solution for "Compliance" cur"
type textarea "x"
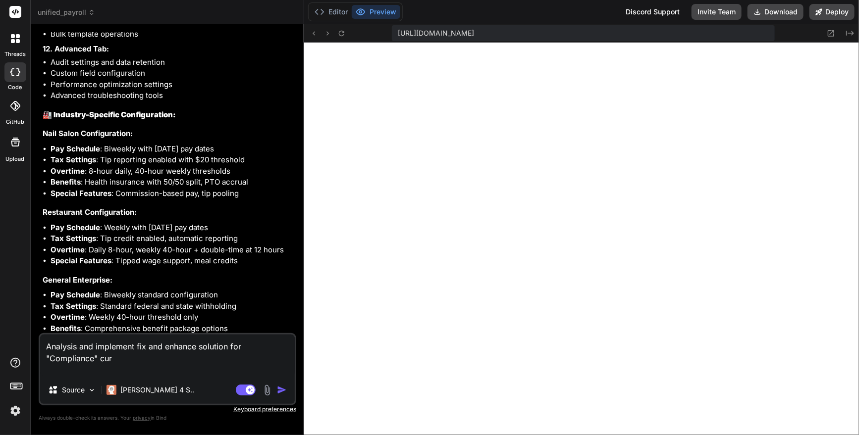
type textarea "Analysis and implement fix and enhance solution for "Compliance" curr"
type textarea "x"
type textarea "Analysis and implement fix and enhance solution for "Compliance" curre"
type textarea "x"
type textarea "Analysis and implement fix and enhance solution for "Compliance" curren"
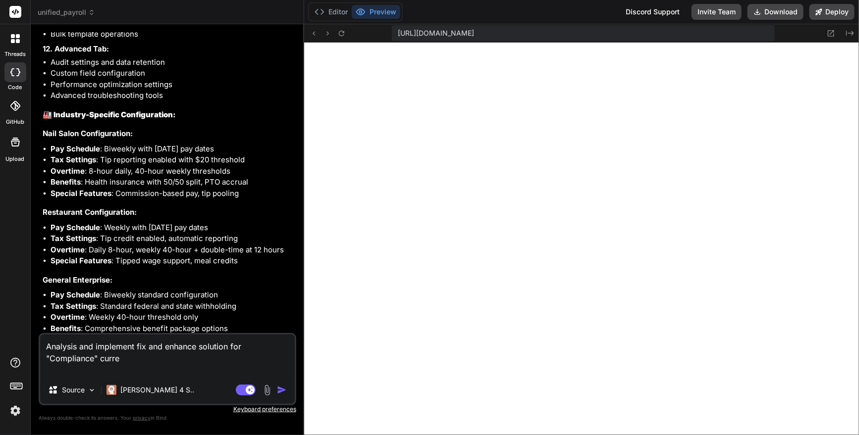
type textarea "x"
type textarea "Analysis and implement fix and enhance solution for "Compliance" current"
type textarea "x"
type textarea "Analysis and implement fix and enhance solution for "Compliance" current"
type textarea "x"
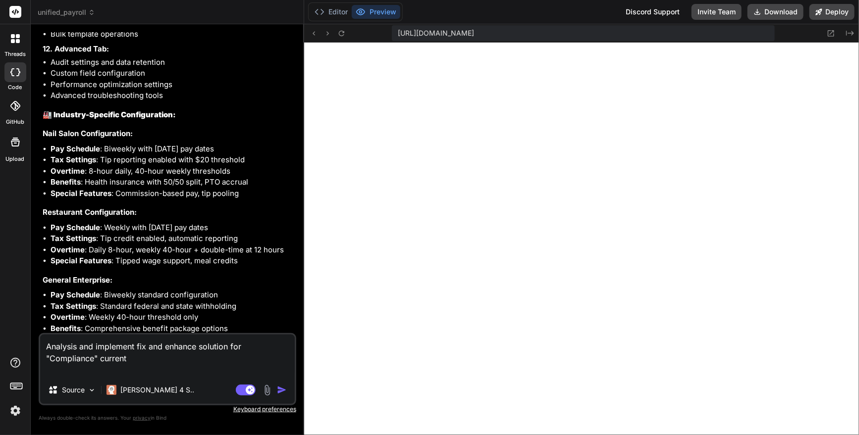
type textarea "Analysis and implement fix and enhance solution for "Compliance" current t"
type textarea "x"
type textarea "Analysis and implement fix and enhance solution for "Compliance" current th"
type textarea "x"
type textarea "Analysis and implement fix and enhance solution for "Compliance" current thi"
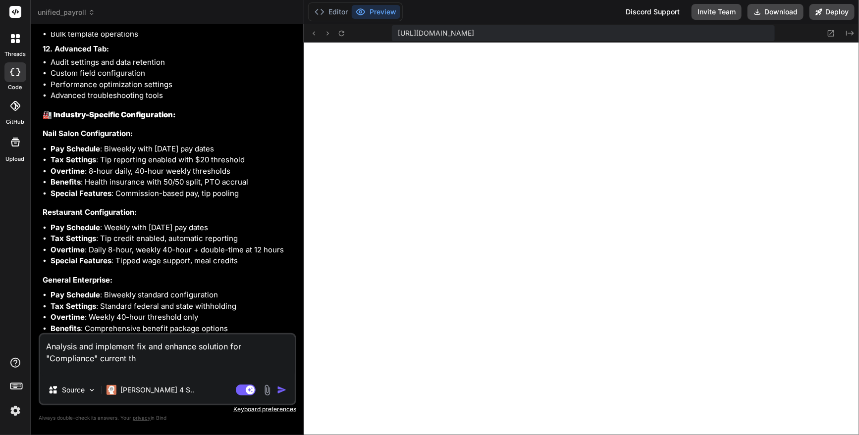
type textarea "x"
type textarea "Analysis and implement fix and enhance solution for "Compliance" current this"
type textarea "x"
type textarea "Analysis and implement fix and enhance solution for "Compliance" current this"
type textarea "x"
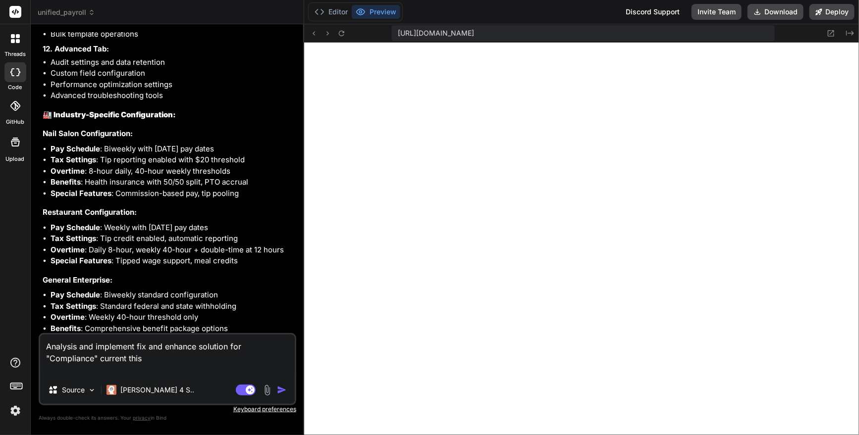
type textarea "Analysis and implement fix and enhance solution for "Compliance" current this p"
type textarea "x"
type textarea "Analysis and implement fix and enhance solution for "Compliance" current this pa"
type textarea "x"
type textarea "Analysis and implement fix and enhance solution for "Compliance" current this p…"
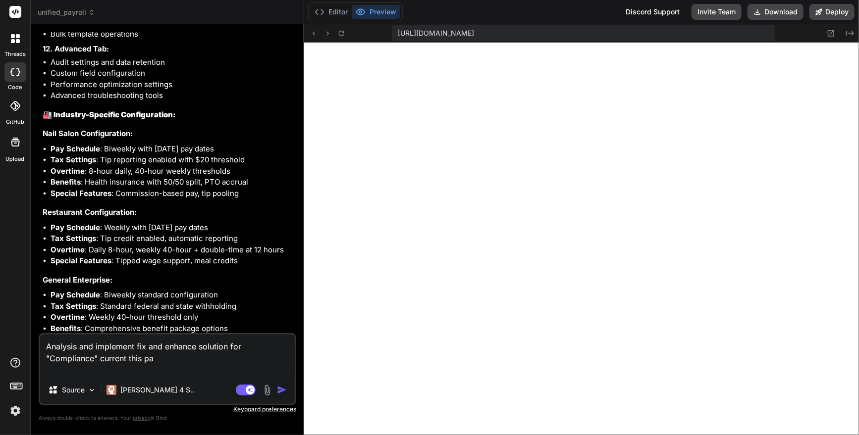
type textarea "x"
type textarea "Analysis and implement fix and enhance solution for "Compliance" current this p…"
type textarea "x"
type textarea "Analysis and implement fix and enhance solution for "Compliance" current this p…"
type textarea "x"
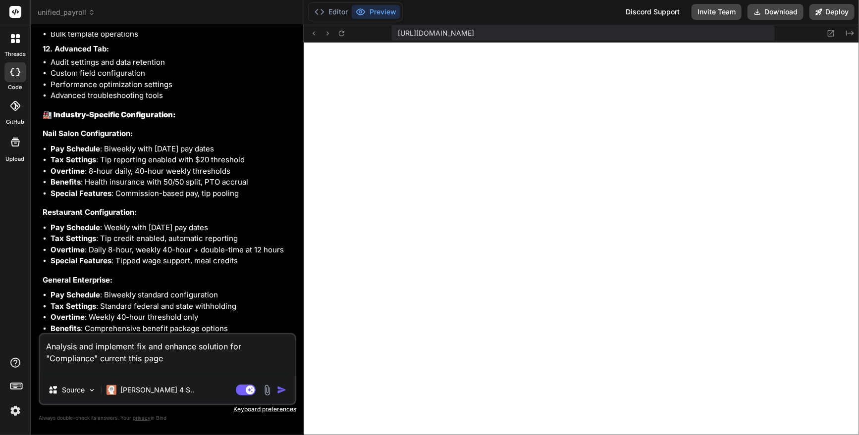
type textarea "Analysis and implement fix and enhance solution for "Compliance" current this p…"
type textarea "x"
type textarea "Analysis and implement fix and enhance solution for "Compliance" current this p…"
type textarea "x"
type textarea "Analysis and implement fix and enhance solution for "Compliance" current this p…"
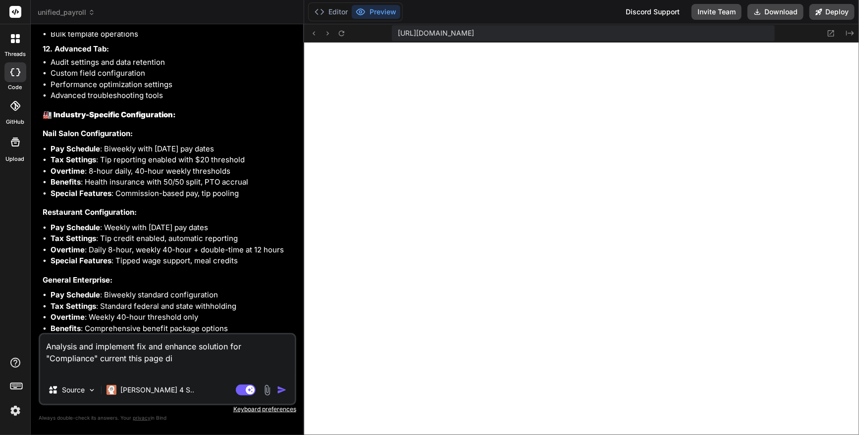
type textarea "x"
type textarea "Analysis and implement fix and enhance solution for "Compliance" current this p…"
type textarea "x"
type textarea "Analysis and implement fix and enhance solution for "Compliance" current this p…"
type textarea "x"
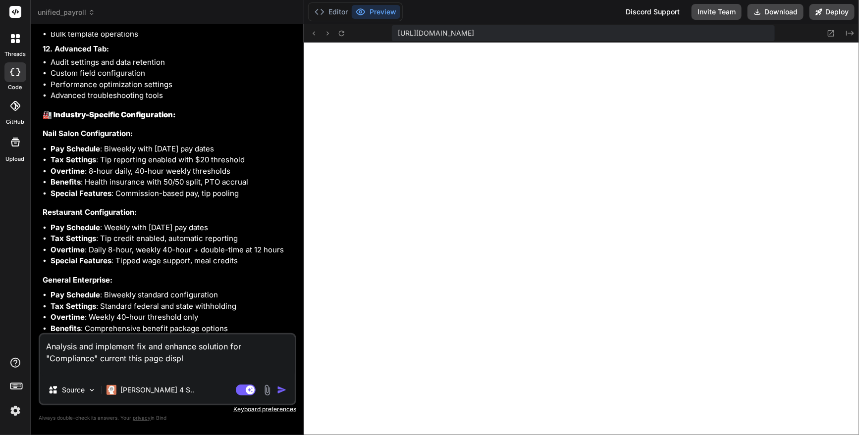
type textarea "Analysis and implement fix and enhance solution for "Compliance" current this p…"
type textarea "x"
type textarea "Analysis and implement fix and enhance solution for "Compliance" current this p…"
type textarea "x"
type textarea "Analysis and implement fix and enhance solution for "Compliance" current this p…"
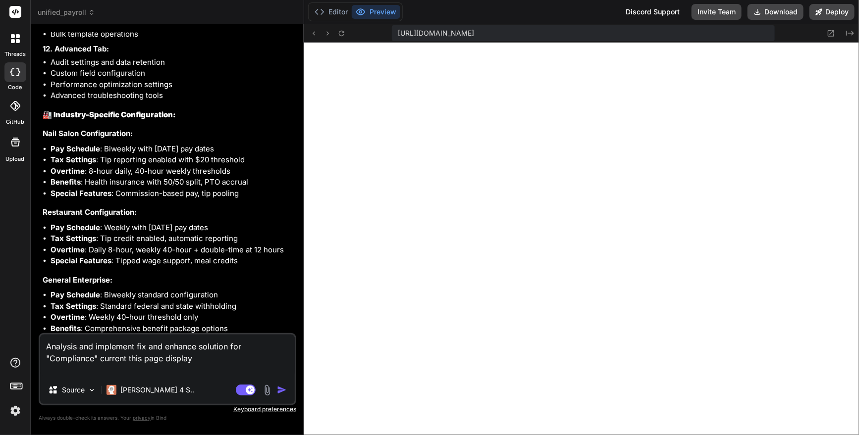
type textarea "x"
type textarea "Analysis and implement fix and enhance solution for "Compliance" current this p…"
type textarea "x"
type textarea "Analysis and implement fix and enhance solution for "Compliance" current this p…"
type textarea "x"
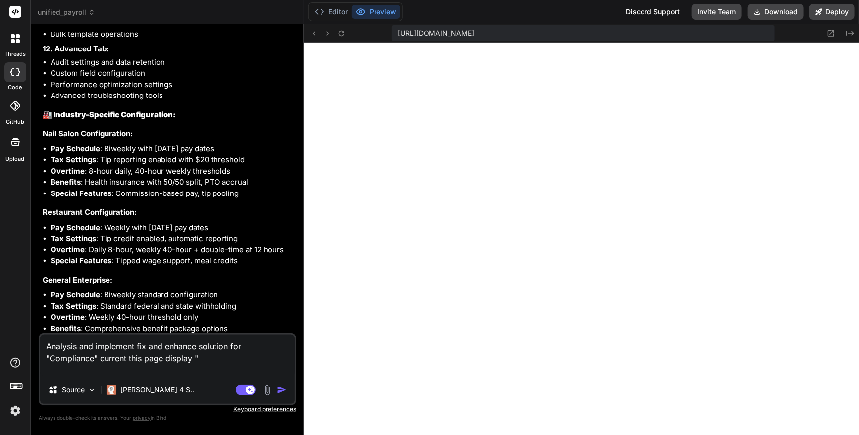
click at [235, 356] on textarea "Analysis and implement fix and enhance solution for "Compliance" current this p…" at bounding box center [167, 356] width 254 height 42
paste textarea "Component Error There was an error loading this component. Reload Page"
type textarea "Analysis and implement fix and enhance solution for "Compliance" current this p…"
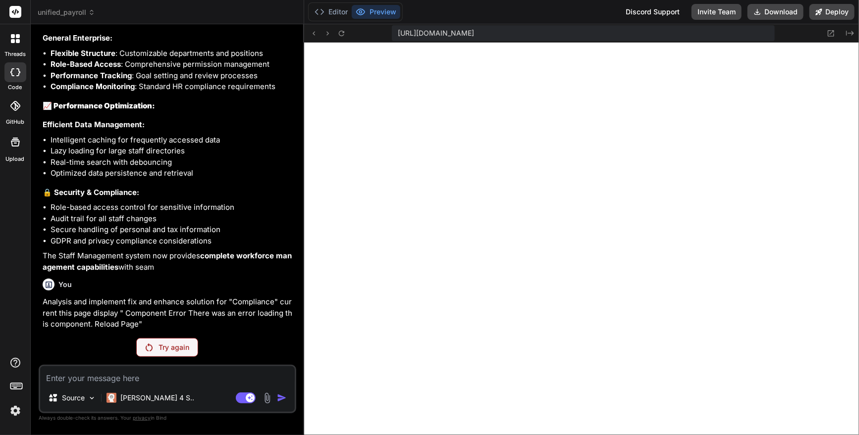
scroll to position [9838, 0]
click at [159, 350] on p "Try again" at bounding box center [173, 348] width 31 height 10
click at [340, 36] on icon at bounding box center [341, 33] width 8 height 8
click at [267, 333] on div "You Analysis whole system active or not active codes, features, function to fix…" at bounding box center [167, 233] width 257 height 403
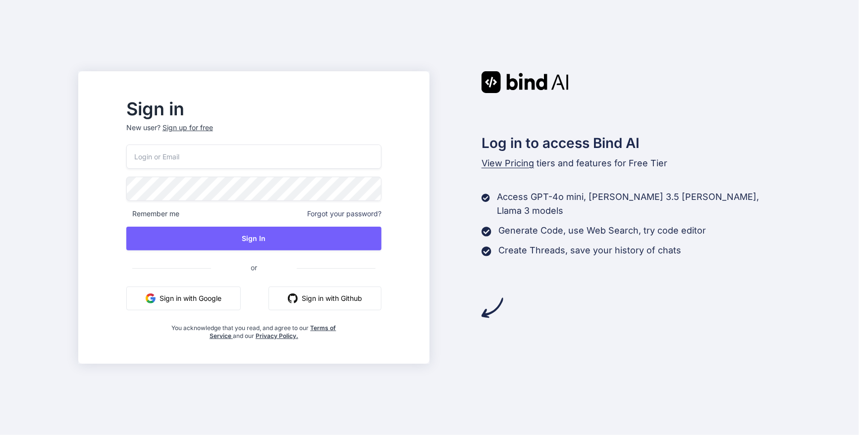
type input "[EMAIL_ADDRESS][DOMAIN_NAME]"
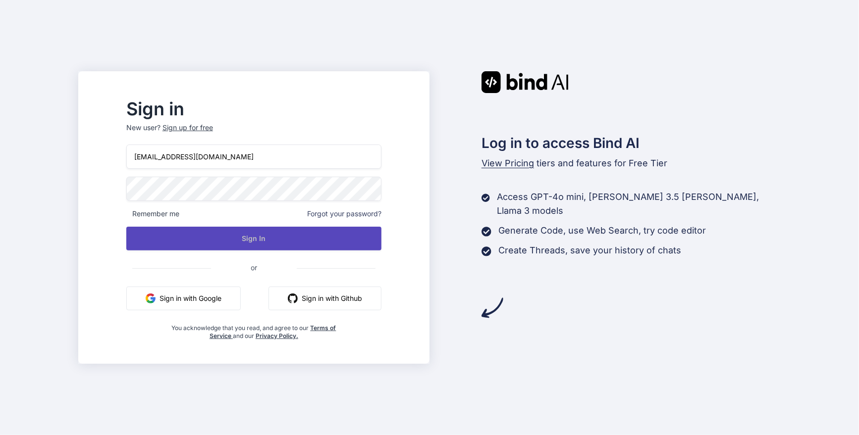
click at [287, 237] on button "Sign In" at bounding box center [253, 239] width 255 height 24
